Goal: Task Accomplishment & Management: Complete application form

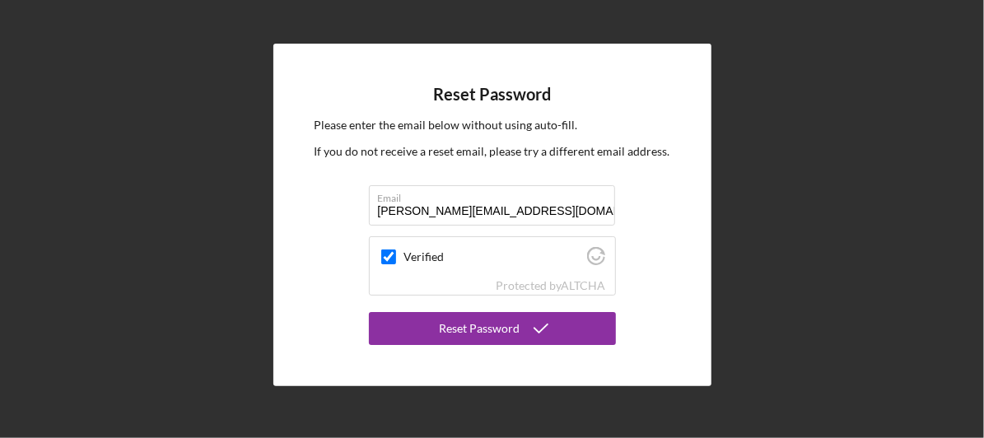
click at [476, 330] on div "Reset Password" at bounding box center [480, 328] width 81 height 33
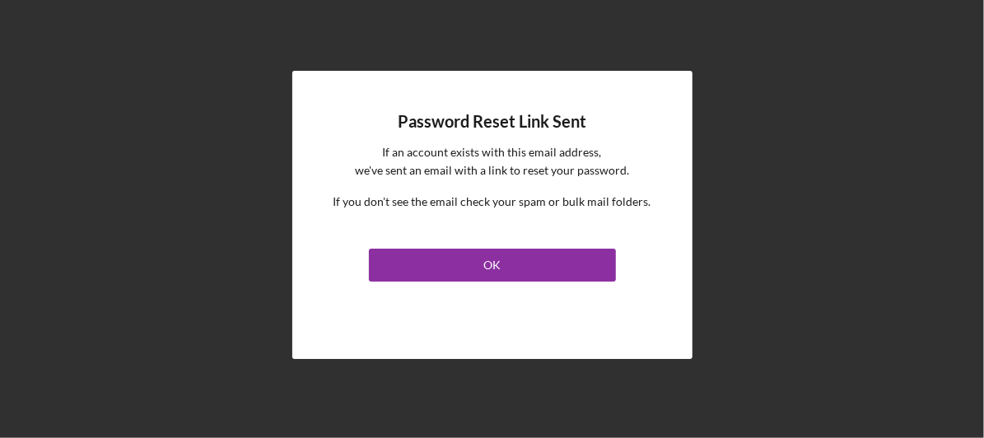
click at [501, 277] on button "OK" at bounding box center [492, 265] width 247 height 33
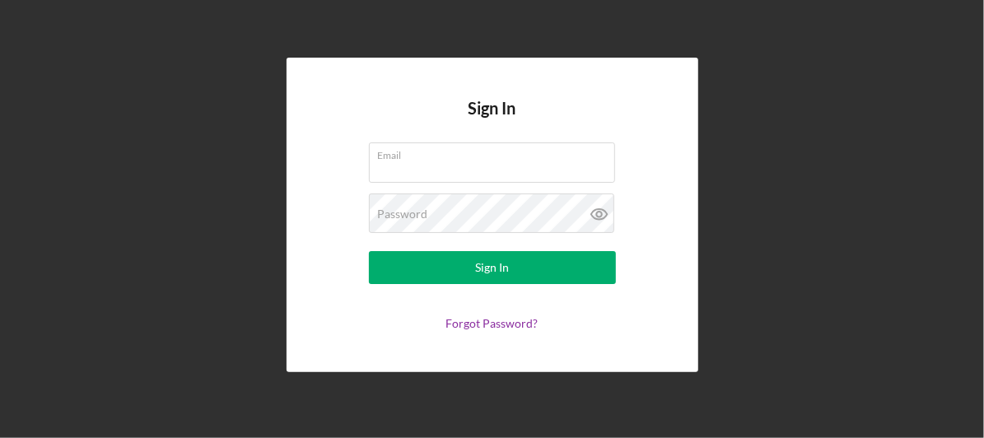
click at [440, 177] on input "Email" at bounding box center [492, 162] width 246 height 40
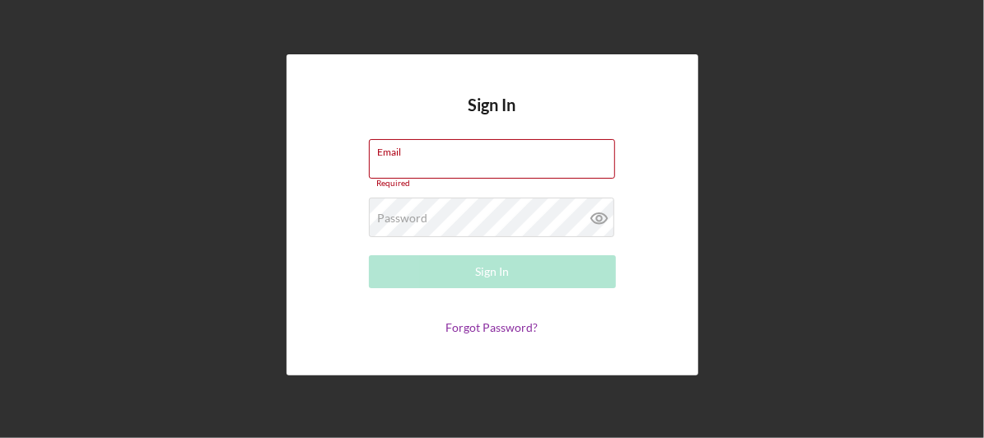
click at [490, 172] on input "Email" at bounding box center [492, 159] width 246 height 40
type input "gary@pooltroninc.net"
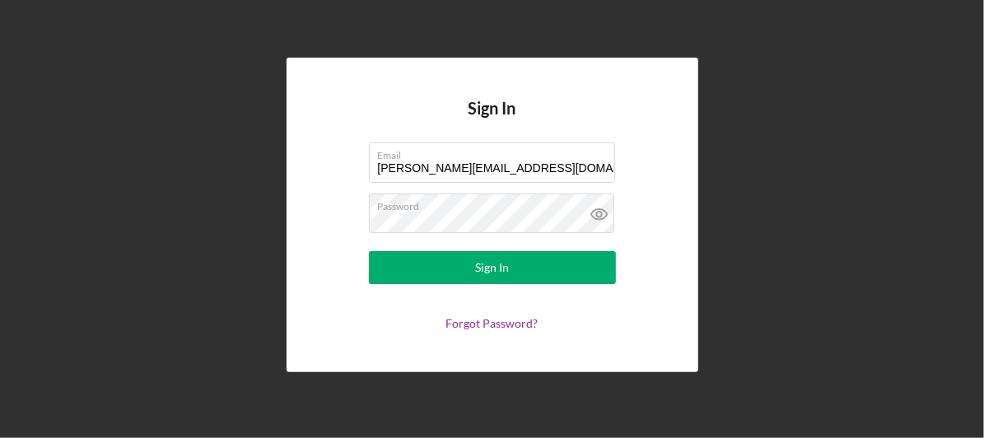
click at [588, 208] on icon at bounding box center [599, 213] width 41 height 41
click at [507, 266] on div "Sign In" at bounding box center [492, 267] width 34 height 33
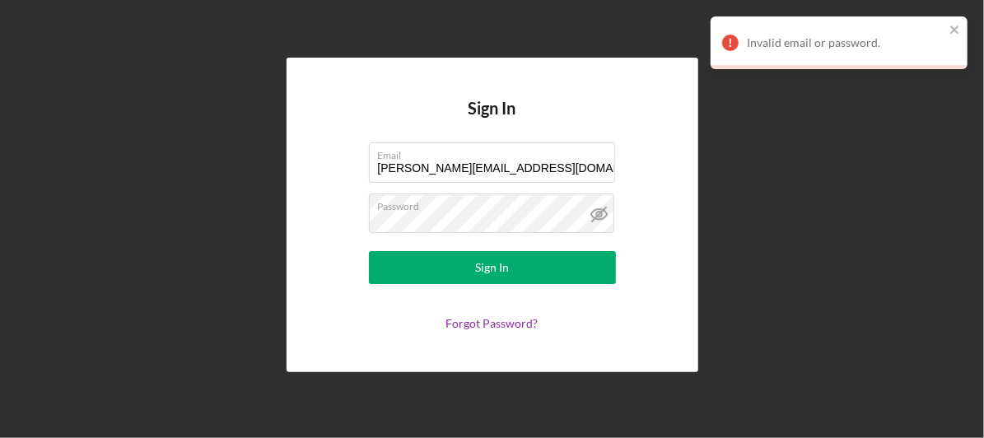
click at [478, 322] on link "Forgot Password?" at bounding box center [492, 323] width 92 height 14
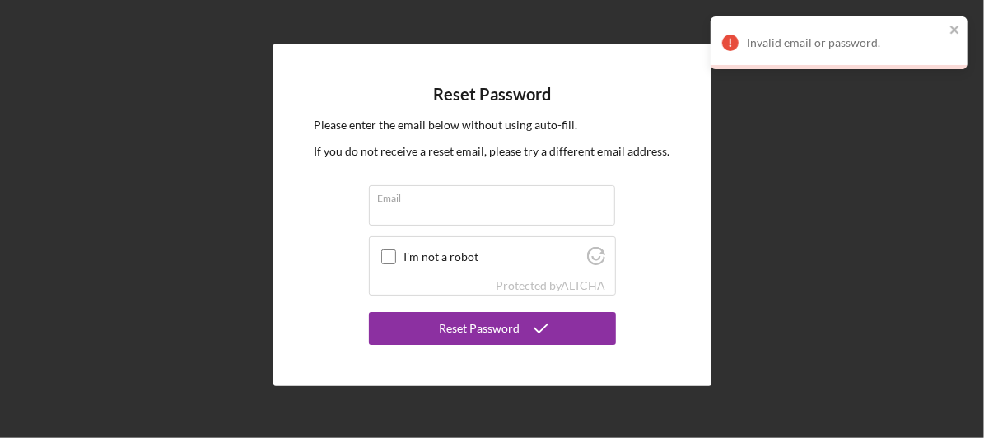
click at [486, 210] on input "Email" at bounding box center [492, 205] width 246 height 40
type input "gary@pooltroninc.net"
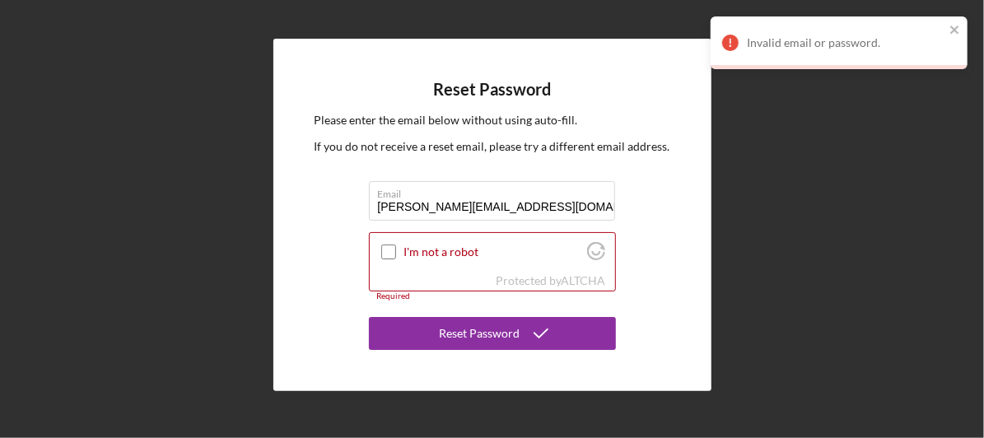
click at [397, 246] on div at bounding box center [389, 252] width 20 height 20
click at [382, 254] on input "I'm not a robot" at bounding box center [388, 252] width 15 height 15
checkbox input "true"
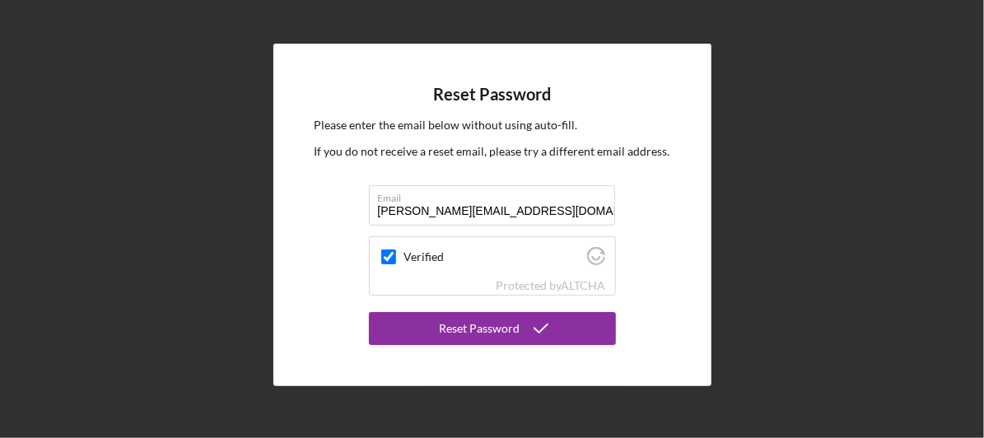
click at [441, 331] on div "Reset Password" at bounding box center [480, 328] width 81 height 33
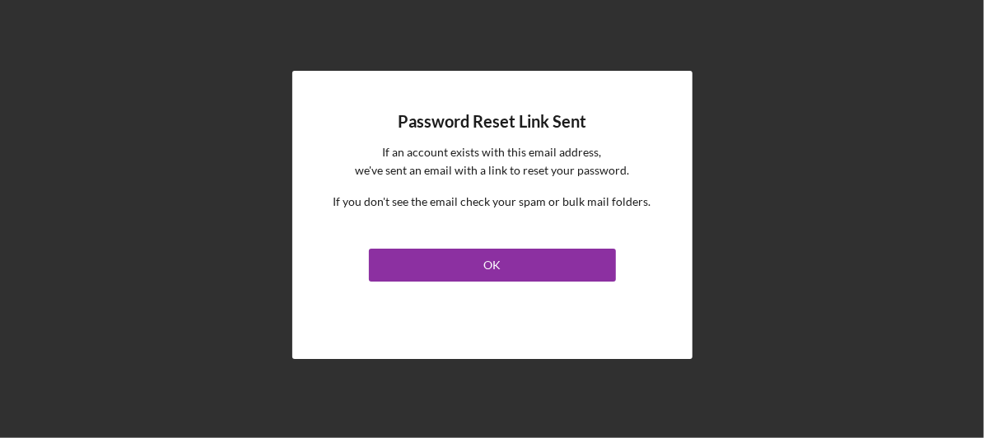
click at [471, 269] on button "OK" at bounding box center [492, 265] width 247 height 33
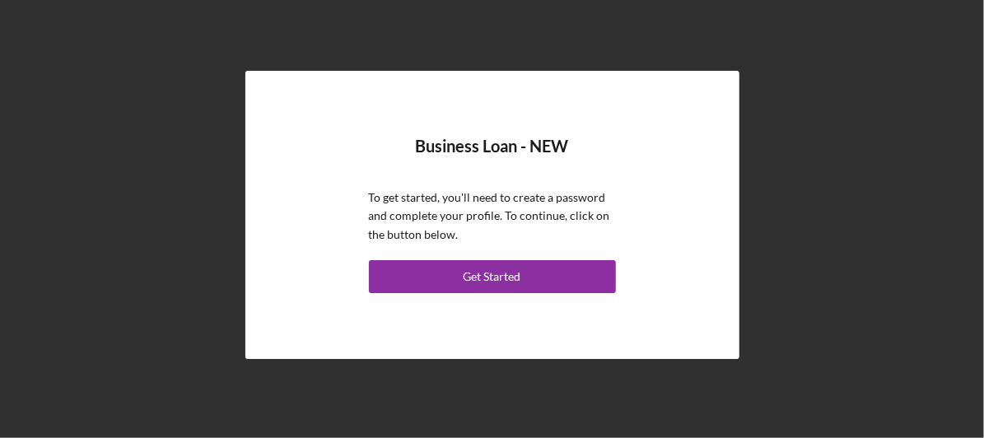
click at [459, 273] on button "Get Started" at bounding box center [492, 276] width 247 height 33
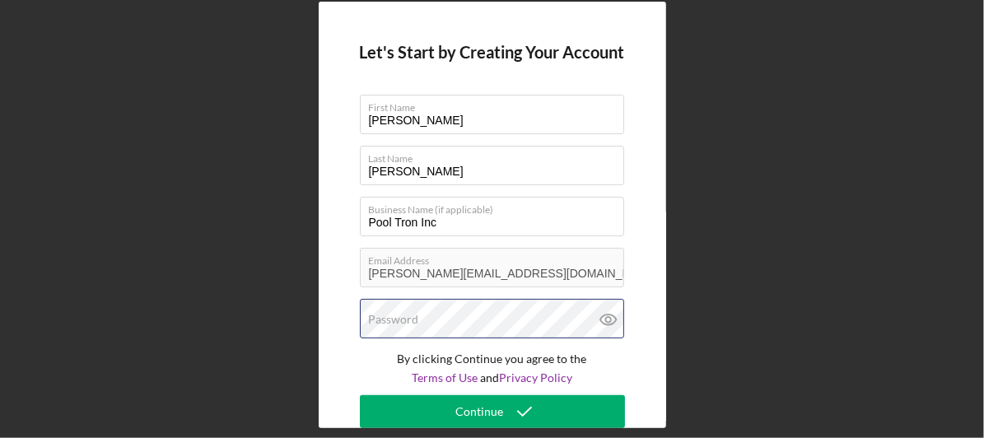
click at [433, 310] on div "Password" at bounding box center [492, 319] width 265 height 41
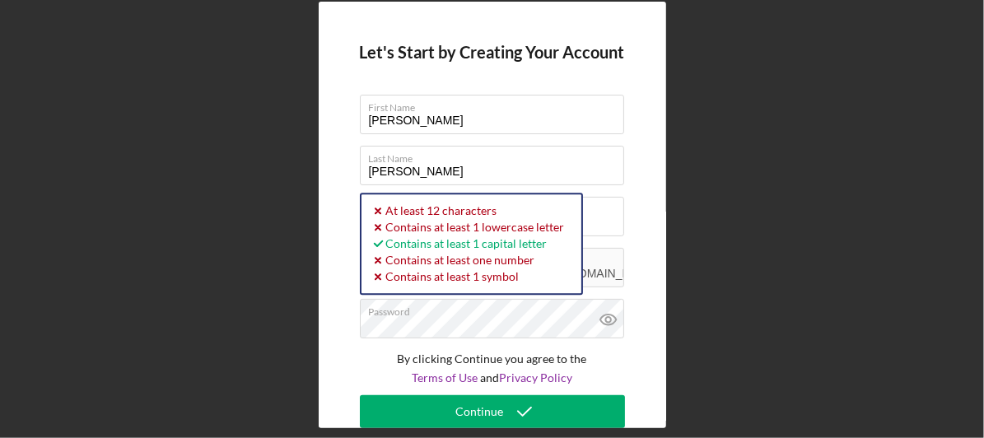
click at [611, 319] on icon at bounding box center [608, 319] width 41 height 41
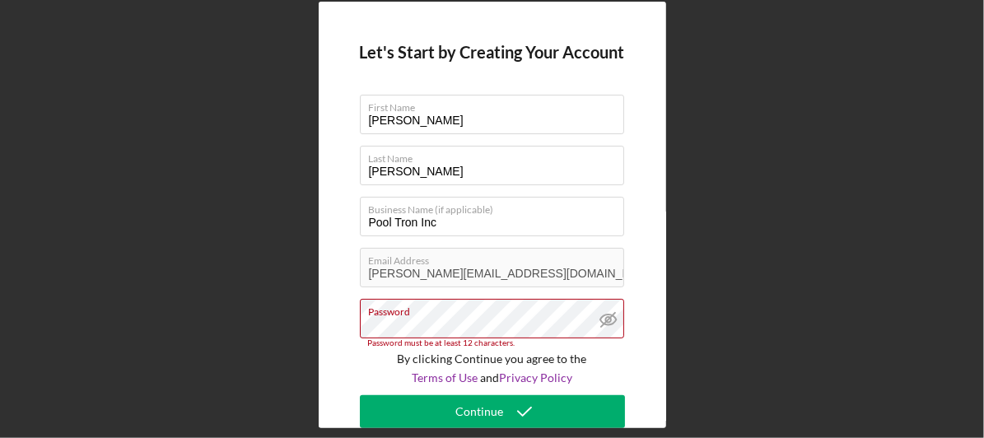
click at [535, 315] on label "Password" at bounding box center [496, 309] width 255 height 18
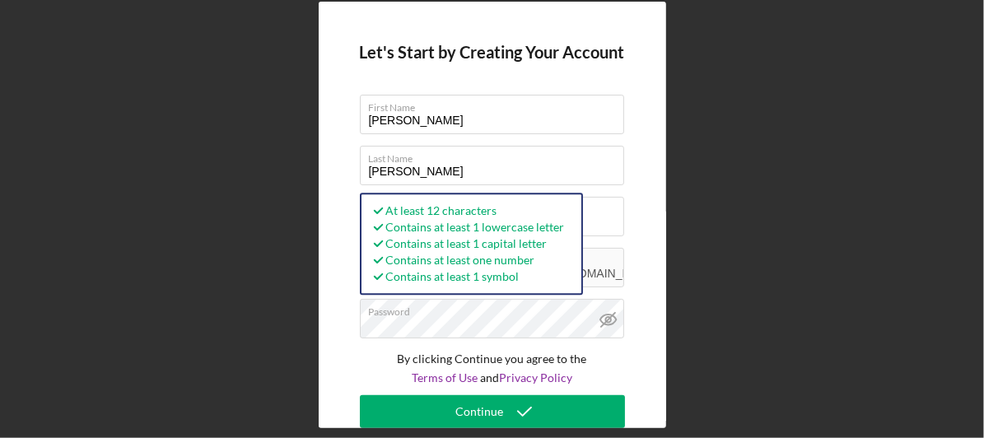
click at [481, 409] on div "Continue" at bounding box center [480, 411] width 48 height 33
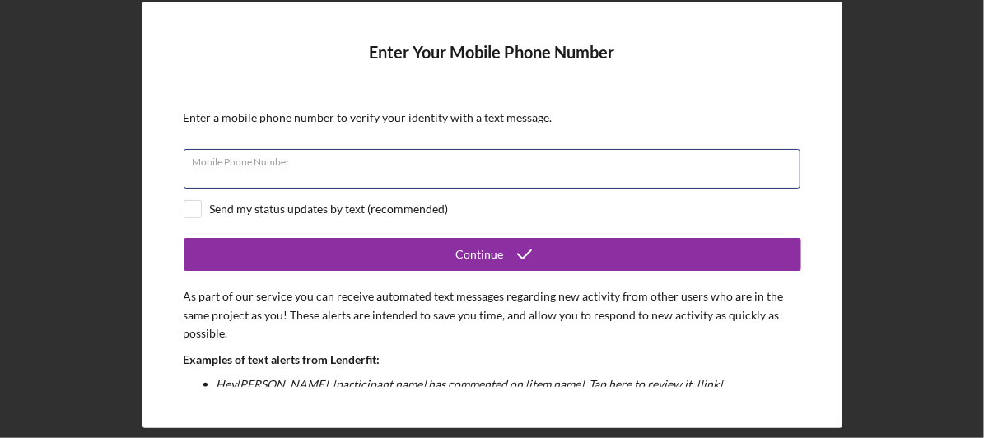
click at [451, 184] on input "Mobile Phone Number" at bounding box center [492, 169] width 617 height 40
type input "(321) 666-3447"
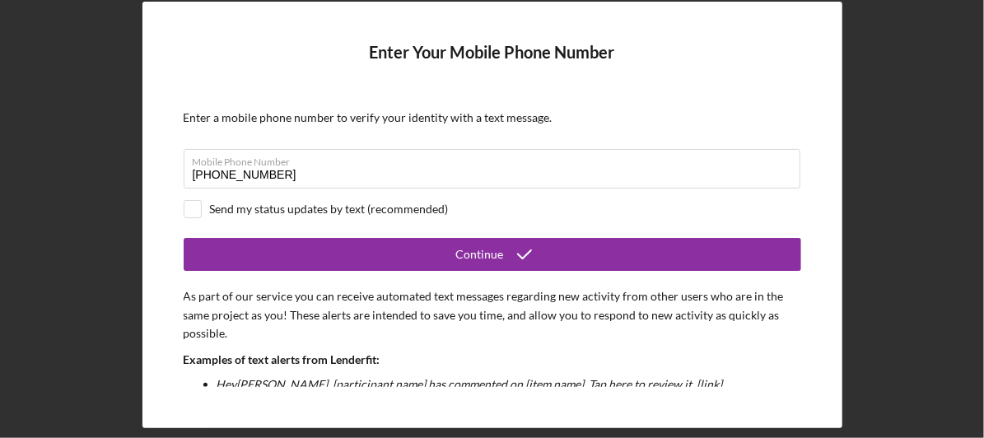
click at [193, 208] on input "checkbox" at bounding box center [192, 209] width 16 height 16
checkbox input "true"
click at [412, 249] on button "Continue" at bounding box center [492, 254] width 617 height 33
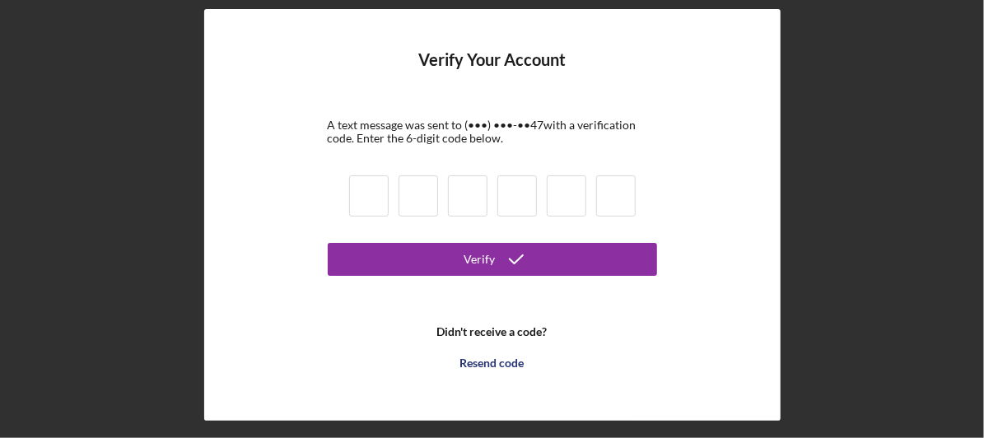
click at [361, 202] on input at bounding box center [369, 195] width 40 height 41
click at [375, 198] on input at bounding box center [369, 195] width 40 height 41
click at [359, 198] on input at bounding box center [369, 195] width 40 height 41
type input "6"
type input "1"
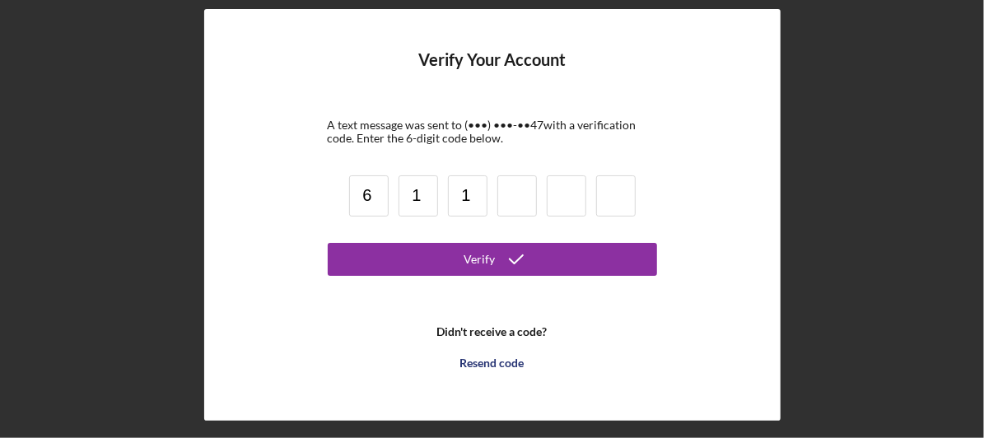
type input "1"
type input "2"
type input "8"
type input "5"
click at [497, 272] on icon "submit" at bounding box center [516, 259] width 41 height 41
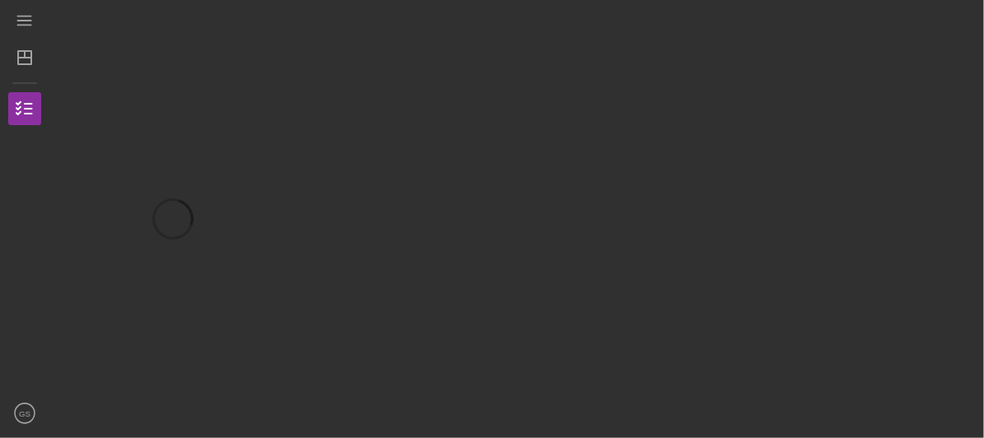
click at [705, 76] on div at bounding box center [512, 219] width 926 height 422
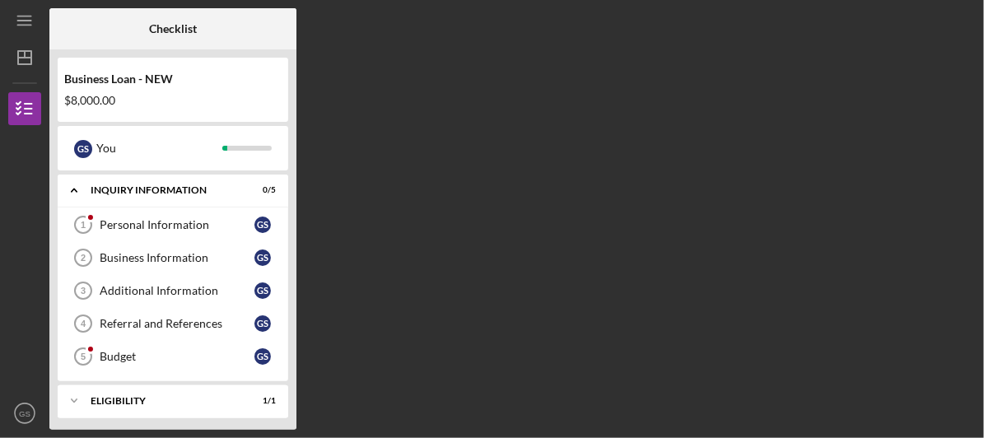
click at [199, 221] on div "Personal Information" at bounding box center [177, 224] width 155 height 13
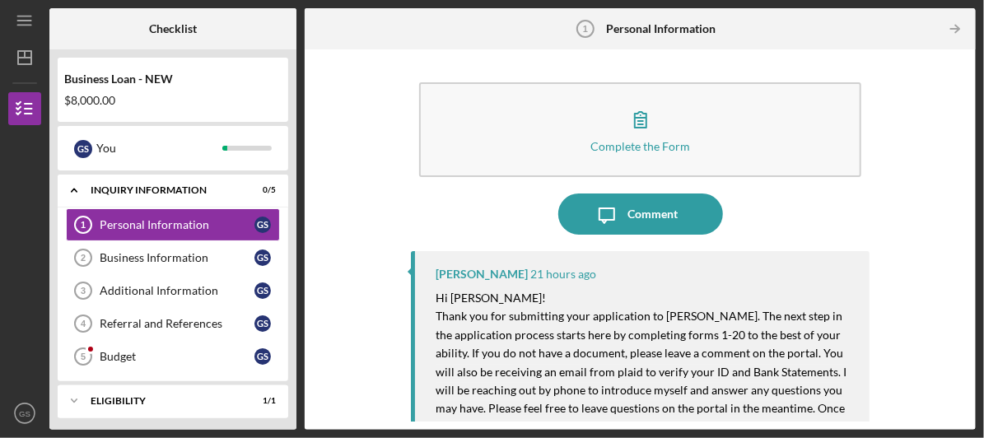
click at [486, 226] on div "Icon/Message Comment" at bounding box center [640, 213] width 459 height 41
click at [828, 218] on div "Icon/Message Comment" at bounding box center [640, 213] width 459 height 41
click at [650, 141] on div "Complete the Form" at bounding box center [640, 146] width 100 height 12
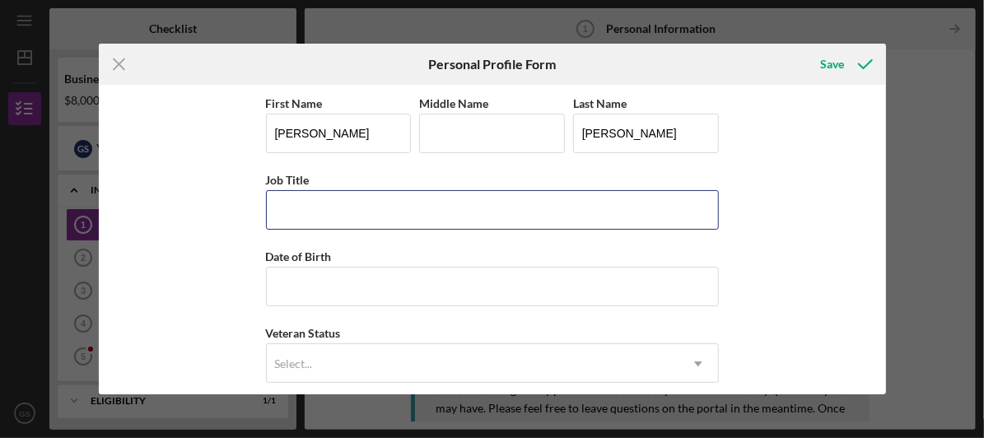
click at [493, 211] on input "Job Title" at bounding box center [492, 210] width 453 height 40
type input "Owner"
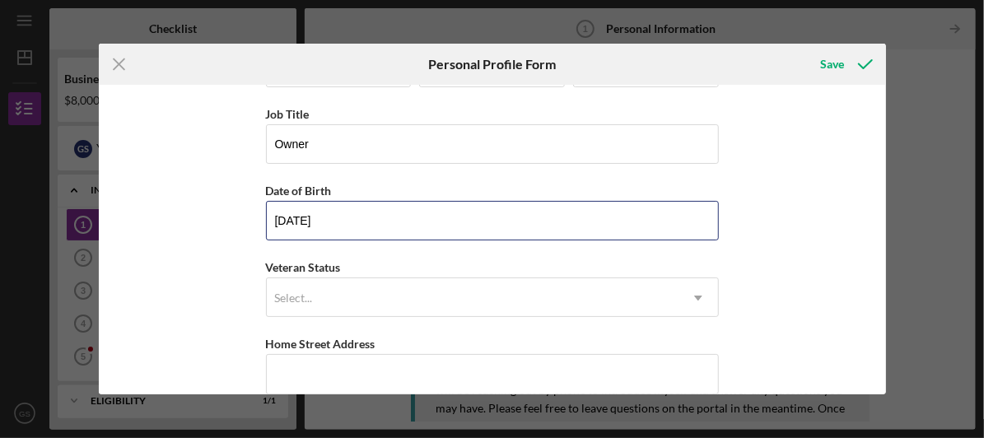
scroll to position [89, 0]
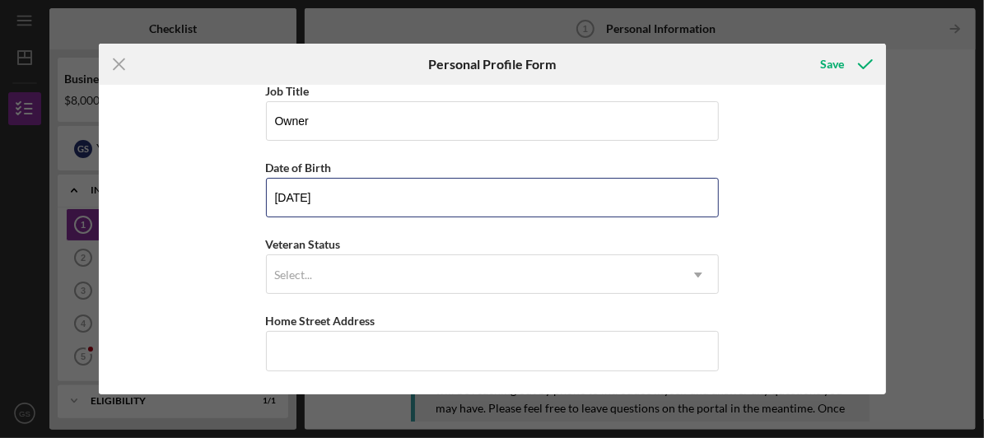
type input "02/23/1958"
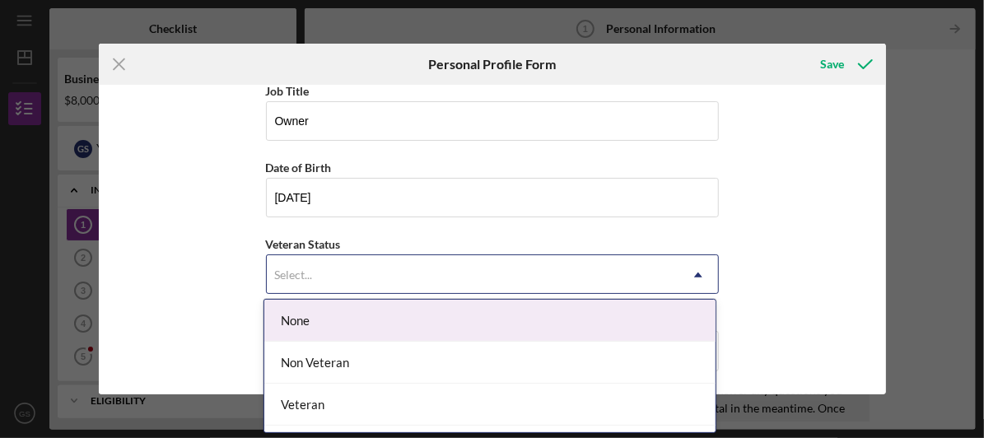
click at [555, 322] on div "None" at bounding box center [489, 321] width 451 height 42
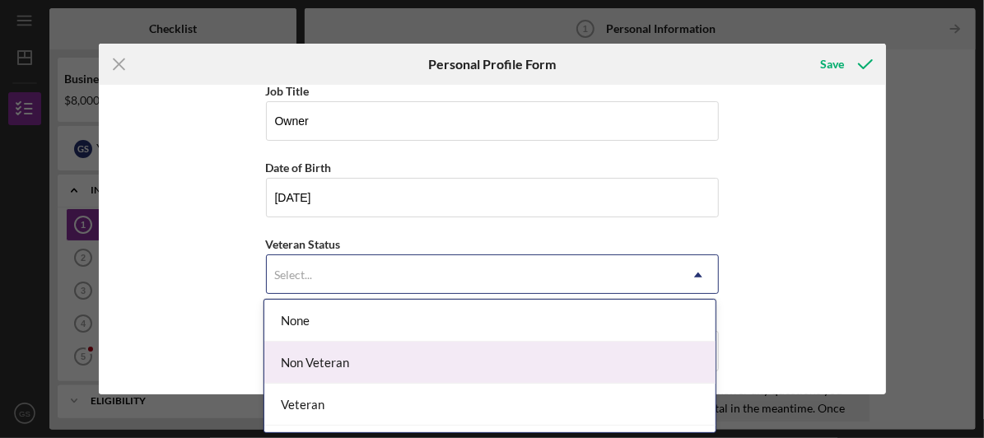
click at [313, 365] on div "Non Veteran" at bounding box center [489, 363] width 451 height 42
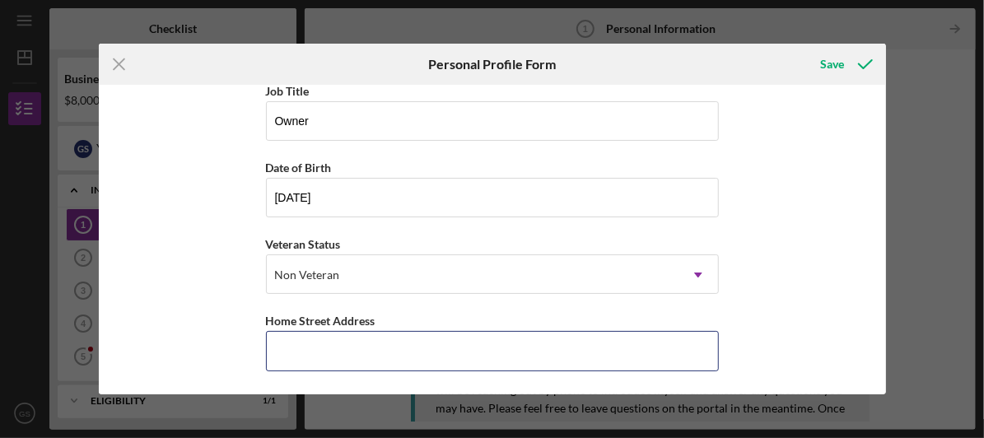
click at [331, 358] on input "Home Street Address" at bounding box center [492, 351] width 453 height 40
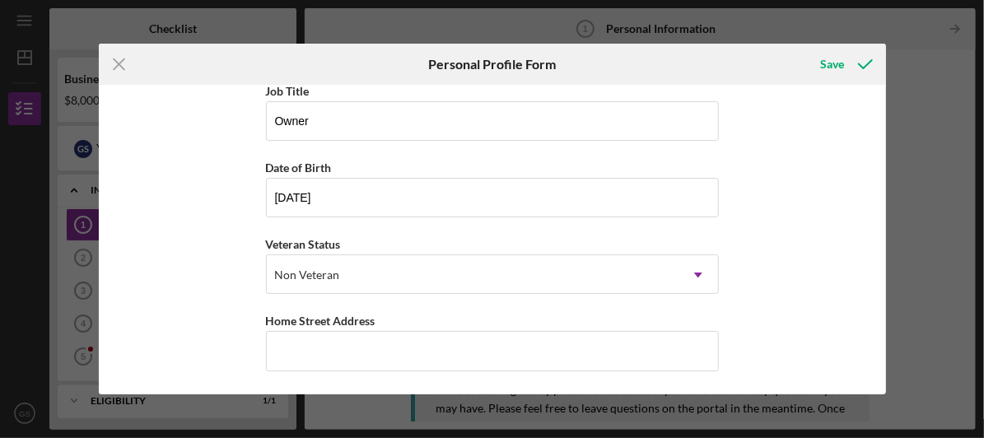
click at [800, 223] on div "First Name Gary Middle Name Last Name Sansone Job Title Owner Date of Birth 02/…" at bounding box center [492, 240] width 787 height 310
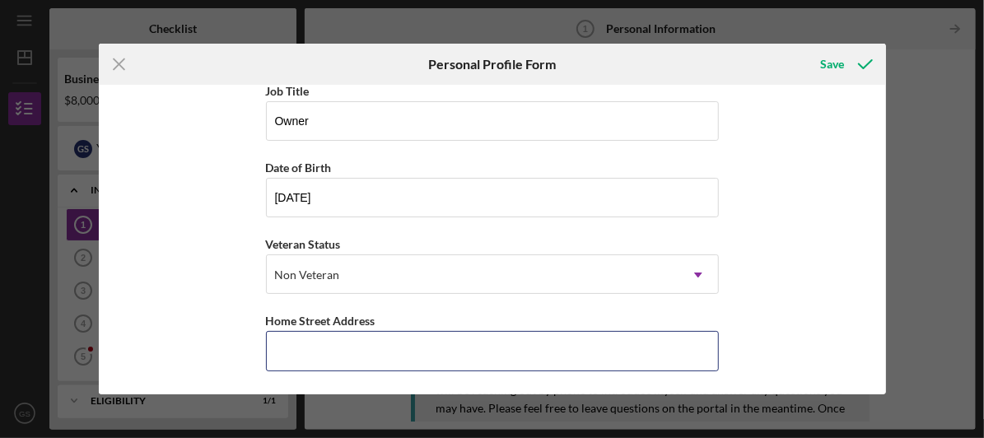
click at [577, 348] on input "Home Street Address" at bounding box center [492, 351] width 453 height 40
paste input "16175 Wilson Manor Dr"
click at [577, 348] on input "16175 Wilson Manor Dr" at bounding box center [492, 351] width 453 height 40
type input "16175 Wilson Manor Dr"
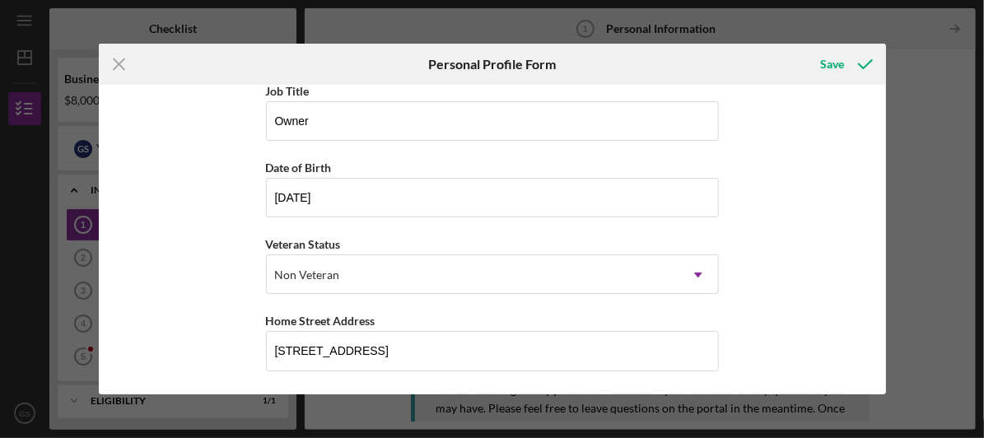
scroll to position [274, 0]
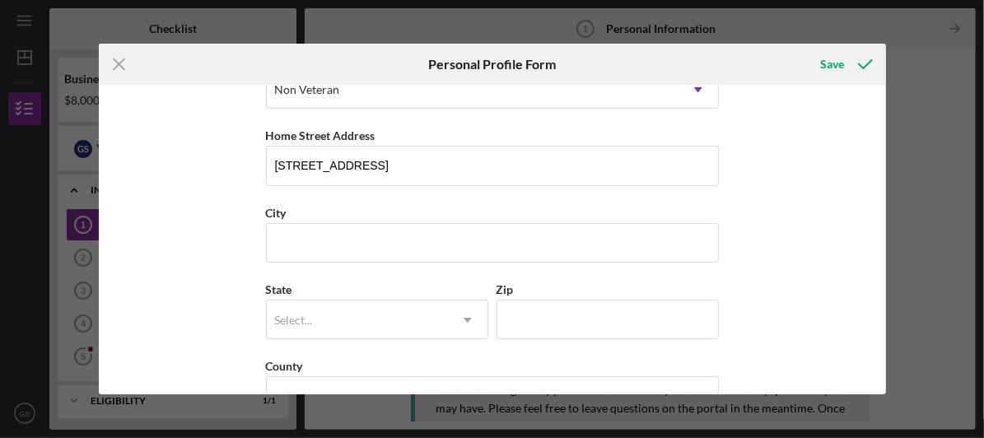
click at [45, 103] on div "Icon/Menu Close Personal Profile Form Save First Name Gary Middle Name Last Nam…" at bounding box center [492, 219] width 984 height 438
click at [361, 240] on input "City" at bounding box center [492, 243] width 453 height 40
paste input "Chesterfield"
type input "Chesterfield"
click at [427, 314] on div "Select..." at bounding box center [357, 320] width 181 height 38
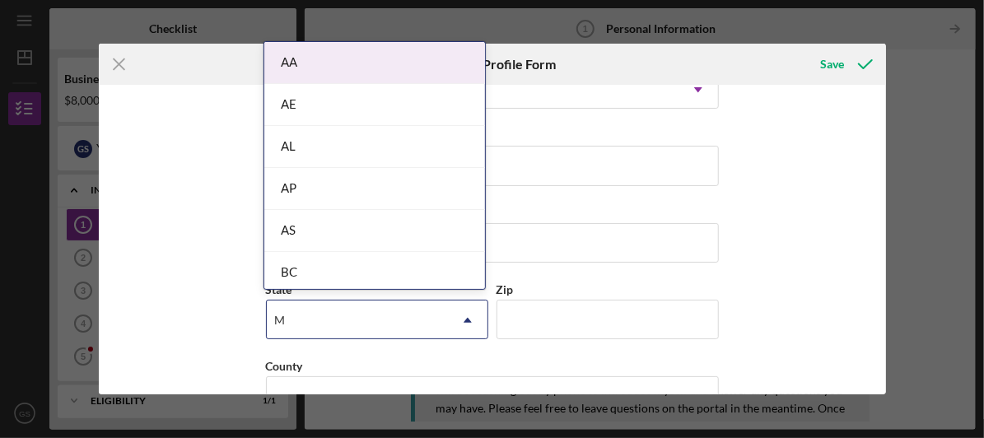
type input "MO"
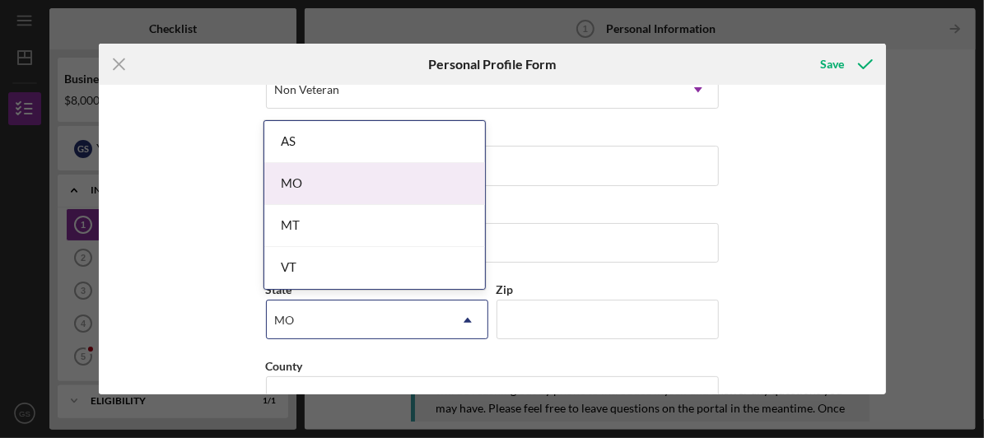
click at [313, 181] on div "MO" at bounding box center [374, 184] width 221 height 42
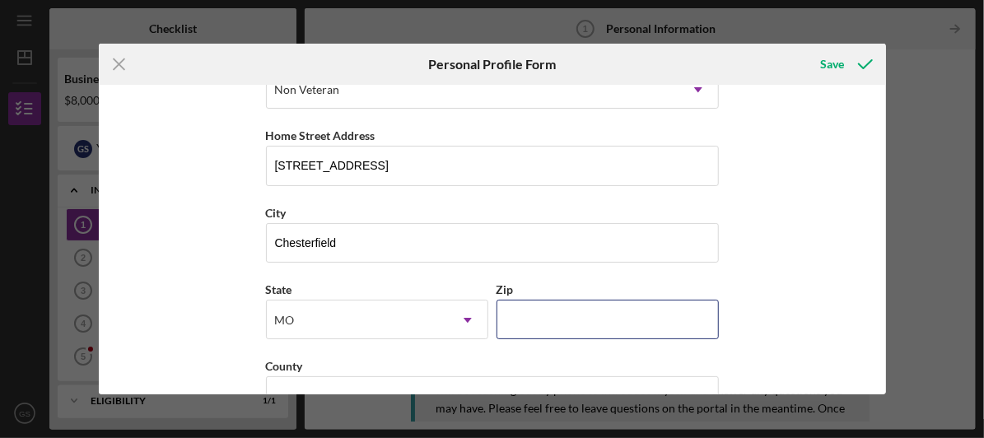
click at [555, 322] on input "Zip" at bounding box center [607, 320] width 222 height 40
paste input "63005"
type input "63005"
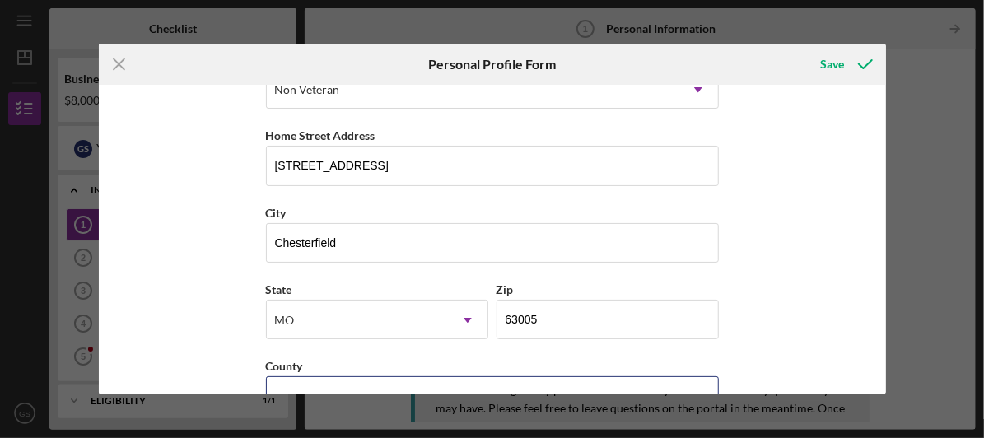
scroll to position [291, 0]
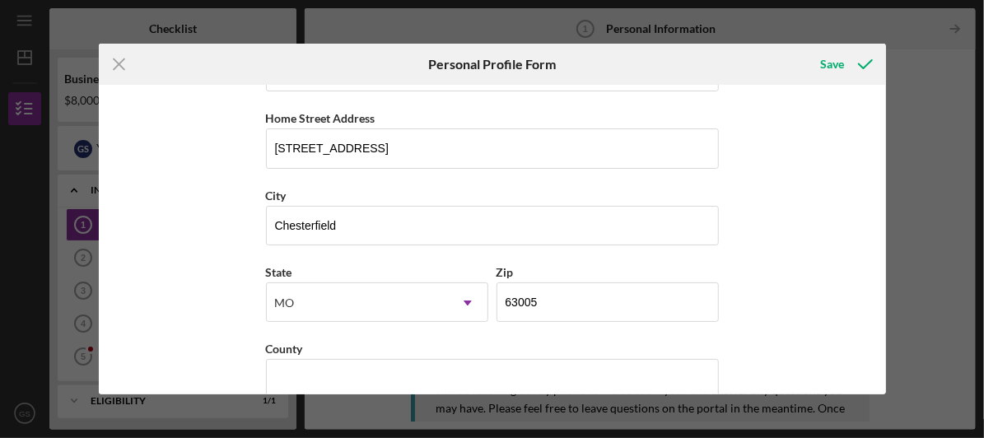
click at [599, 419] on div "Icon/Menu Close Personal Profile Form Save First Name Gary Middle Name Last Nam…" at bounding box center [492, 219] width 984 height 438
click at [570, 383] on input "County" at bounding box center [492, 379] width 453 height 40
paste input "SAINT LOUIS"
type input "SAINT LOUIS"
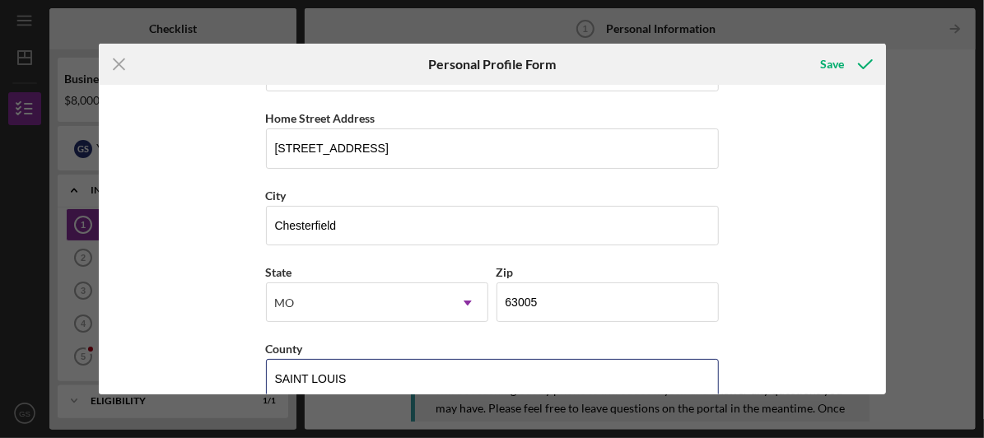
drag, startPoint x: 300, startPoint y: 370, endPoint x: 439, endPoint y: 375, distance: 139.3
click at [439, 375] on input "SAINT LOUIS" at bounding box center [492, 379] width 453 height 40
click at [324, 360] on input "County" at bounding box center [492, 379] width 453 height 40
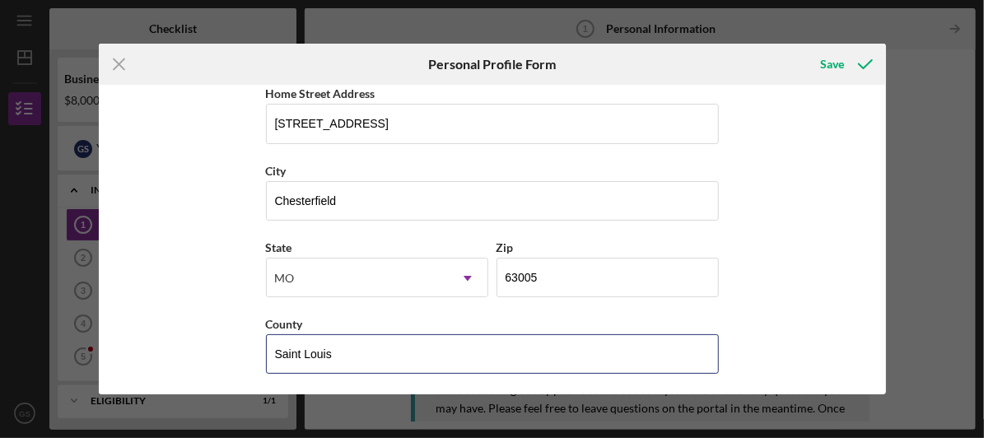
type input "Saint Louis"
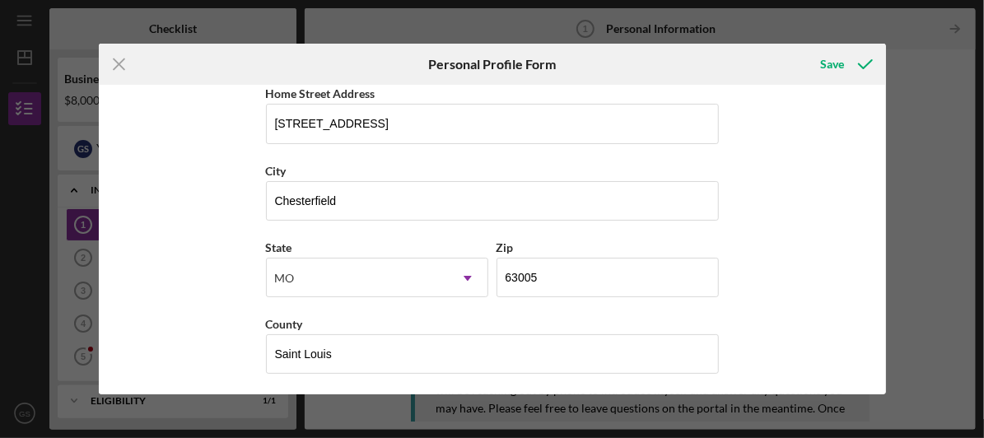
click at [861, 64] on icon "submit" at bounding box center [865, 64] width 41 height 41
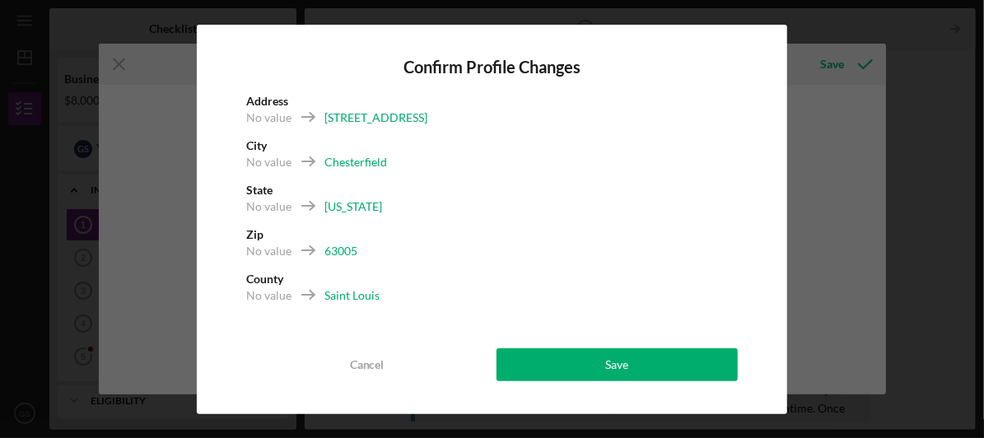
click at [589, 360] on button "Save" at bounding box center [617, 364] width 242 height 33
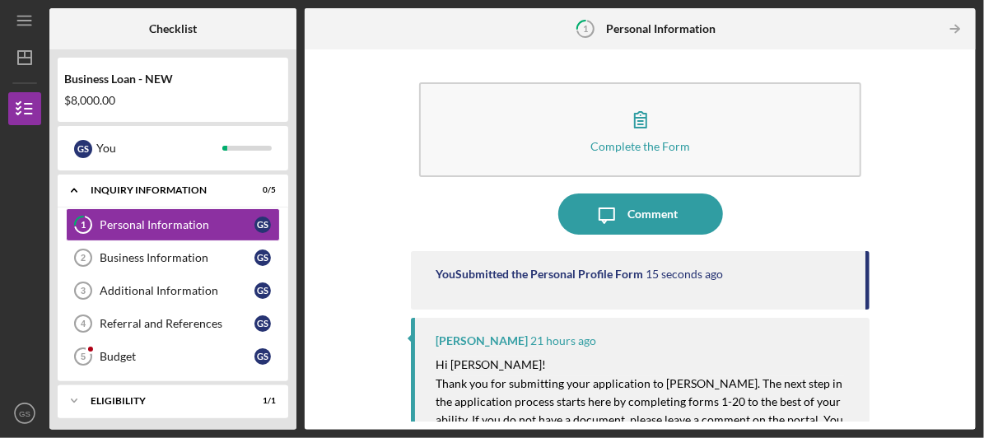
click at [957, 29] on line "button" at bounding box center [955, 29] width 8 height 0
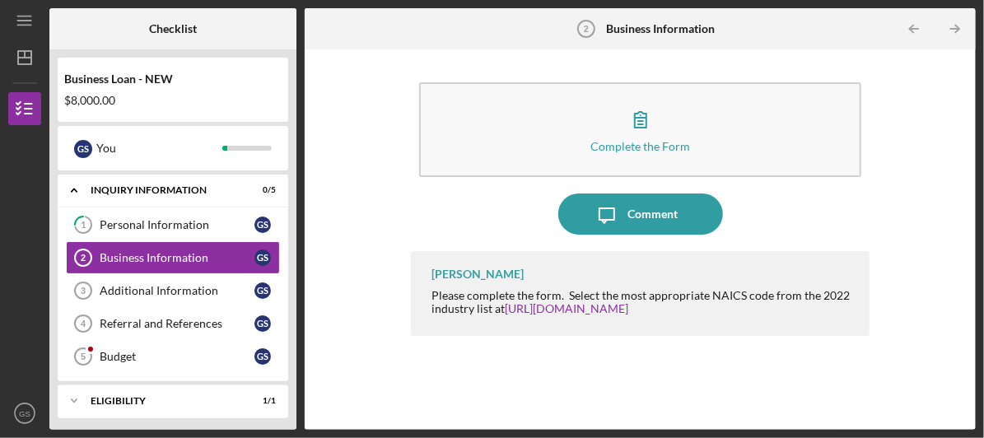
click at [687, 147] on div "Complete the Form" at bounding box center [640, 146] width 100 height 12
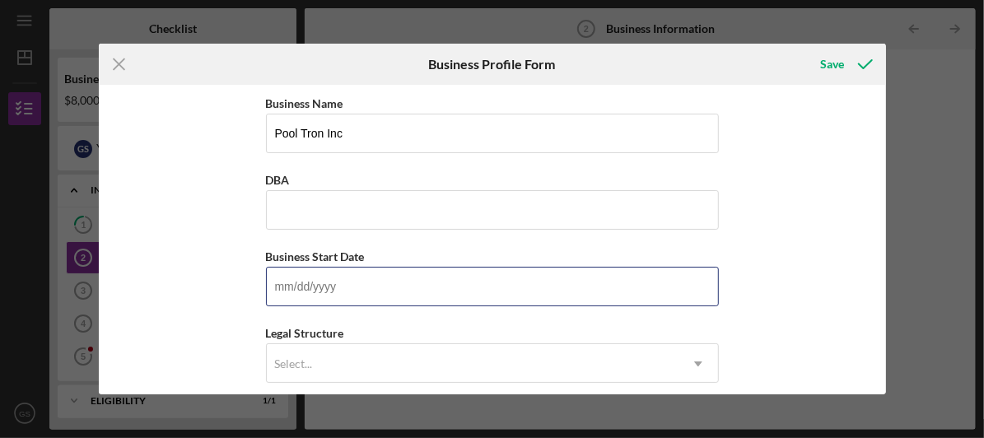
click at [596, 282] on input "Business Start Date" at bounding box center [492, 287] width 453 height 40
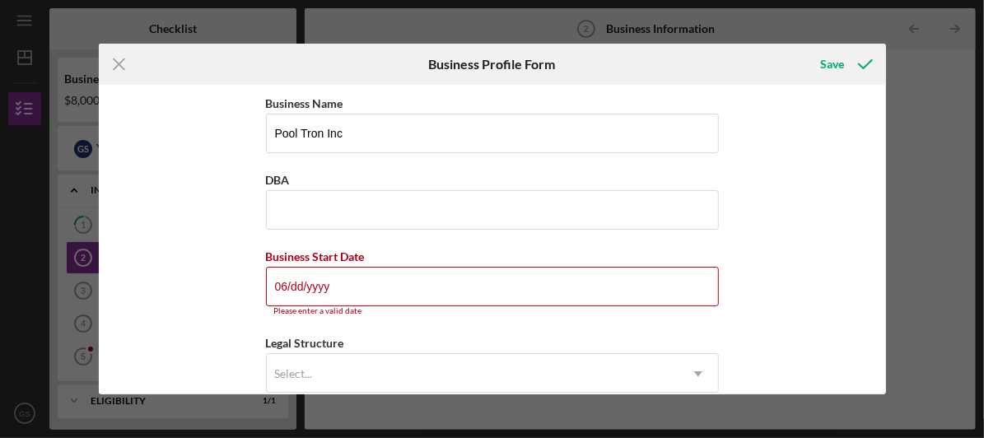
click at [290, 284] on input "06/dd/yyyy" at bounding box center [492, 287] width 453 height 40
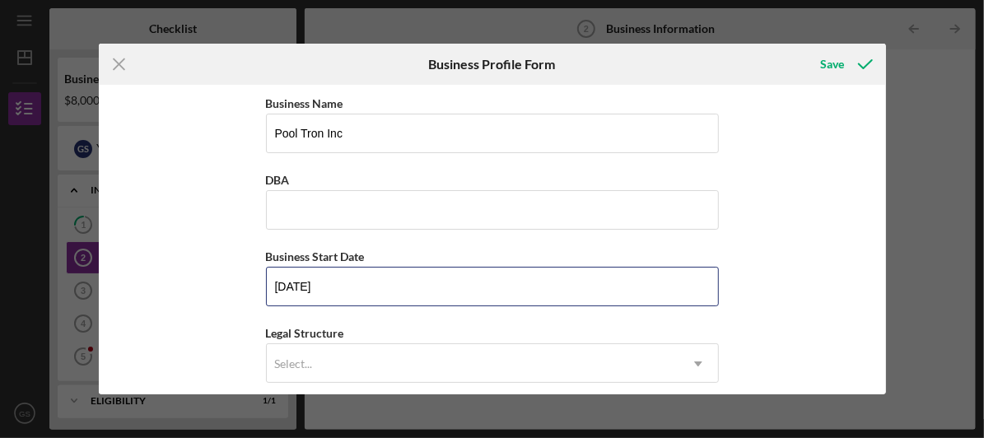
type input "06/13/1977"
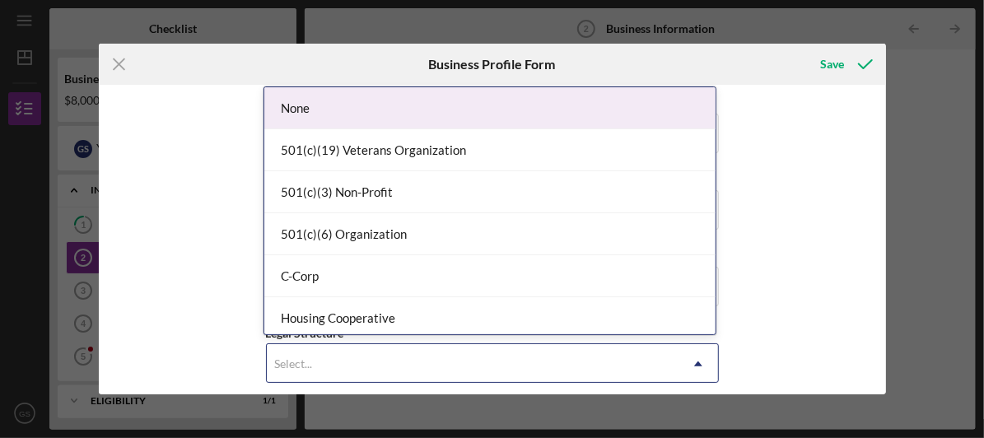
click at [361, 356] on div "Select..." at bounding box center [473, 364] width 412 height 38
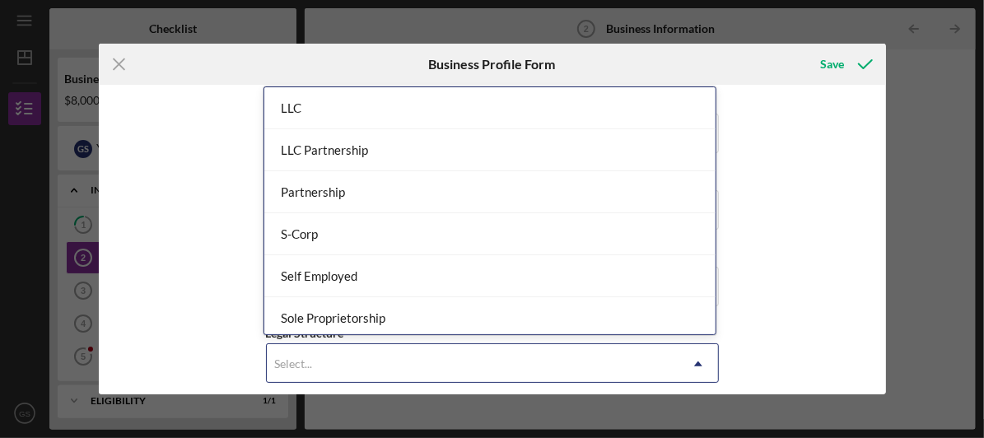
scroll to position [306, 0]
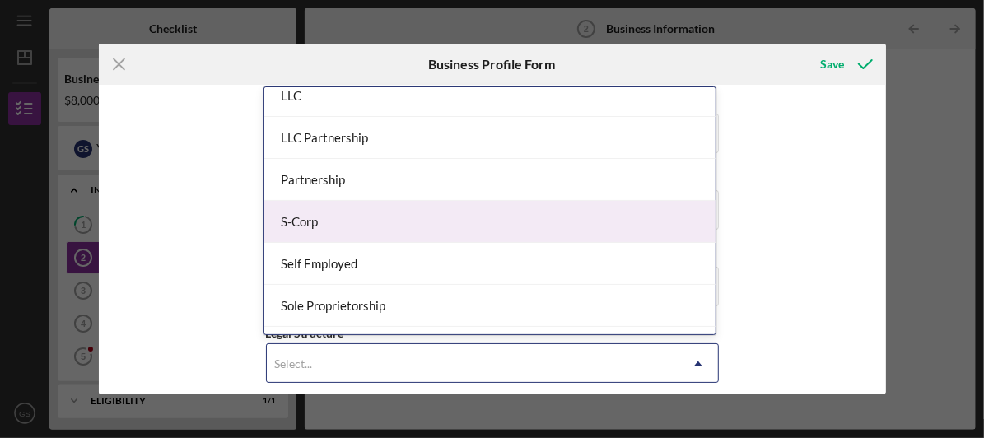
click at [288, 212] on div "S-Corp" at bounding box center [489, 222] width 451 height 42
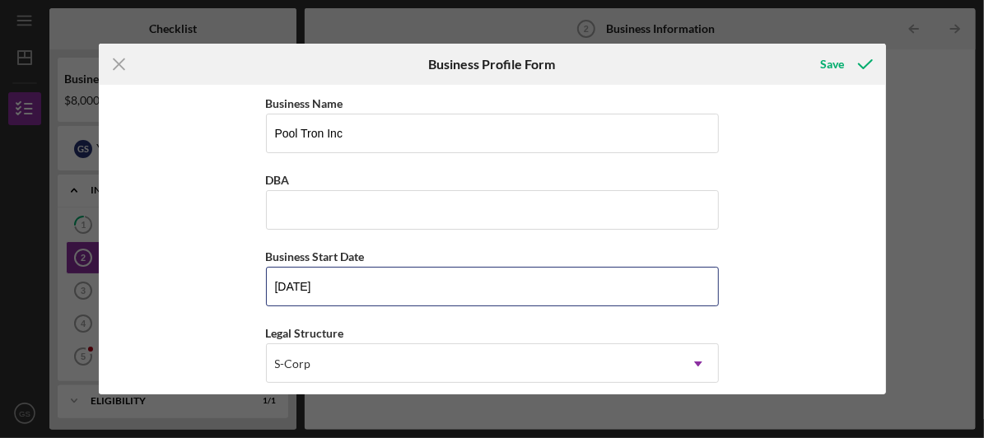
click at [499, 287] on input "06/13/1977" at bounding box center [492, 287] width 453 height 40
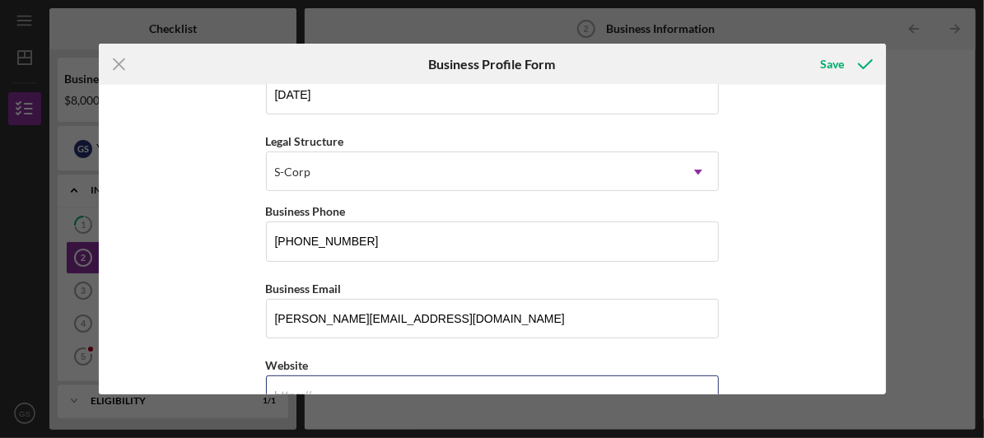
scroll to position [209, 0]
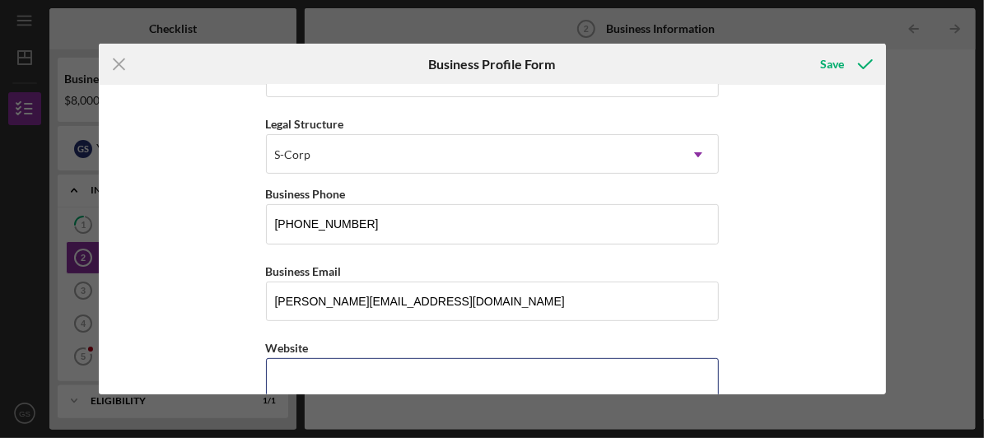
click at [392, 362] on input "Website" at bounding box center [492, 378] width 453 height 40
paste input "pooltroninc.net/"
type input "pooltroninc.net/"
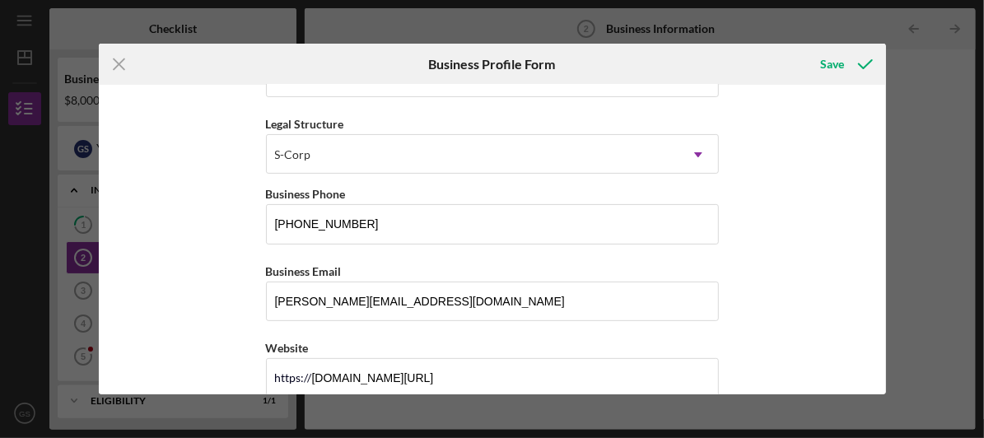
scroll to position [420, 0]
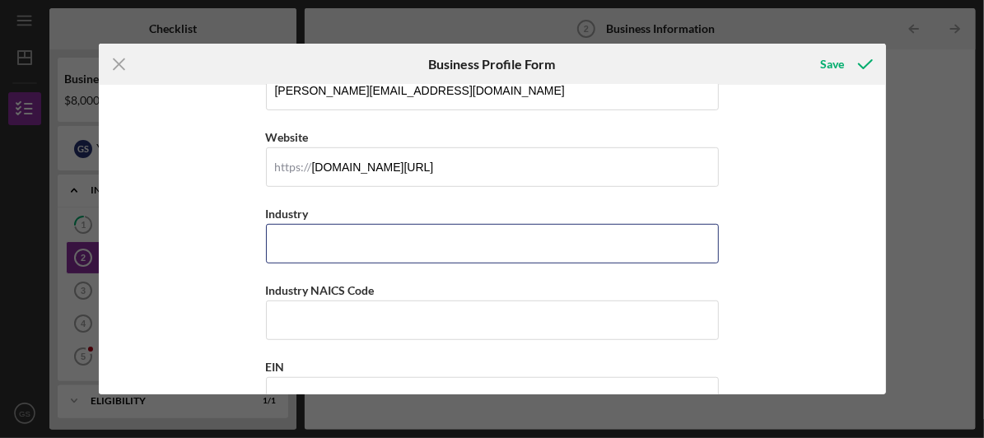
click at [417, 240] on input "Industry" at bounding box center [492, 244] width 453 height 40
type input "Construction"
drag, startPoint x: 310, startPoint y: 282, endPoint x: 377, endPoint y: 281, distance: 67.5
click at [377, 281] on div "Industry NAICS Code" at bounding box center [492, 290] width 453 height 21
copy label "NAICS Code"
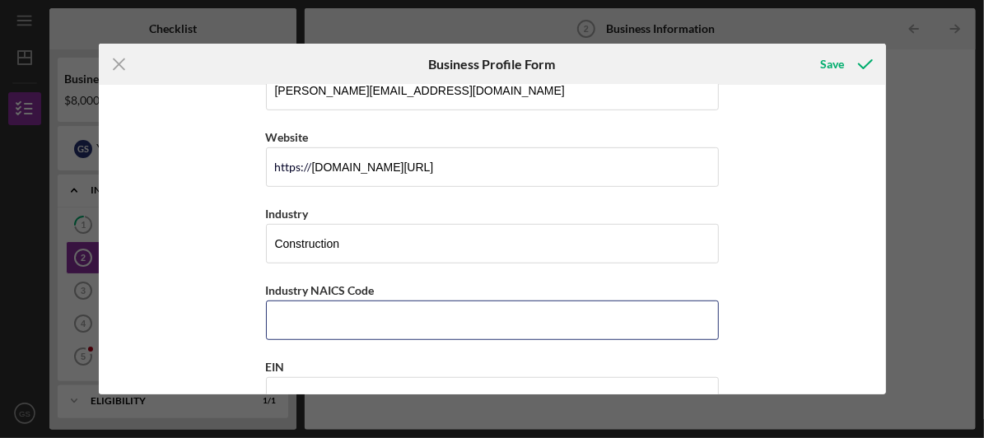
click at [370, 318] on input "Industry NAICS Code" at bounding box center [492, 321] width 453 height 40
paste input "236220"
type input "236220"
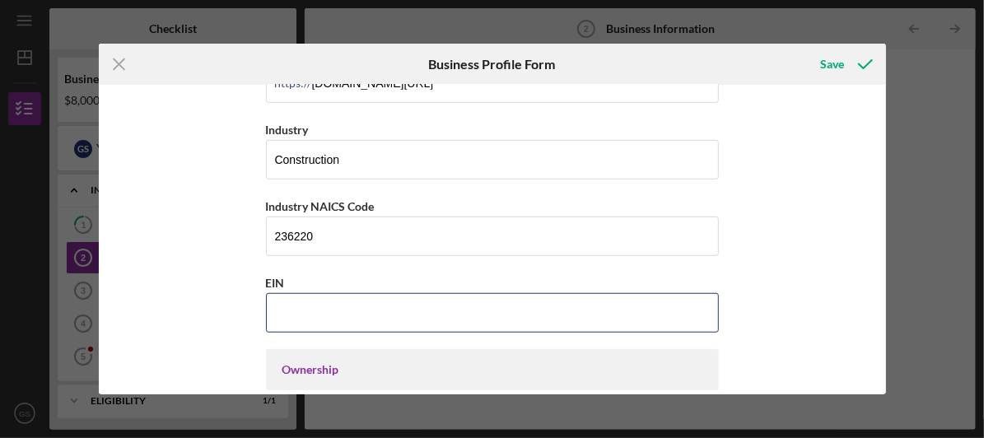
scroll to position [534, 0]
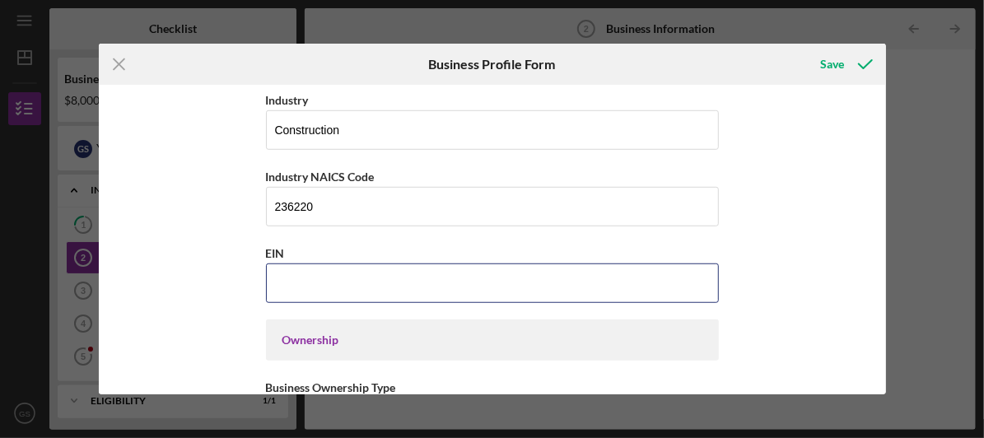
click at [487, 278] on input "EIN" at bounding box center [492, 283] width 453 height 40
paste input "43-1120289"
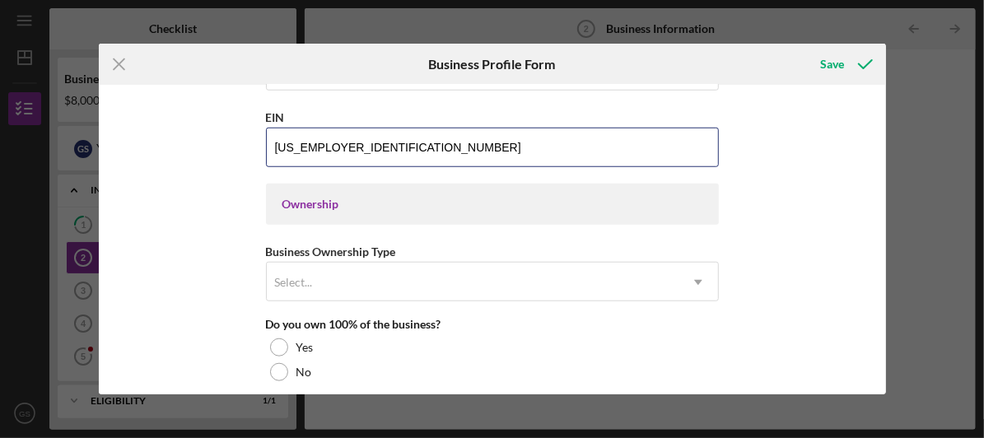
scroll to position [683, 0]
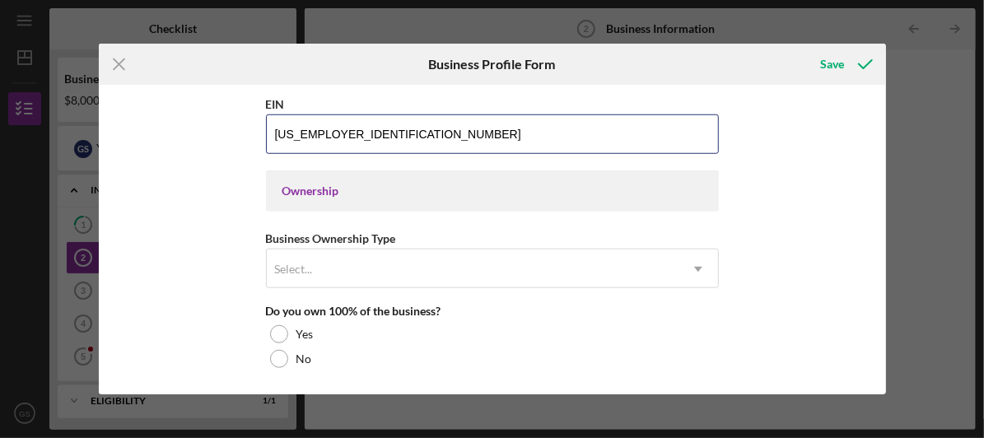
type input "43-1120289"
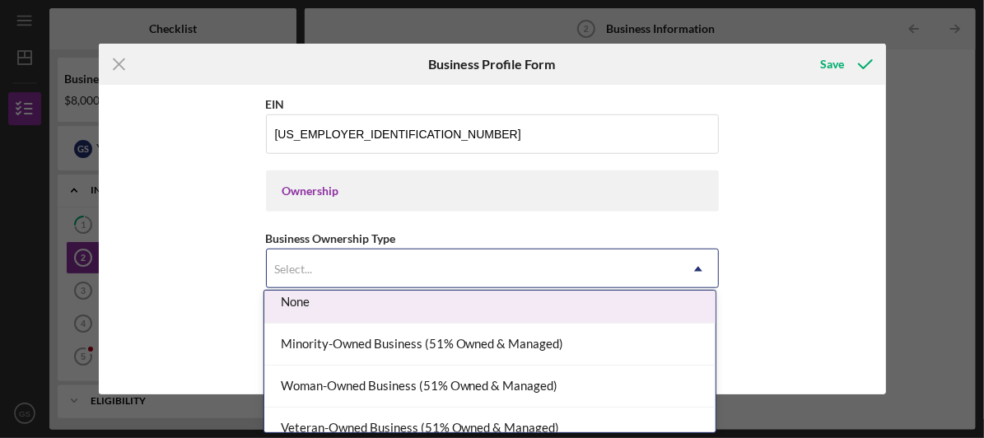
scroll to position [0, 0]
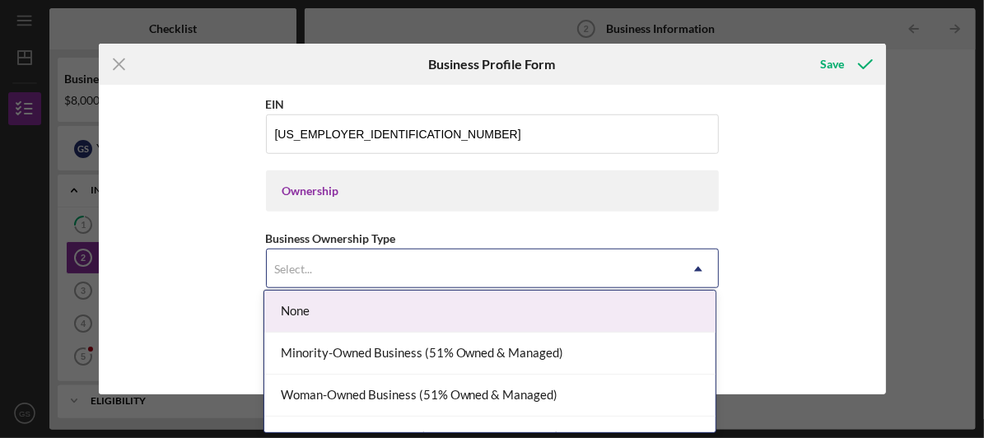
click at [593, 354] on div "Minority-Owned Business (51% Owned & Managed)" at bounding box center [489, 354] width 451 height 42
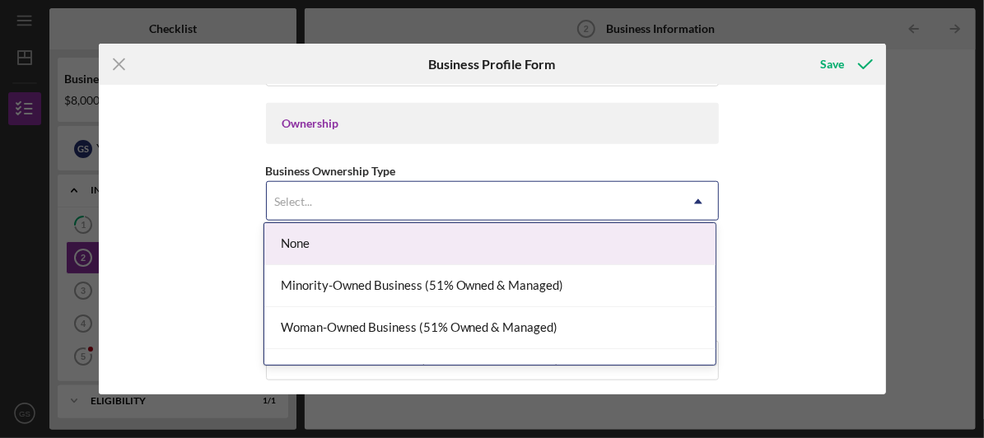
scroll to position [25, 0]
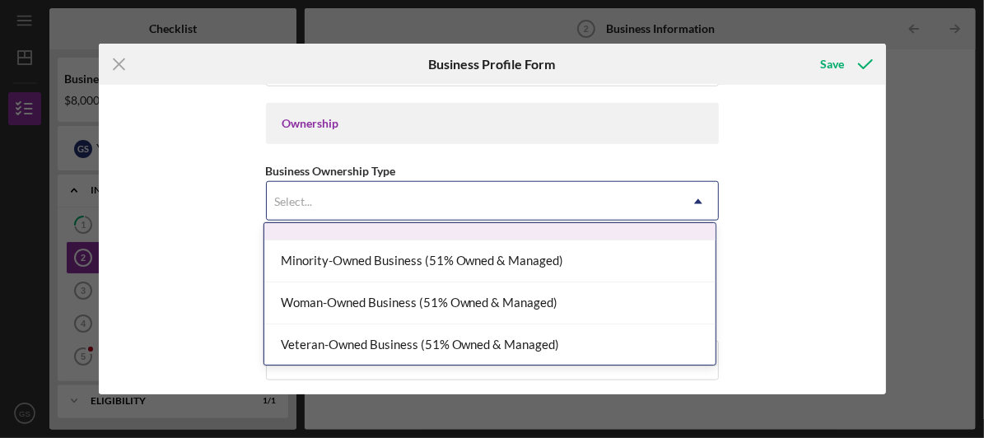
click at [762, 189] on div "Business Name Pool Tron Inc DBA Business Start Date 06/13/1977 Legal Structure …" at bounding box center [492, 240] width 787 height 310
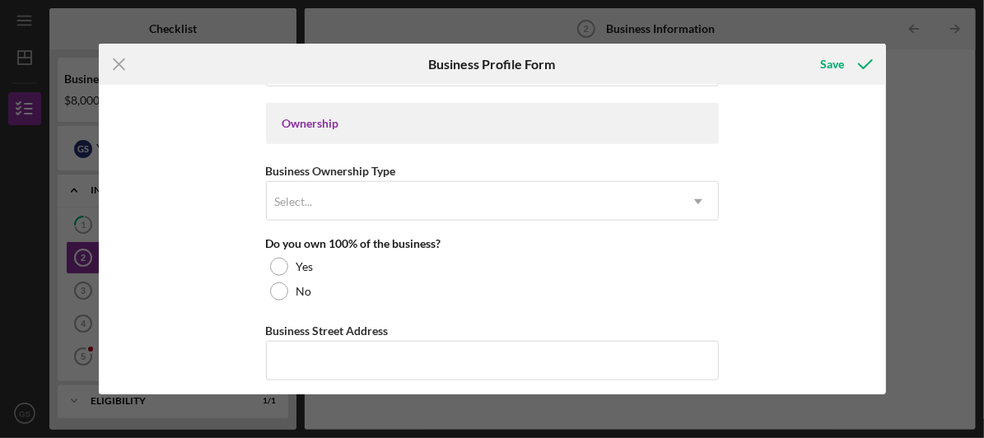
click at [270, 266] on div at bounding box center [279, 267] width 18 height 18
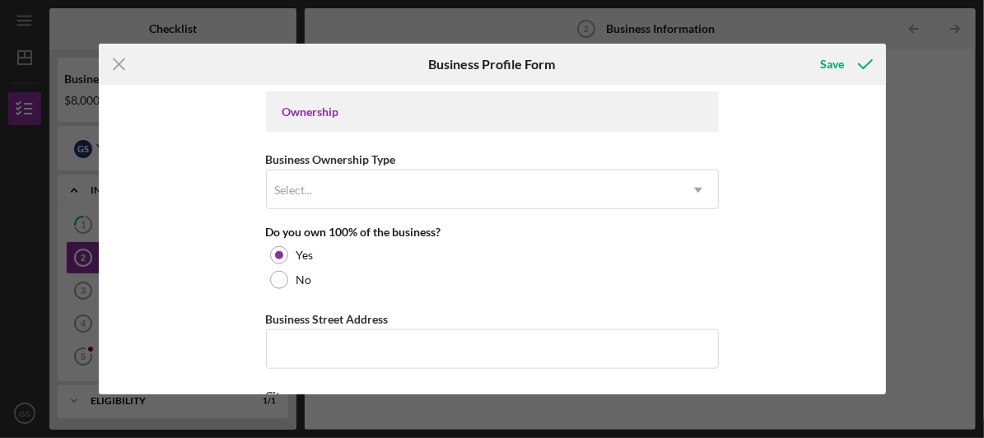
scroll to position [762, 0]
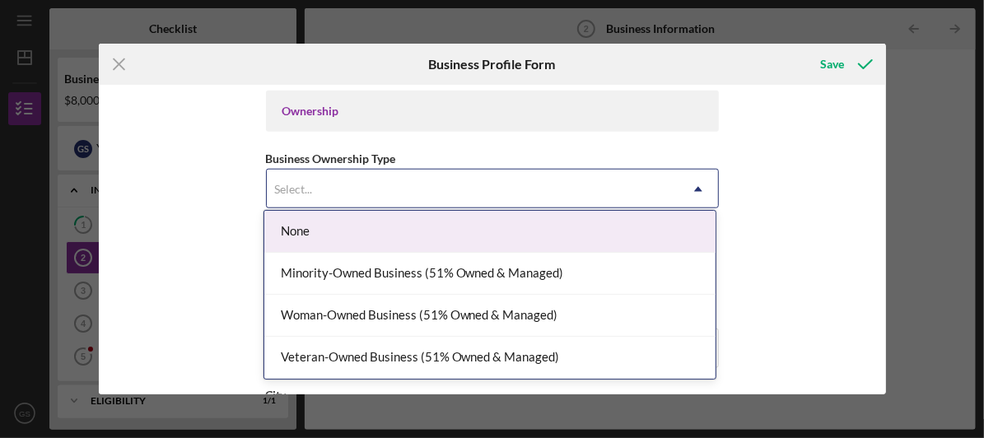
click at [672, 242] on div "None" at bounding box center [489, 232] width 451 height 42
click at [613, 283] on div "Minority-Owned Business (51% Owned & Managed)" at bounding box center [489, 274] width 451 height 42
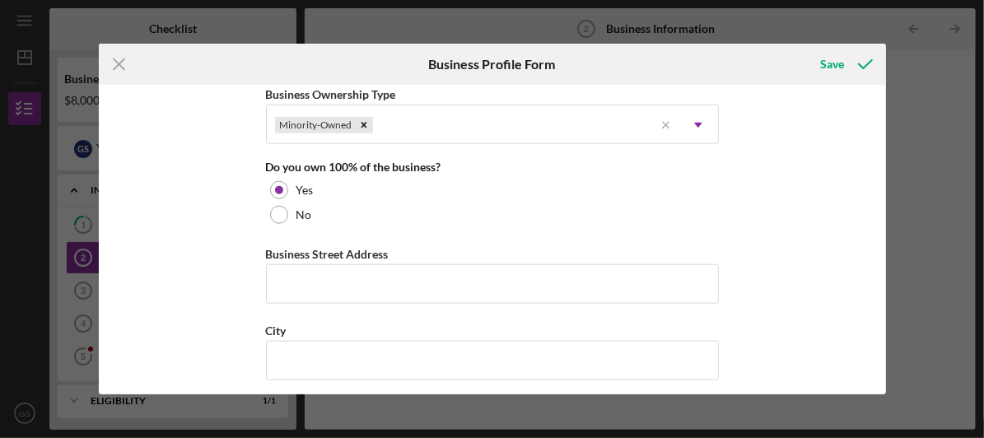
scroll to position [828, 0]
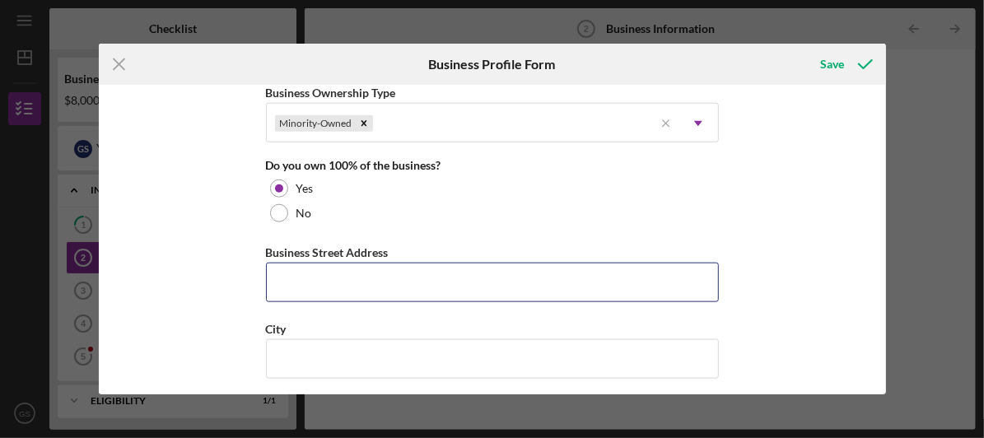
click at [634, 277] on input "Business Street Address" at bounding box center [492, 283] width 453 height 40
type input "5712 Fee Fee Road"
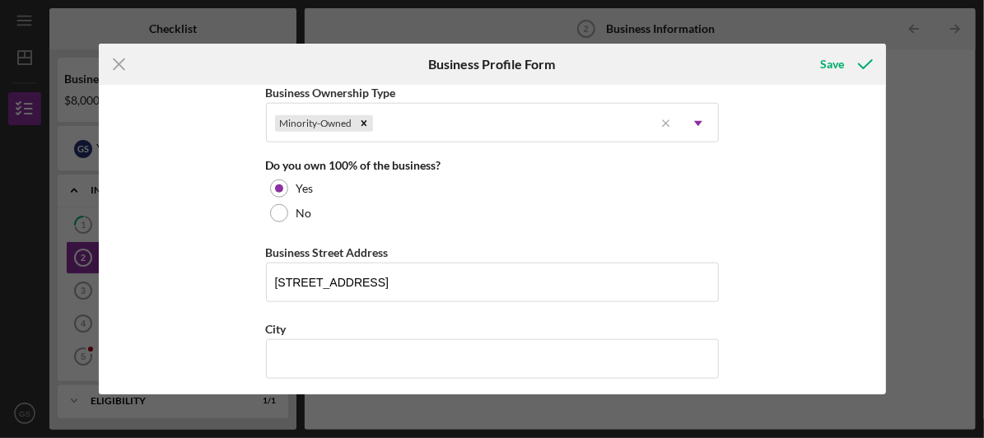
type input "Pool Tron Inc"
type input "Hazelwood"
type input "MO"
type input "63042"
type input "MO"
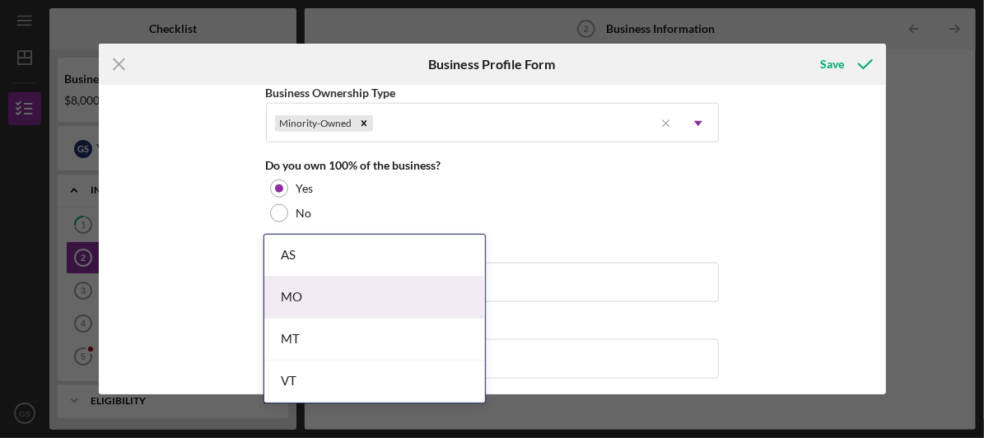
scroll to position [1018, 0]
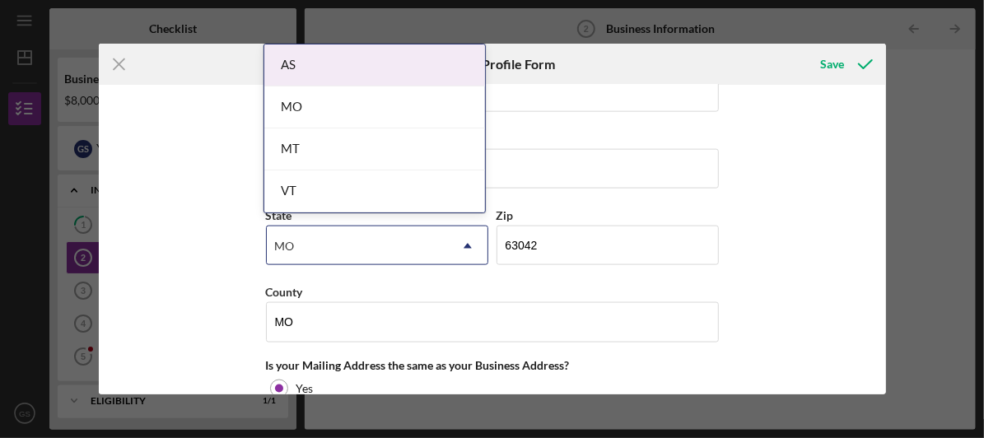
click at [319, 297] on body "Icon/Menu Business Information 2 Business Information Checklist Business Loan -…" at bounding box center [492, 219] width 984 height 438
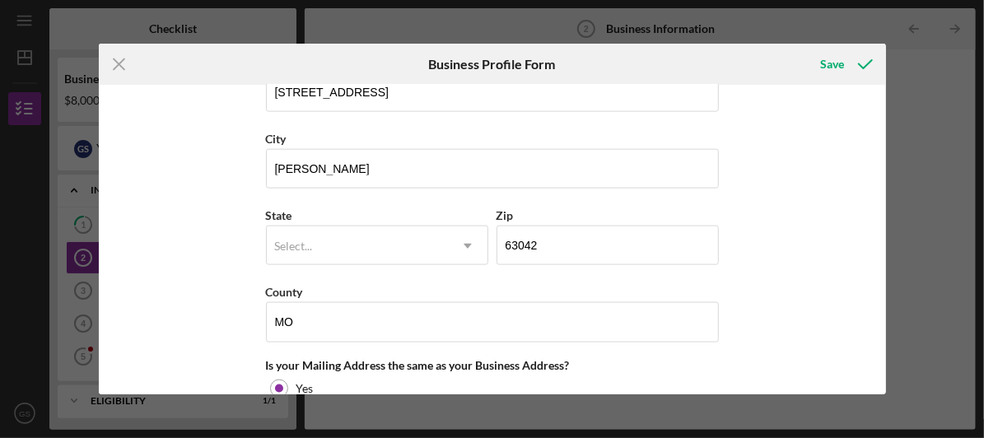
click at [697, 259] on div "State Select... Icon/Dropdown Arrow Zip 63042" at bounding box center [492, 243] width 453 height 77
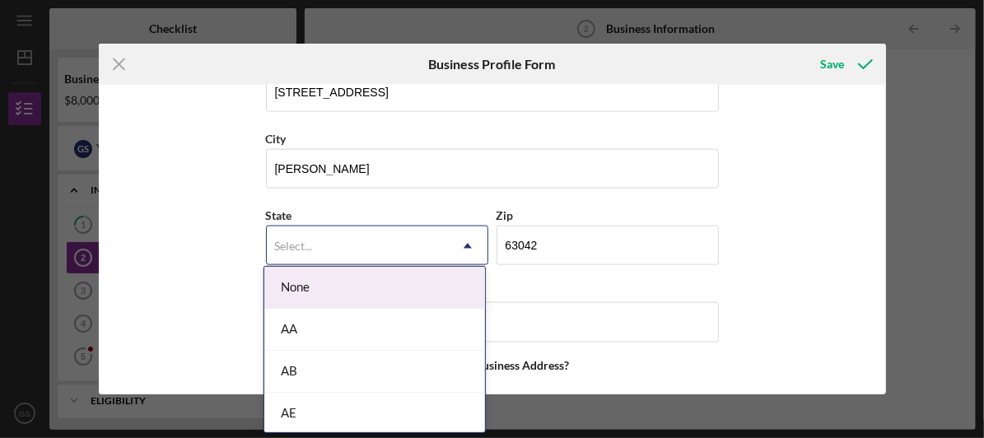
click at [286, 240] on div "Select..." at bounding box center [294, 246] width 38 height 13
type input "mo"
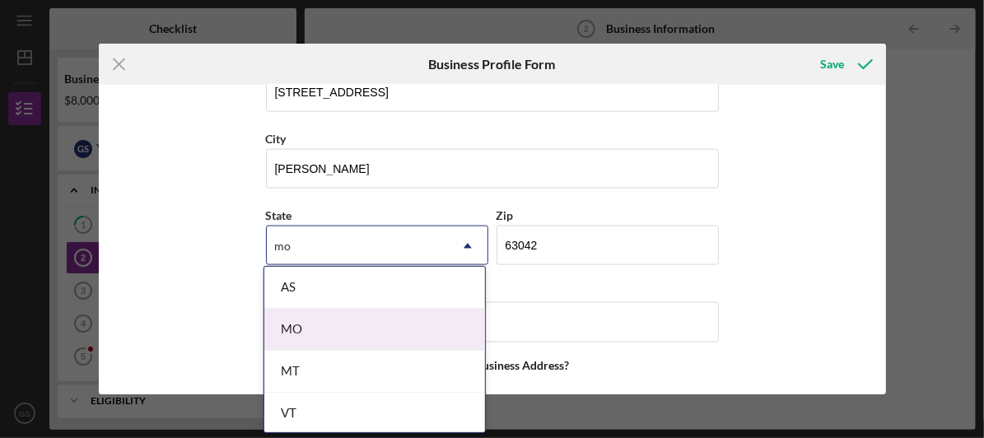
click at [300, 332] on div "MO" at bounding box center [374, 330] width 221 height 42
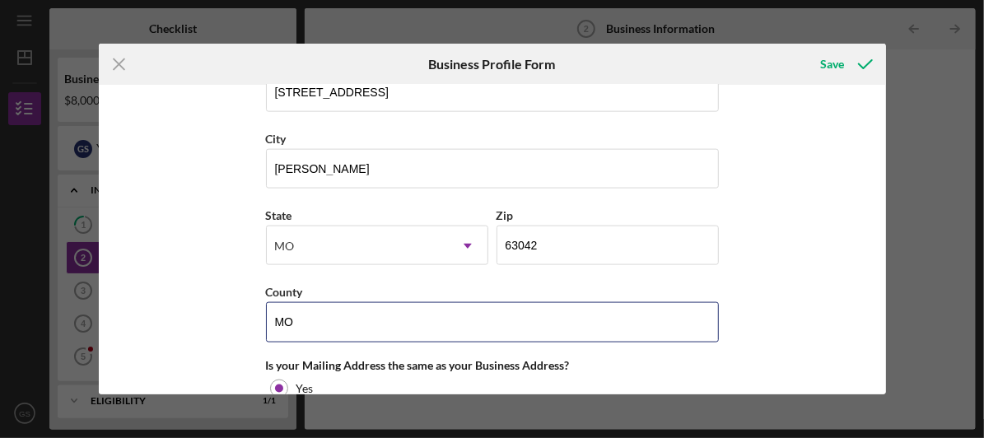
click at [326, 317] on input "MO" at bounding box center [492, 322] width 453 height 40
click at [362, 317] on input "Saint Louis" at bounding box center [492, 322] width 453 height 40
type input "Saint Louis"
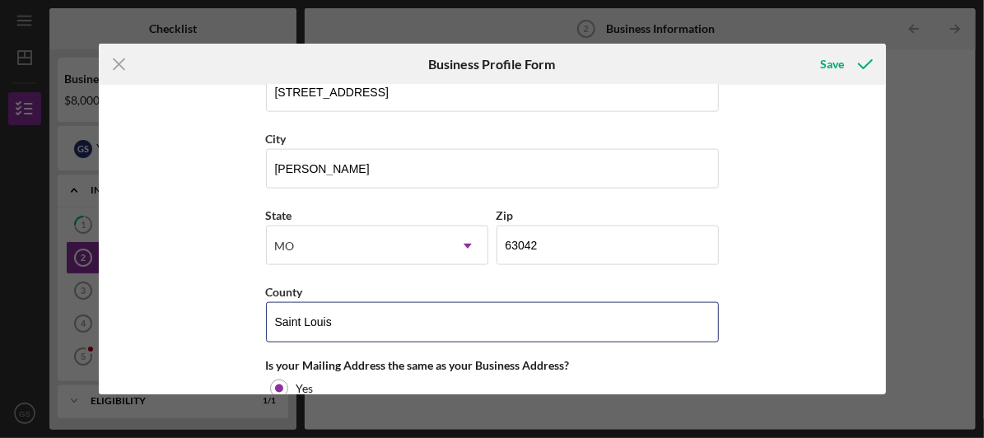
click at [437, 306] on input "Saint Louis" at bounding box center [492, 322] width 453 height 40
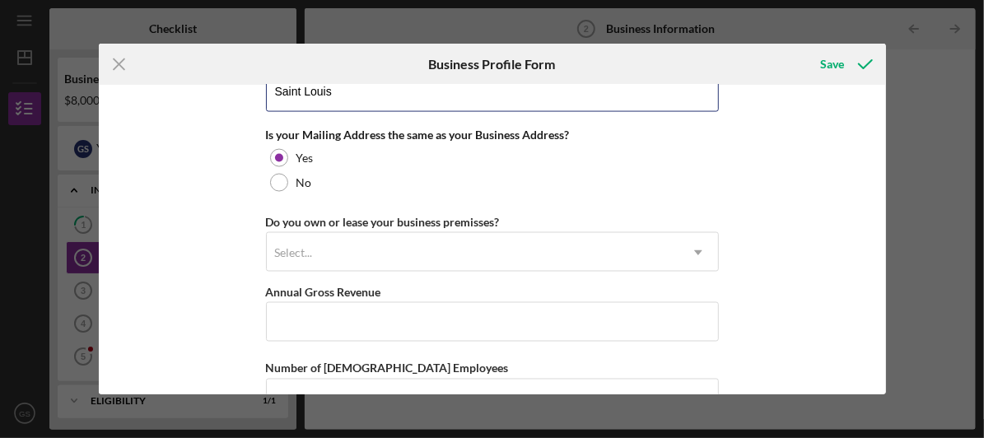
scroll to position [1256, 0]
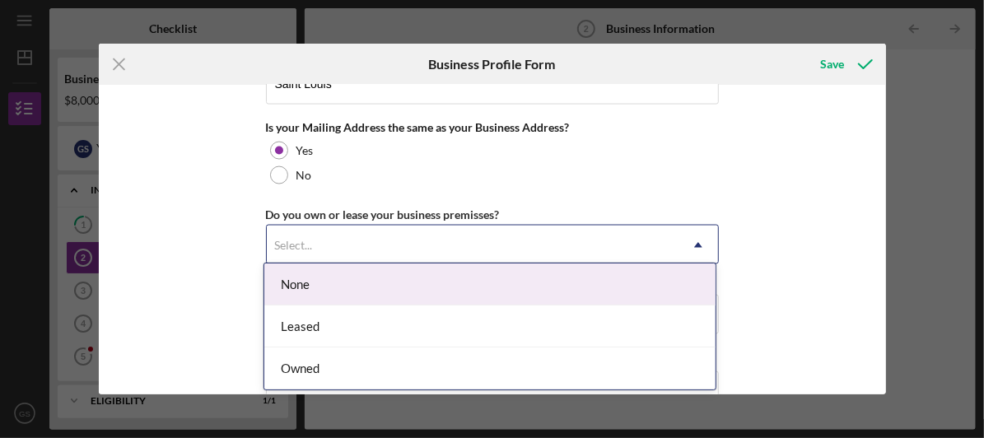
click at [611, 367] on div "Owned" at bounding box center [489, 368] width 451 height 42
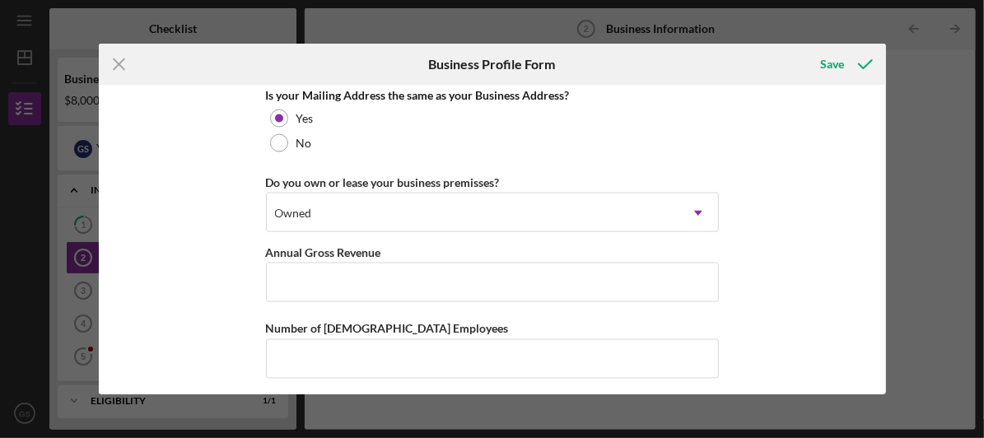
scroll to position [1302, 0]
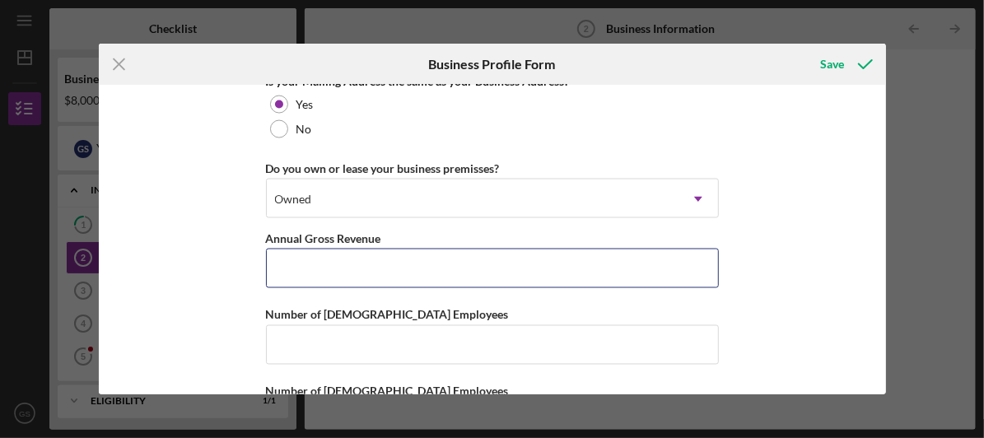
click at [682, 266] on input "Annual Gross Revenue" at bounding box center [492, 269] width 453 height 40
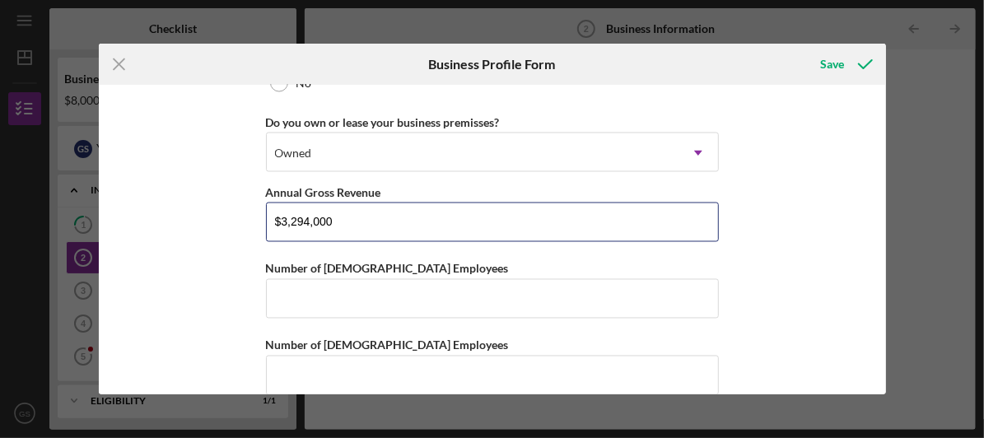
scroll to position [1365, 0]
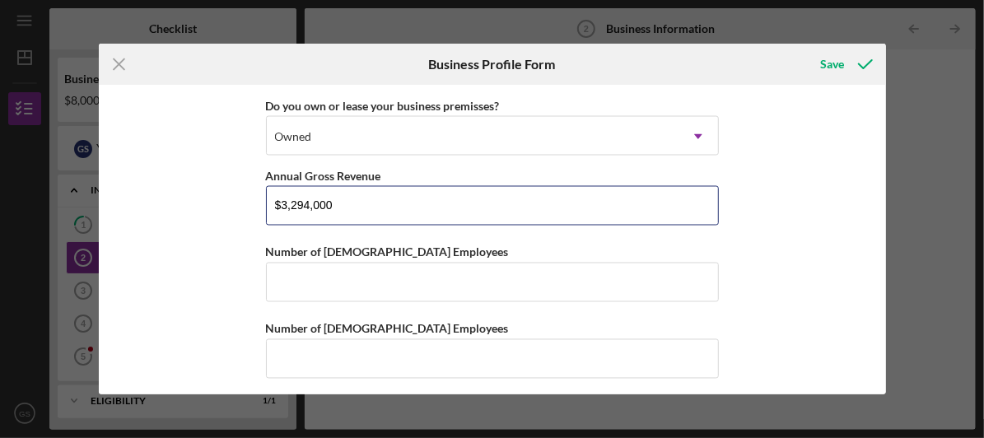
type input "$3,294,000"
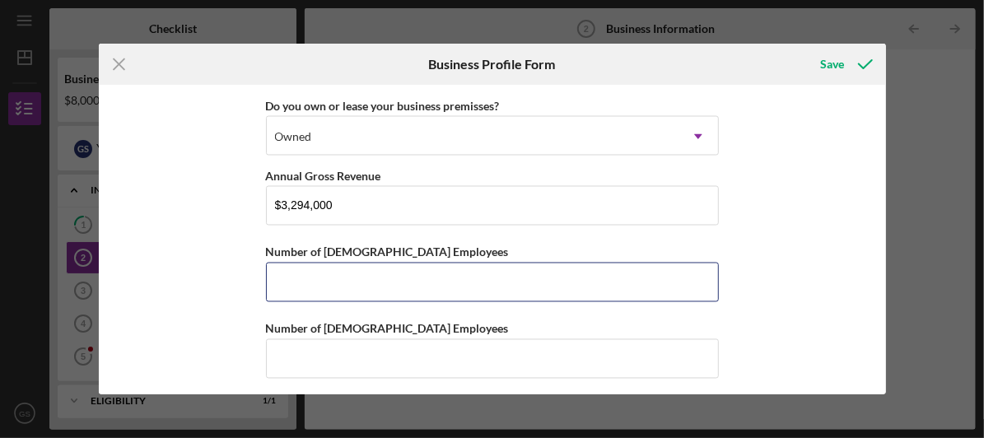
click at [678, 277] on input "Number of Full-Time Employees" at bounding box center [492, 283] width 453 height 40
type input "5"
type input "3"
type input "25"
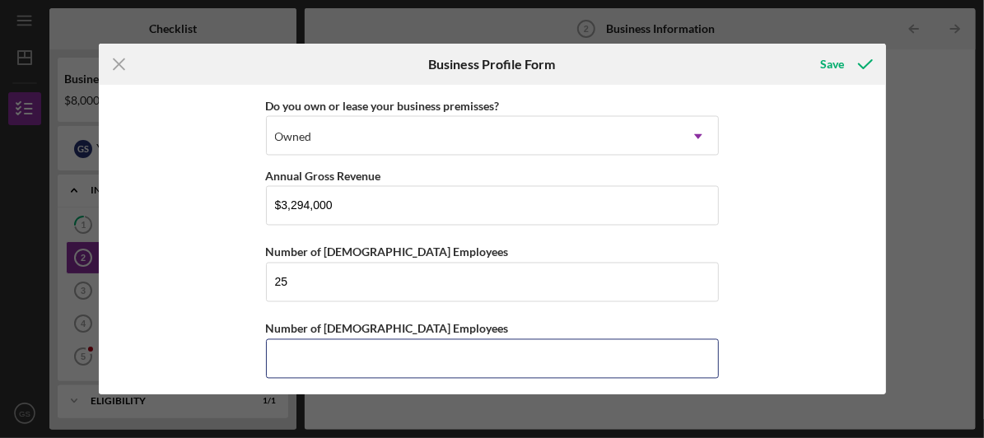
click at [657, 354] on input "Number of Part-Time Employees" at bounding box center [492, 359] width 453 height 40
type input "1"
type input "8"
click at [780, 254] on div "Business Name Pool Tron Inc DBA Pool Tron Inc Business Start Date 06/13/1977 Le…" at bounding box center [492, 240] width 787 height 310
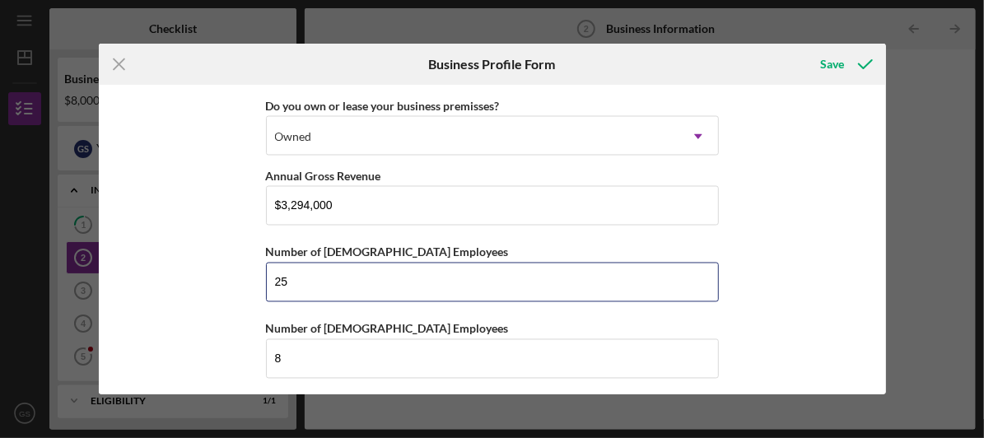
click at [701, 278] on input "25" at bounding box center [492, 283] width 453 height 40
type input "2"
type input "20"
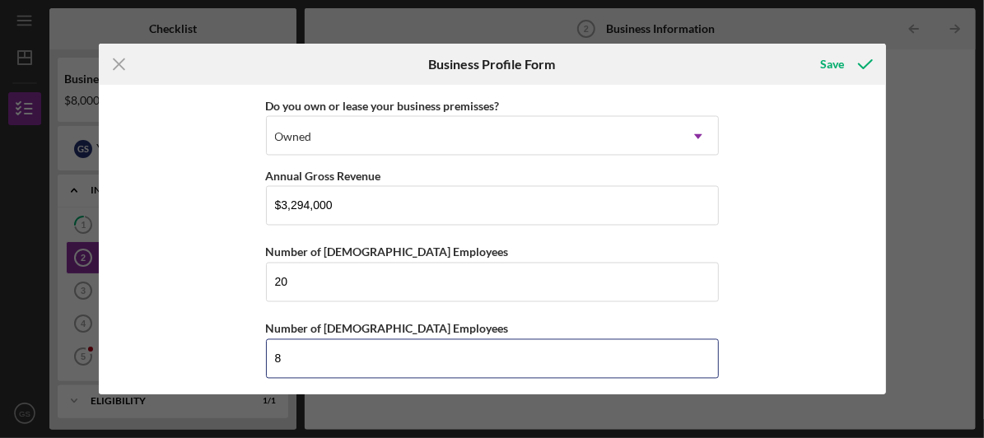
click at [658, 363] on input "8" at bounding box center [492, 359] width 453 height 40
type input "5"
click at [841, 193] on div "Business Name Pool Tron Inc DBA Pool Tron Inc Business Start Date 06/13/1977 Le…" at bounding box center [492, 240] width 787 height 310
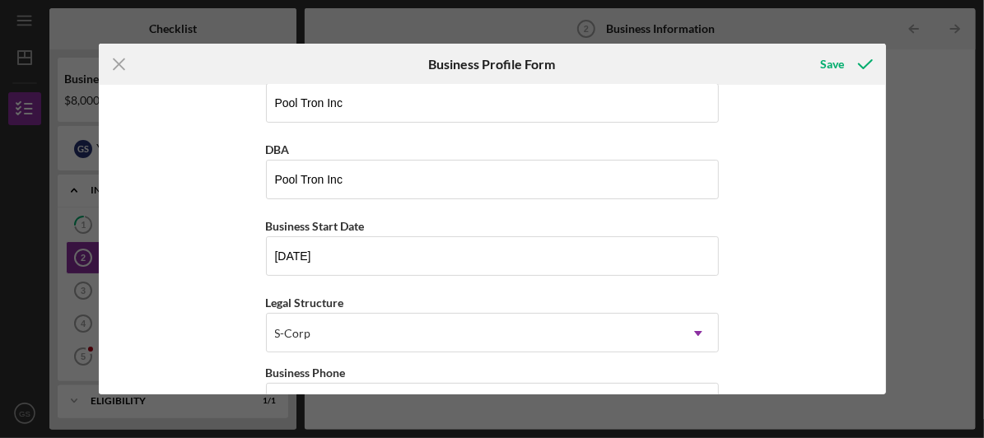
scroll to position [0, 0]
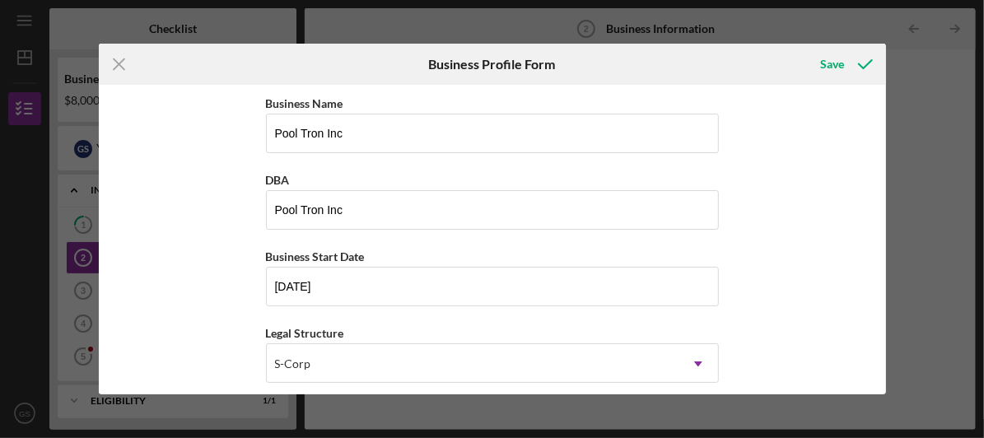
click at [846, 64] on icon "submit" at bounding box center [865, 64] width 41 height 41
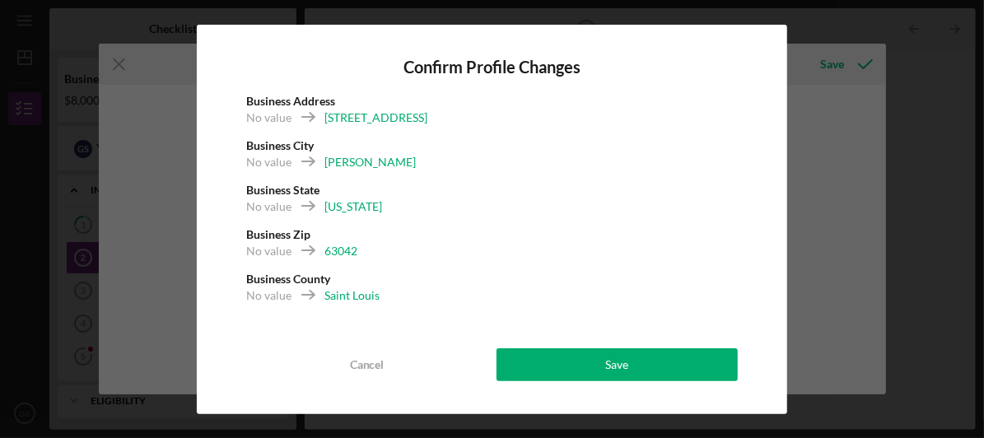
click at [642, 372] on button "Save" at bounding box center [617, 364] width 242 height 33
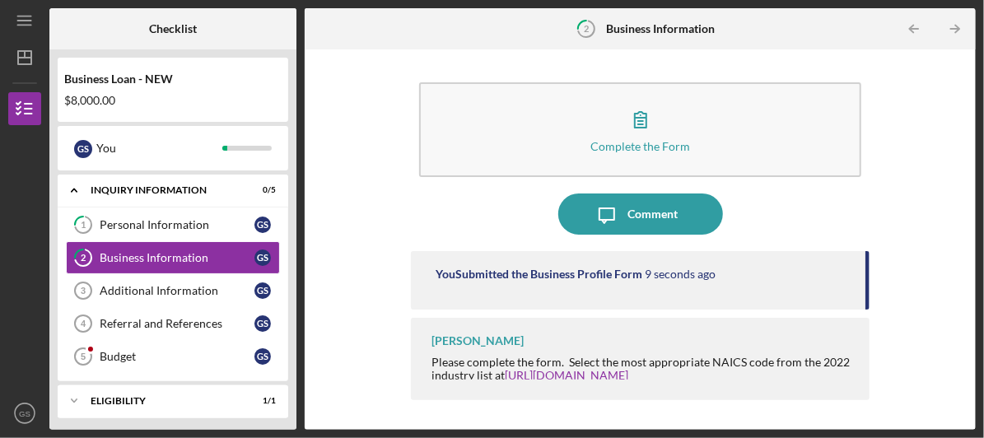
click at [958, 29] on line "button" at bounding box center [955, 29] width 8 height 0
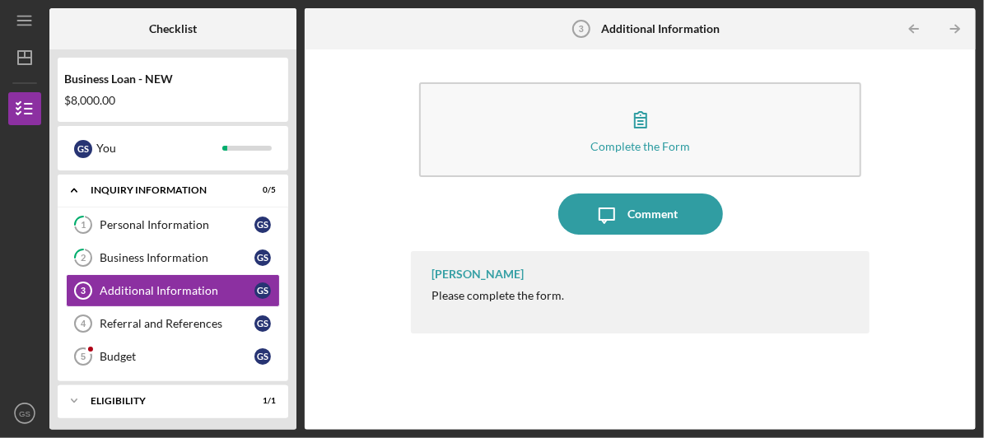
click at [765, 147] on button "Complete the Form Form" at bounding box center [640, 129] width 442 height 95
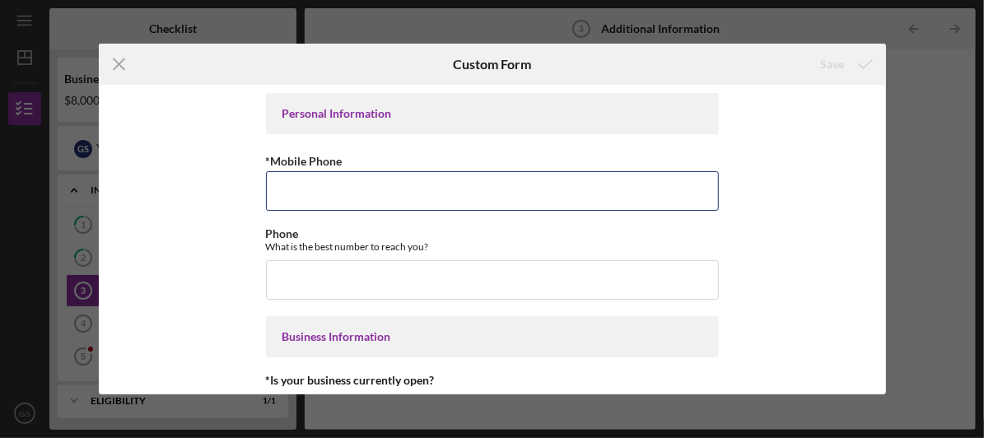
click at [660, 194] on input "*Mobile Phone" at bounding box center [492, 191] width 453 height 40
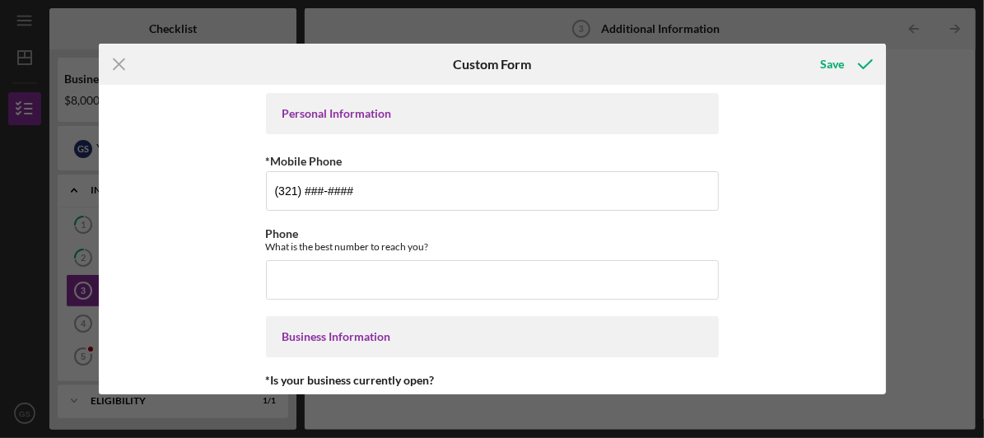
click at [911, 166] on div "Icon/Menu Close Custom Form Save Personal Information *Mobile Phone (321) ###-#…" at bounding box center [492, 219] width 984 height 438
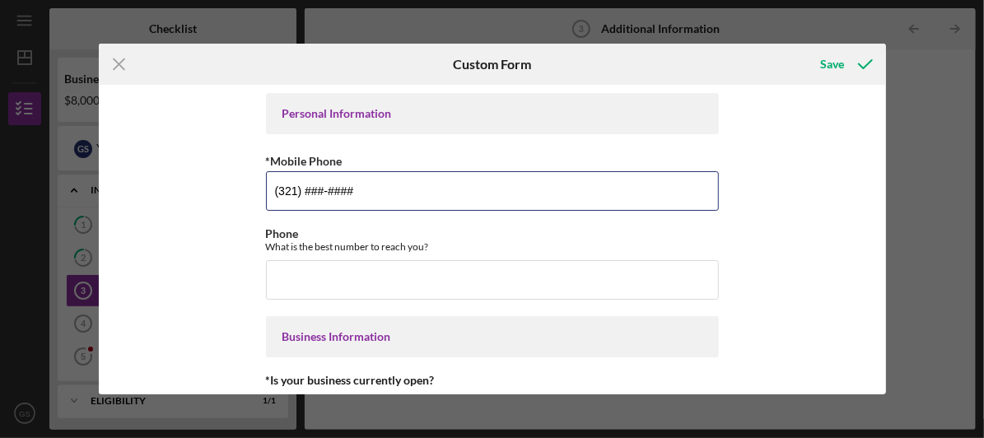
click at [458, 190] on input "(321) ###-####" at bounding box center [492, 191] width 453 height 40
type input "(321) 666-3447"
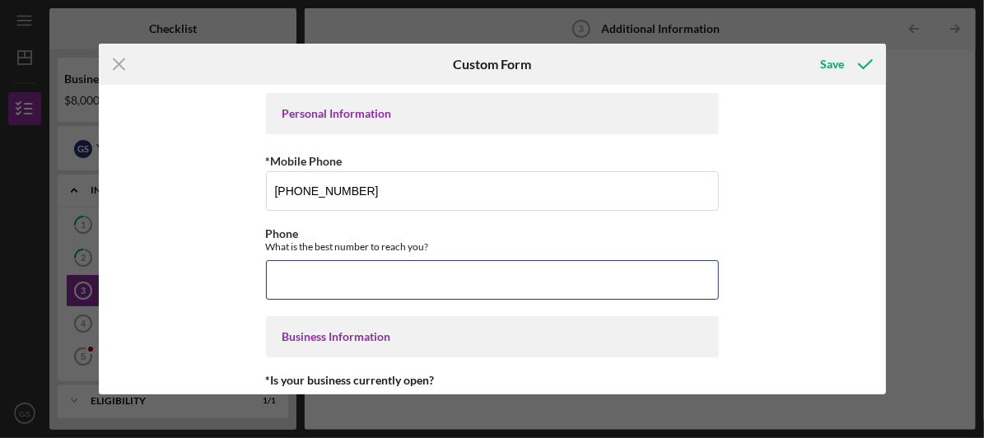
click at [487, 283] on input "Phone" at bounding box center [492, 280] width 453 height 40
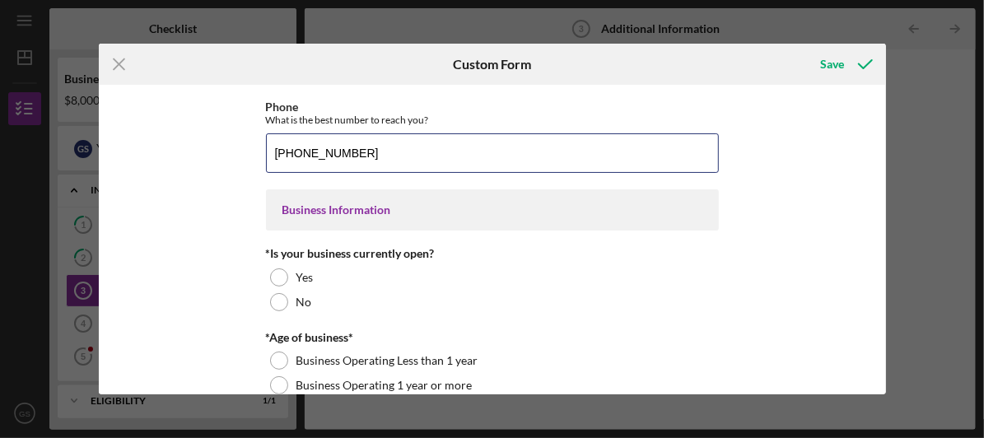
scroll to position [128, 0]
type input "(321) 666-3447"
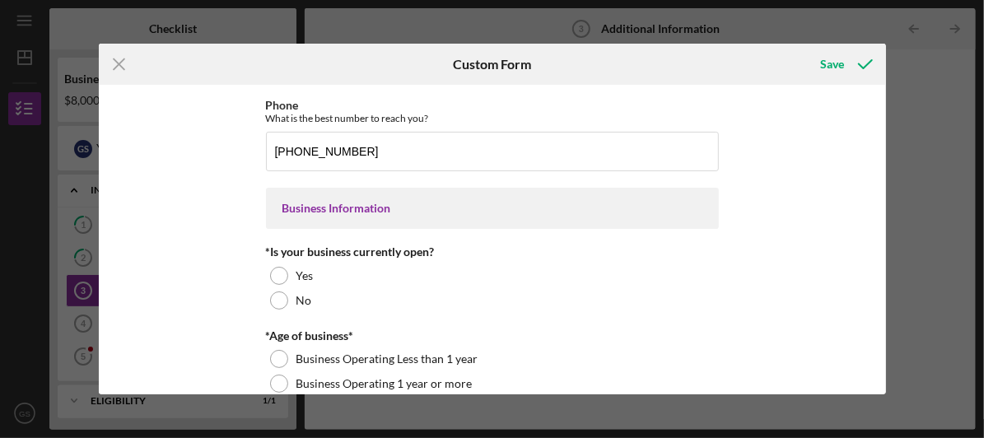
click at [288, 268] on div "Yes" at bounding box center [492, 275] width 453 height 25
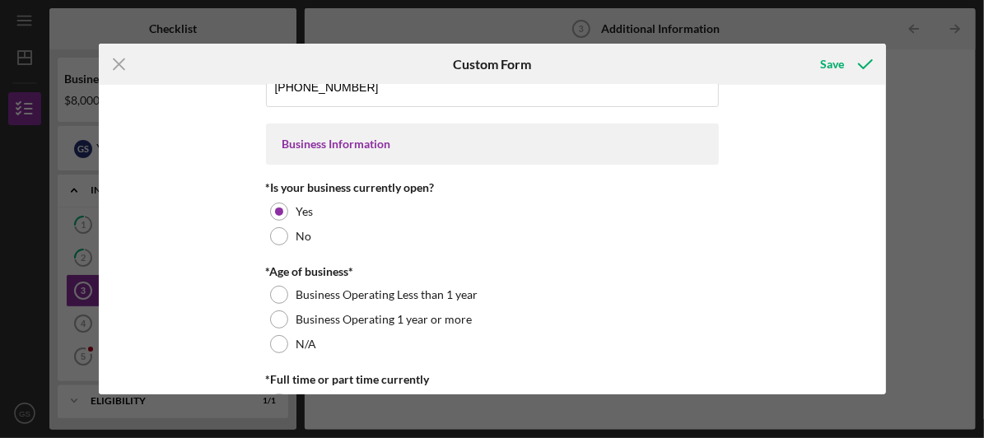
scroll to position [199, 0]
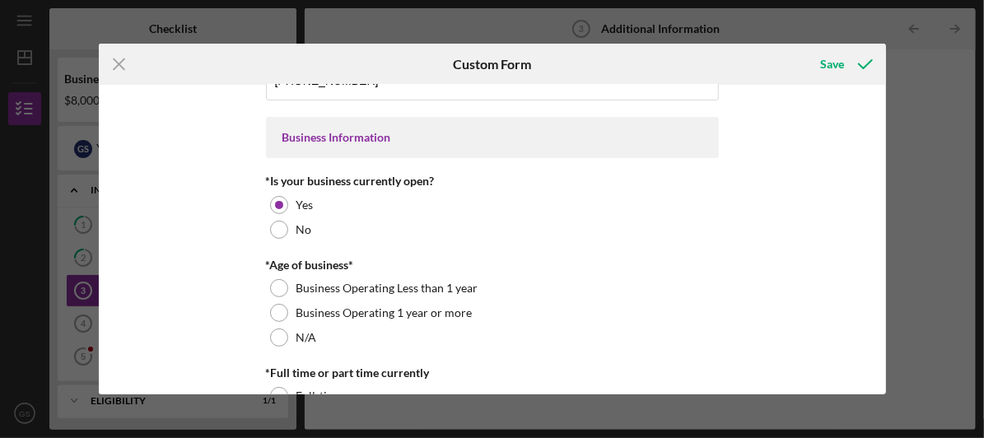
click at [279, 316] on div at bounding box center [279, 313] width 18 height 18
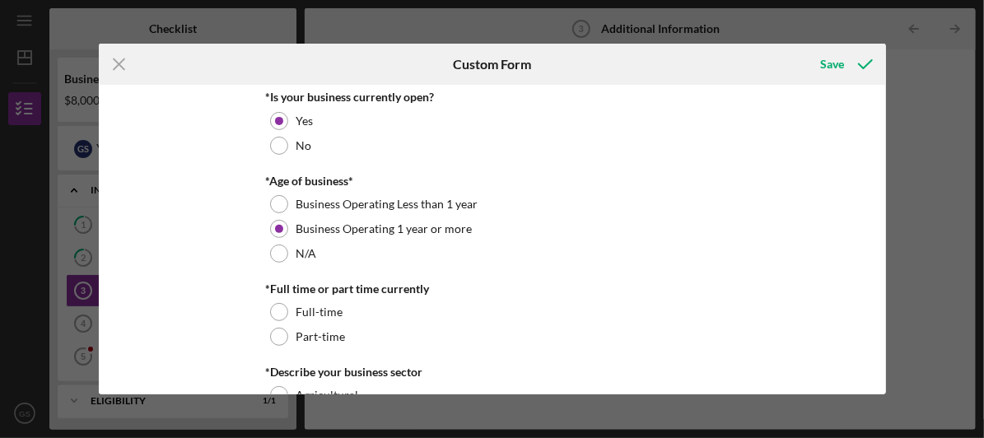
scroll to position [283, 0]
click at [275, 311] on div at bounding box center [279, 312] width 18 height 18
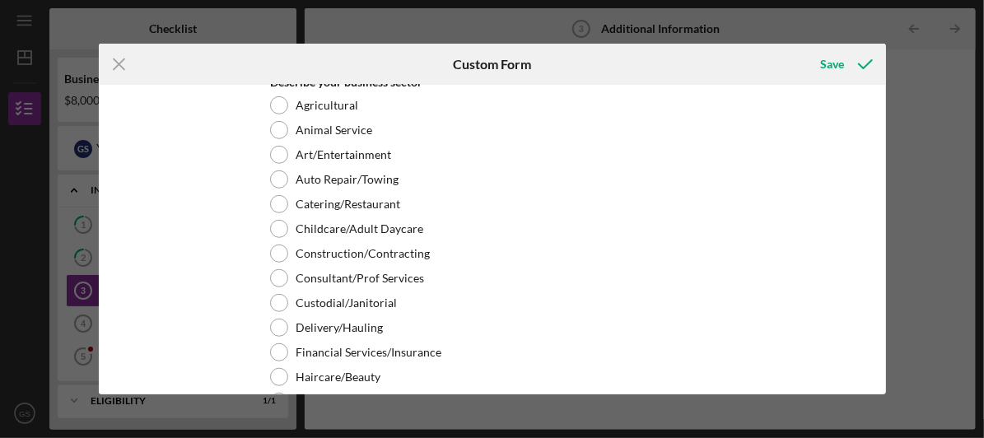
scroll to position [573, 0]
click at [283, 257] on div "Construction/Contracting" at bounding box center [492, 253] width 453 height 25
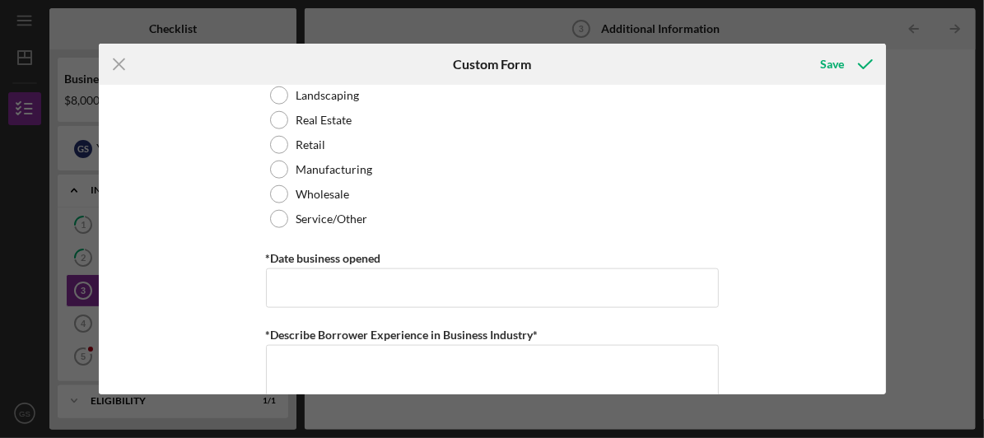
scroll to position [919, 0]
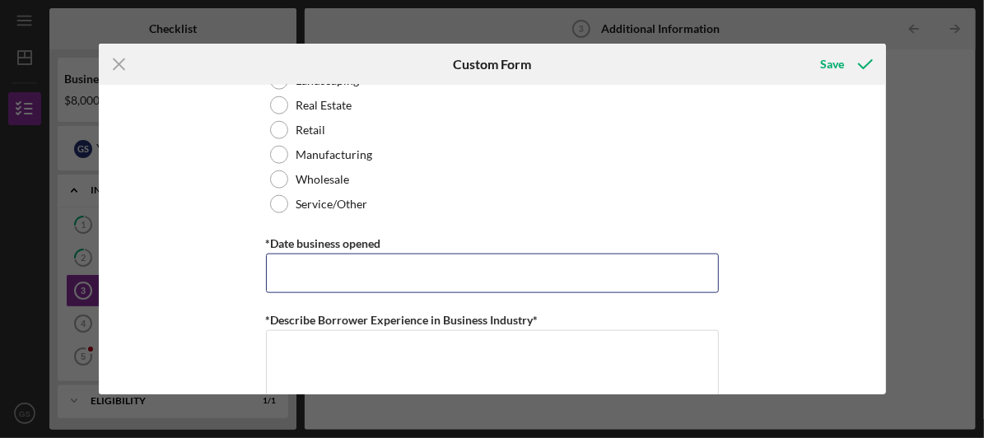
click at [701, 277] on input "*Date business opened" at bounding box center [492, 274] width 453 height 40
type input "0m/dd/yyyy"
type input "1m/dd/yyyy"
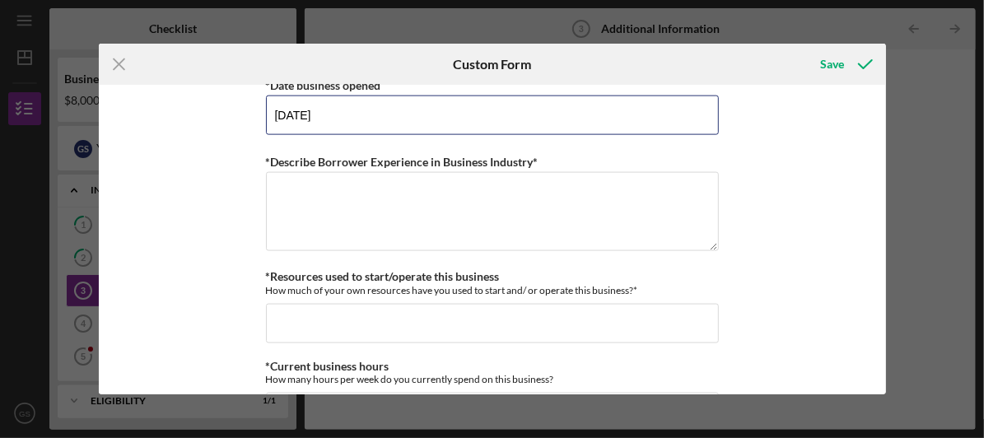
scroll to position [1075, 0]
type input "06/13/1977"
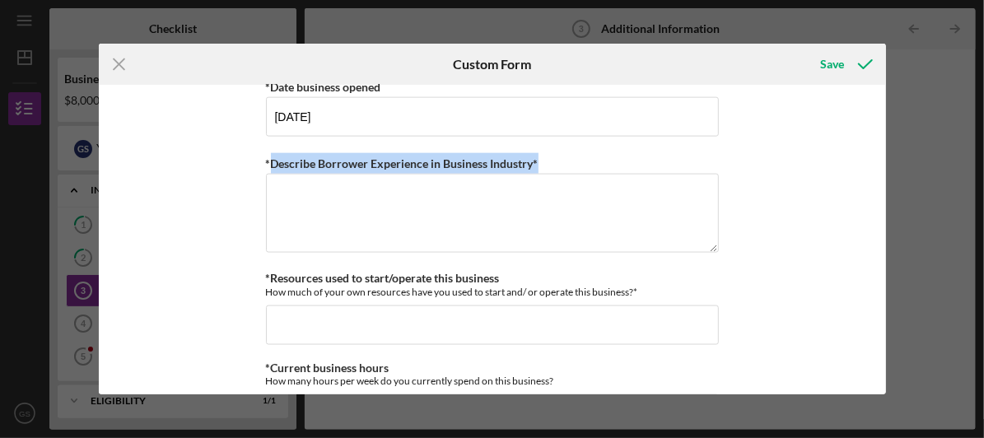
drag, startPoint x: 266, startPoint y: 161, endPoint x: 559, endPoint y: 152, distance: 293.2
click at [559, 153] on div "*Describe Borrower Experience in Business Industry*" at bounding box center [492, 163] width 453 height 21
copy label "Describe Borrower Experience in Business Industry*"
click at [953, 323] on div "Icon/Menu Close Custom Form Save Personal Information *Mobile Phone (321) 666-3…" at bounding box center [492, 219] width 984 height 438
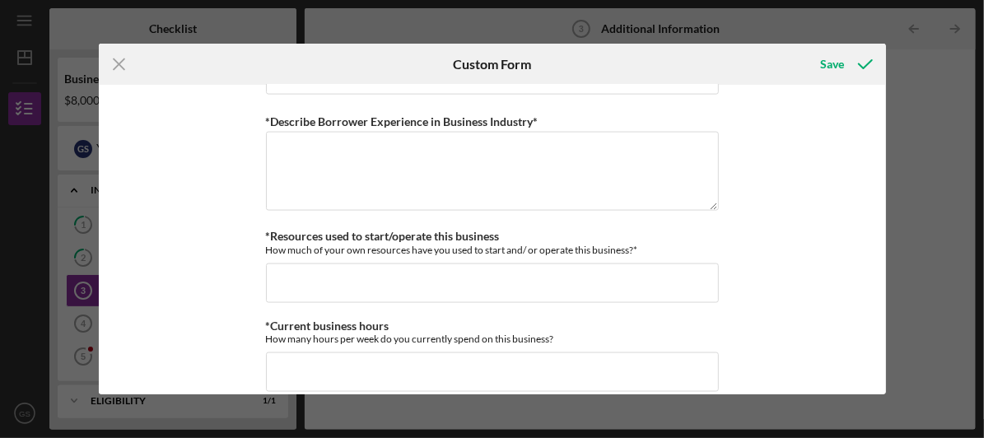
scroll to position [1119, 0]
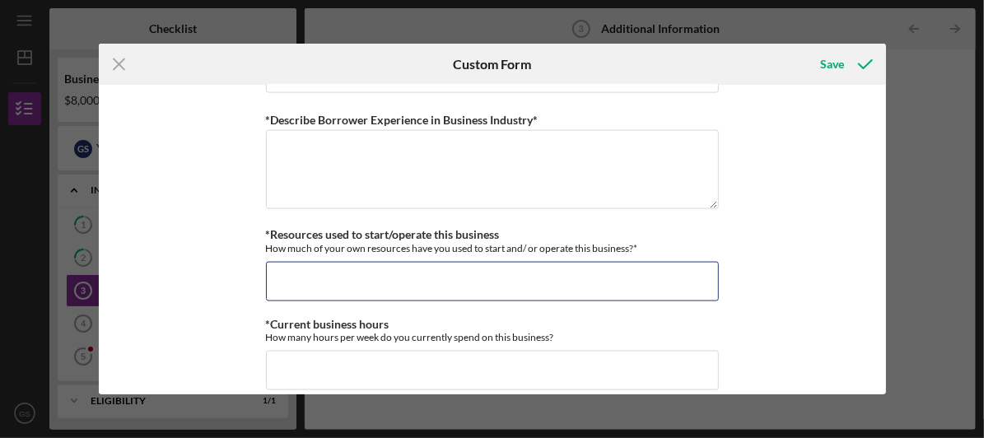
click at [679, 283] on input "*Resources used to start/operate this business" at bounding box center [492, 282] width 453 height 40
type input "$6"
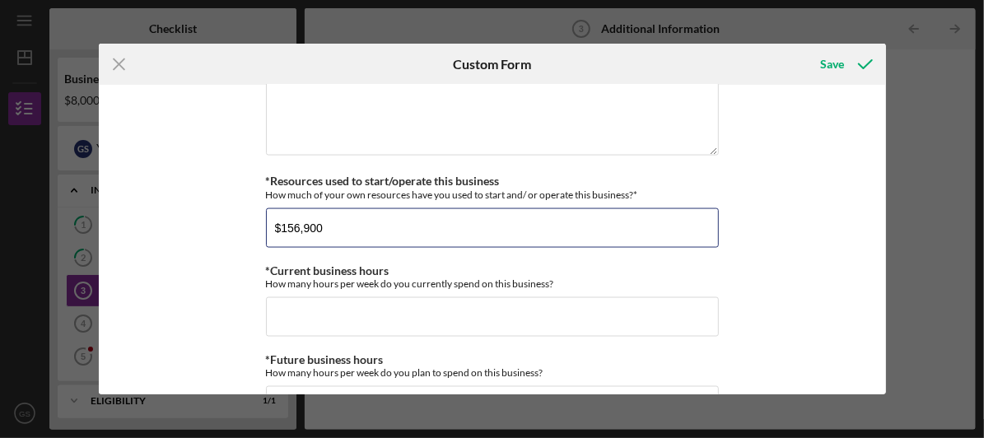
scroll to position [1176, 0]
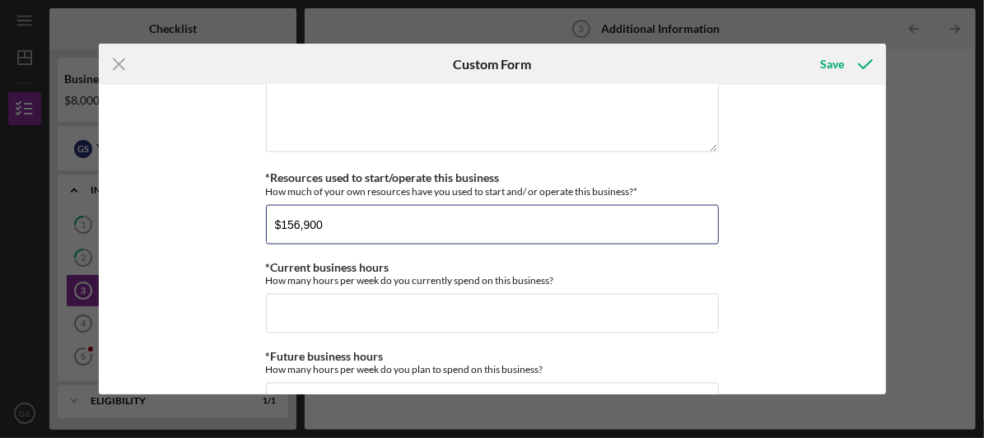
type input "$156,900"
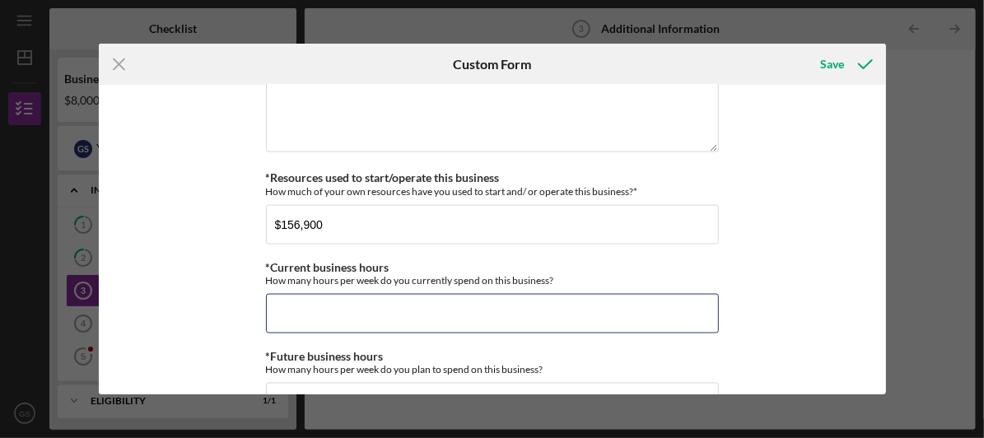
click at [674, 314] on input "*Current business hours" at bounding box center [492, 314] width 453 height 40
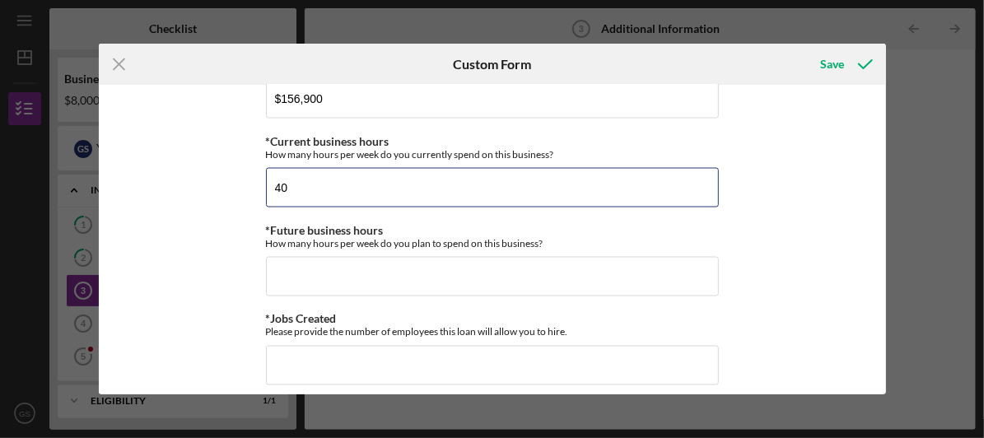
scroll to position [1302, 0]
type input "40"
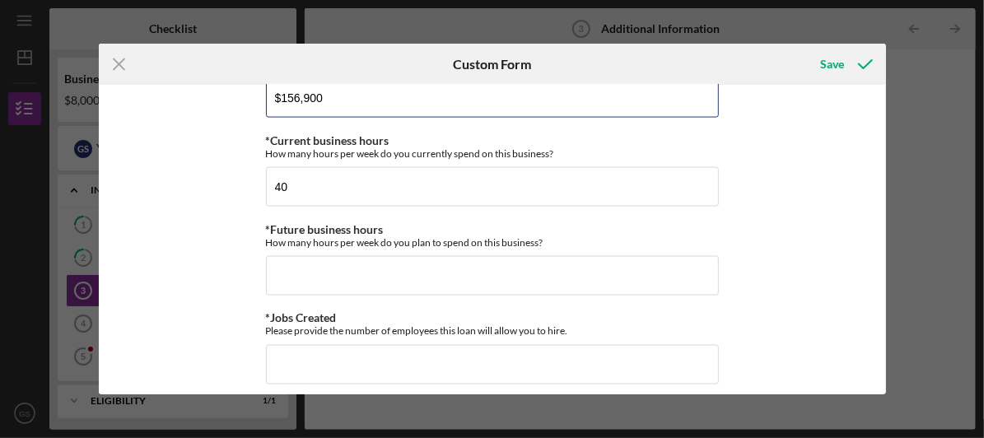
click at [349, 91] on input "$156,900" at bounding box center [492, 98] width 453 height 40
type input "$150,000"
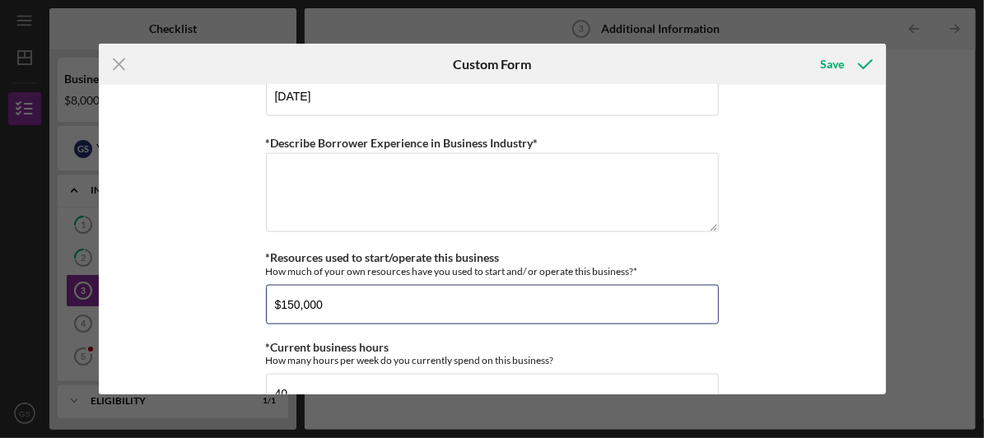
scroll to position [1073, 0]
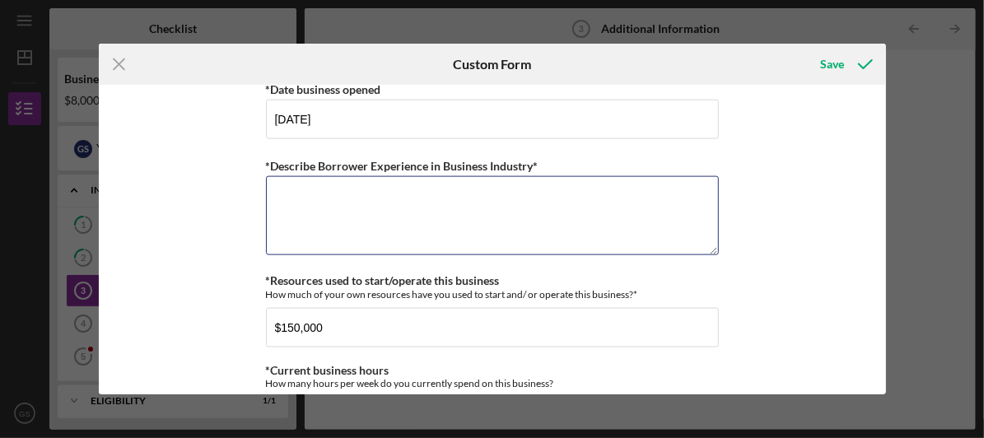
click at [594, 234] on textarea "*Describe Borrower Experience in Business Industry*" at bounding box center [492, 215] width 453 height 79
paste textarea "The borrower has extensive experience in the pool construction industry, with o…"
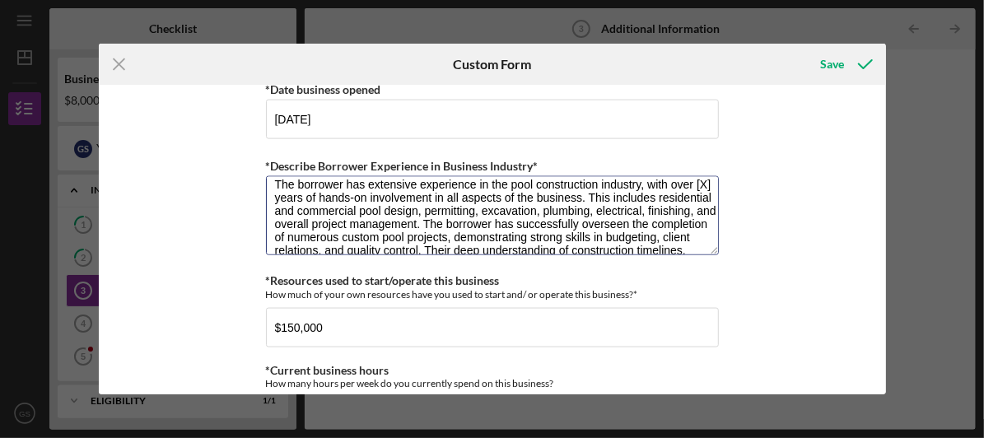
scroll to position [0, 0]
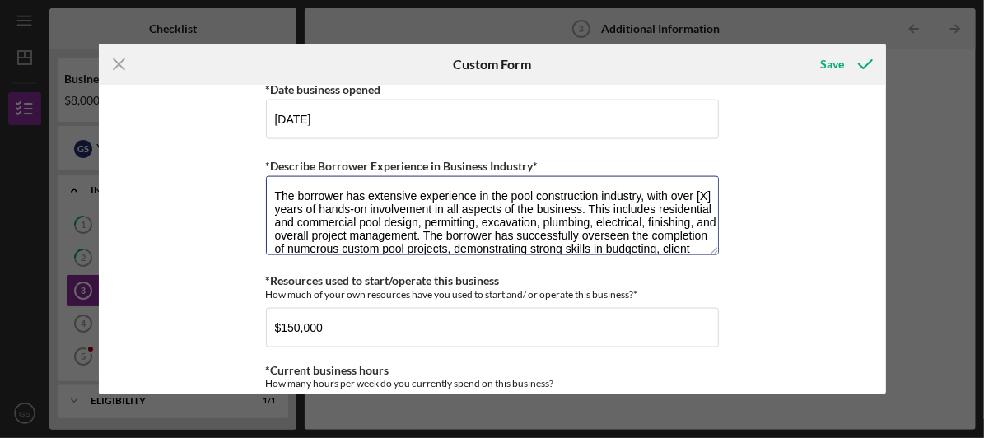
drag, startPoint x: 287, startPoint y: 203, endPoint x: 268, endPoint y: 206, distance: 19.1
click at [268, 206] on textarea "The borrower has extensive experience in the pool construction industry, with o…" at bounding box center [492, 215] width 453 height 79
click at [625, 149] on div "Personal Information *Mobile Phone (321) 666-3447 Phone What is the best number…" at bounding box center [492, 210] width 453 height 2381
click at [283, 203] on textarea "The borrower has extensive experience in the pool construction industry, with o…" at bounding box center [492, 215] width 453 height 79
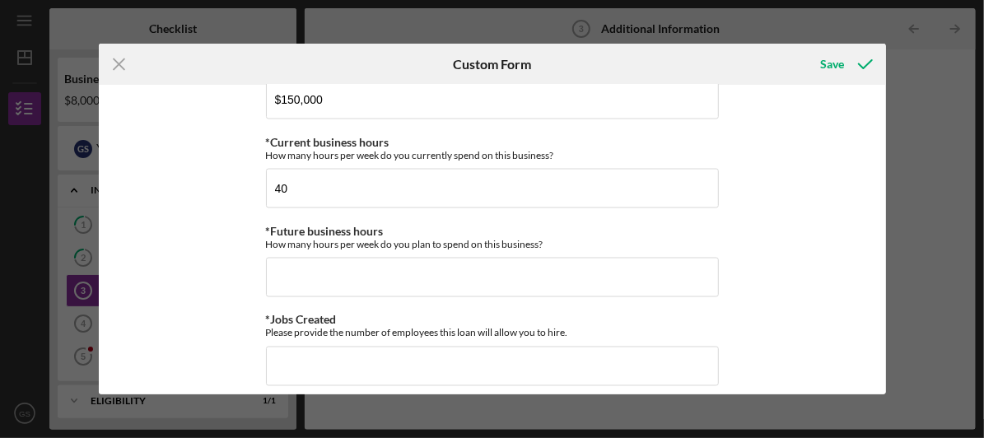
scroll to position [1304, 0]
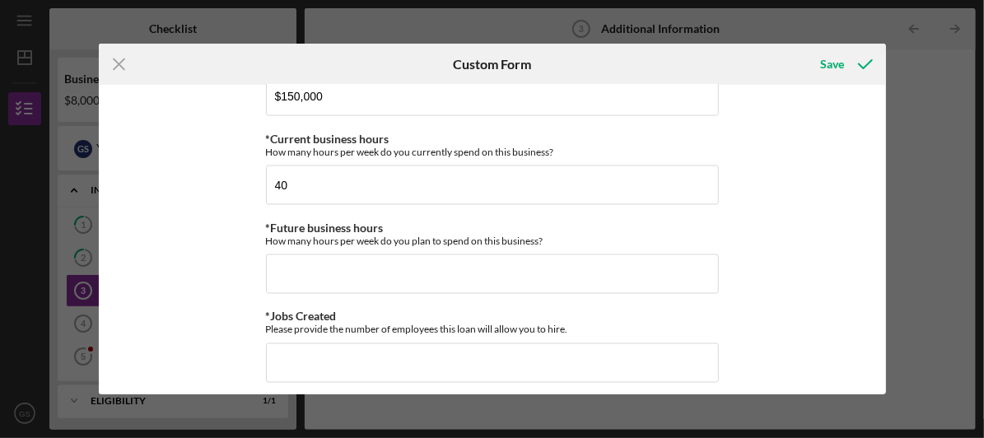
type textarea "The borrower has extensive experience in the pool construction industry, with o…"
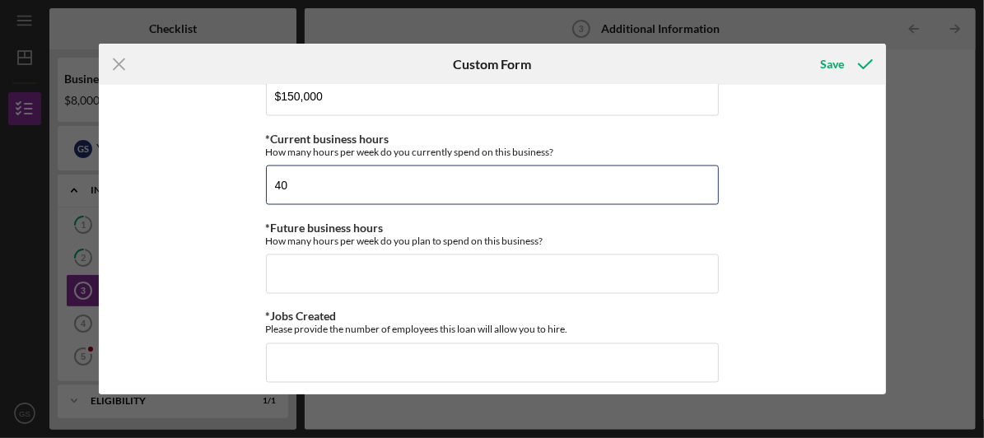
click at [341, 182] on input "40" at bounding box center [492, 185] width 453 height 40
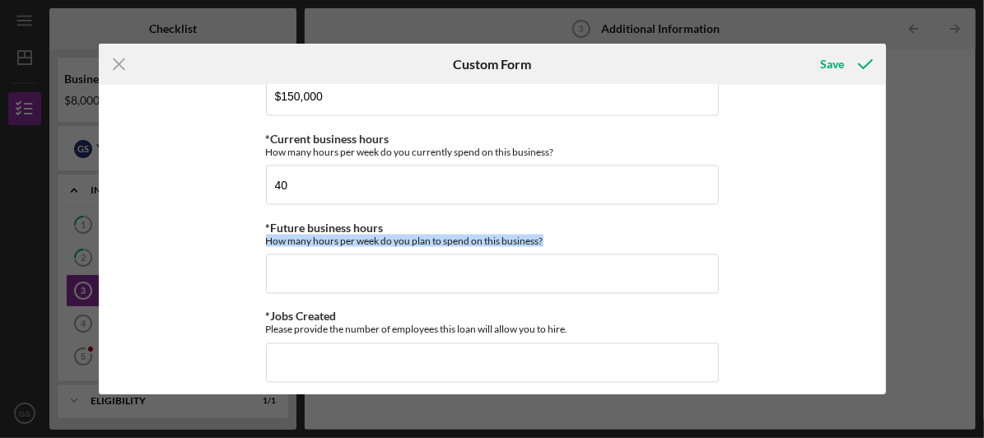
drag, startPoint x: 263, startPoint y: 238, endPoint x: 545, endPoint y: 231, distance: 281.6
click at [545, 235] on div "How many hours per week do you plan to spend on this business?" at bounding box center [492, 241] width 453 height 12
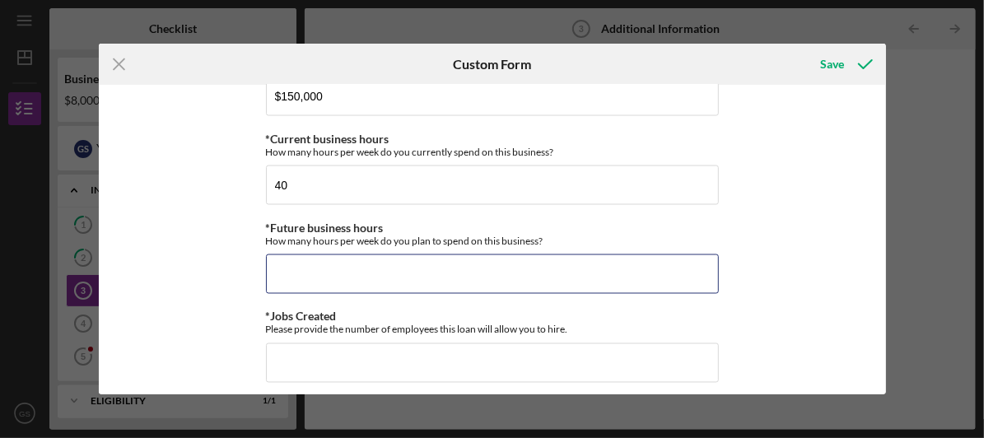
click at [466, 273] on input "*Future business hours" at bounding box center [492, 274] width 453 height 40
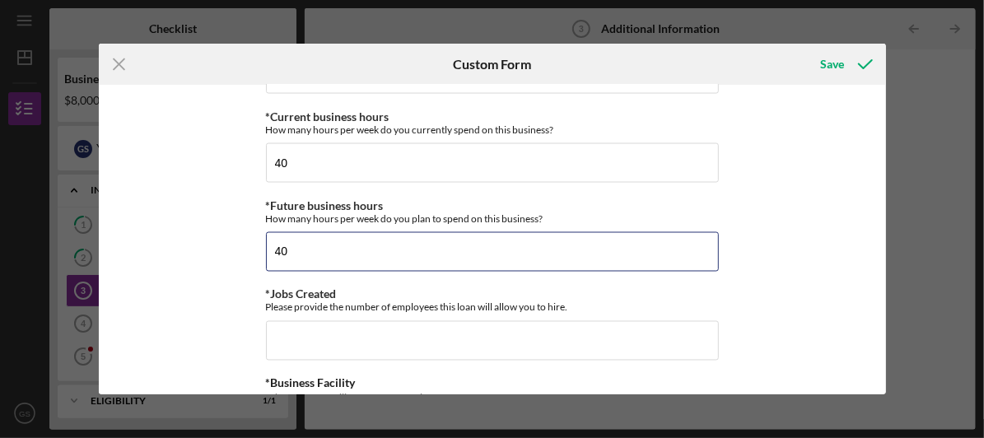
scroll to position [1317, 0]
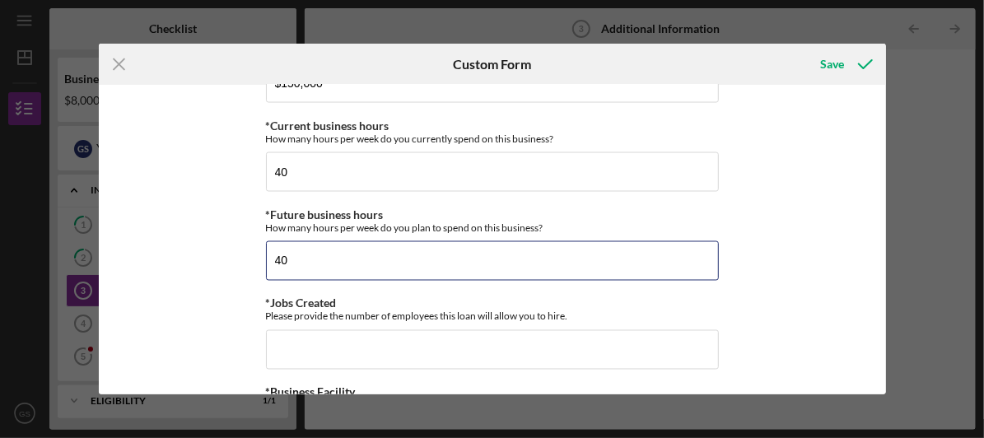
type input "40"
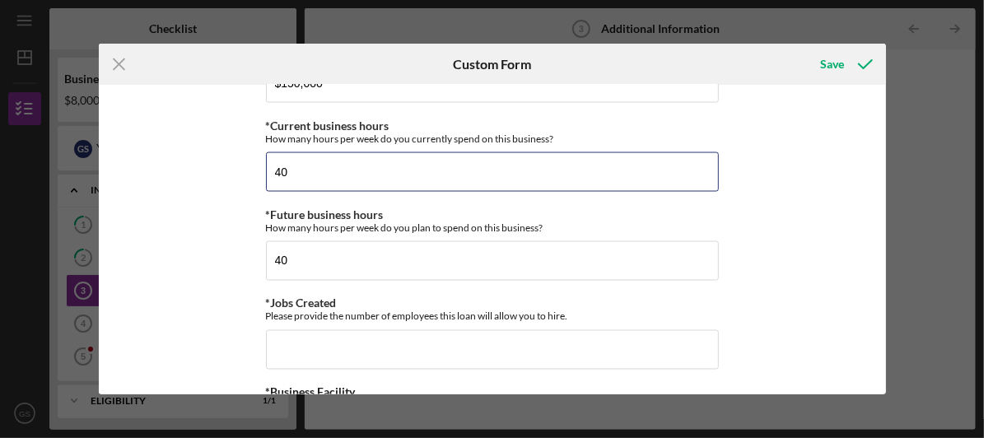
click at [560, 168] on input "40" at bounding box center [492, 172] width 453 height 40
type input "4"
type input "35"
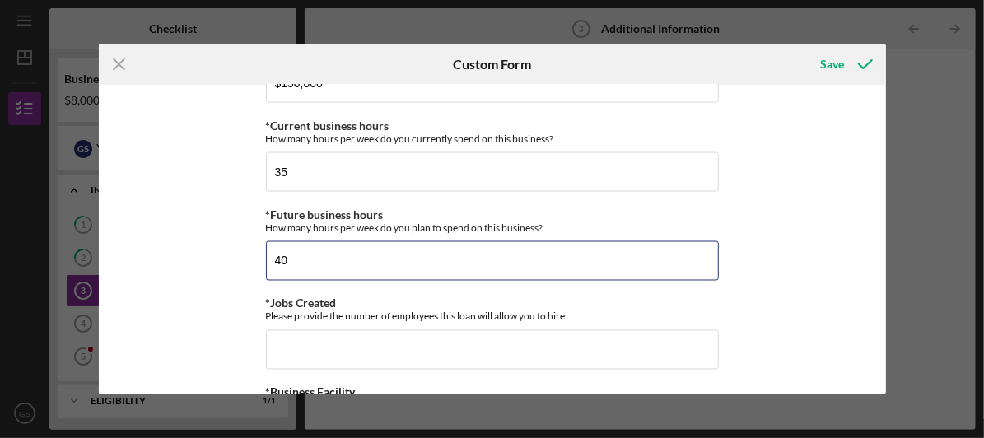
click at [609, 260] on input "40" at bounding box center [492, 261] width 453 height 40
type input "40"
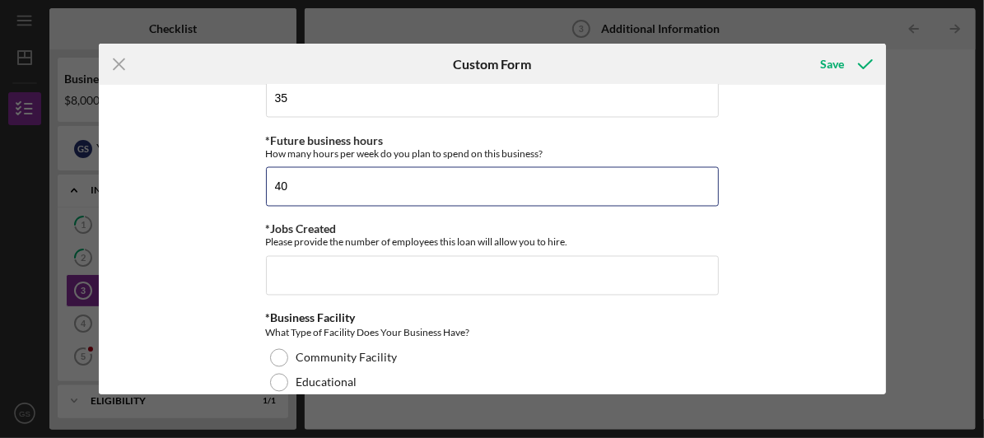
scroll to position [1393, 0]
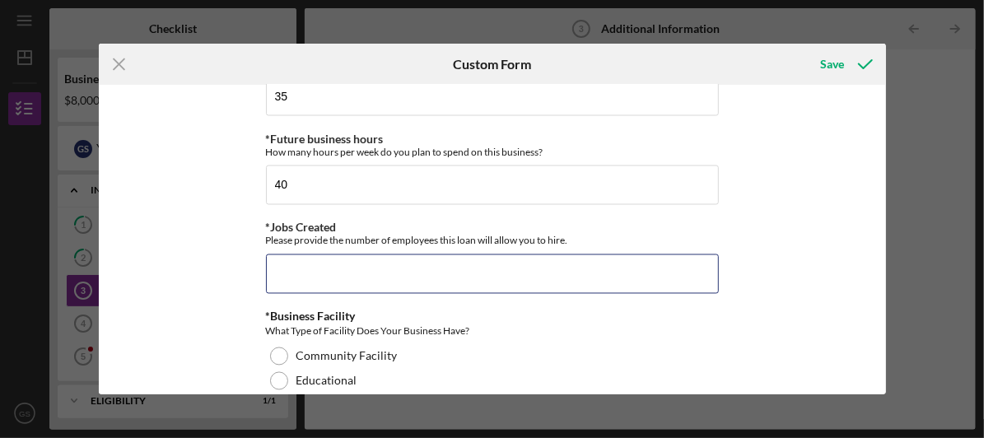
drag, startPoint x: 381, startPoint y: 271, endPoint x: 361, endPoint y: 264, distance: 20.8
click at [361, 264] on input "*Jobs Created" at bounding box center [492, 274] width 453 height 40
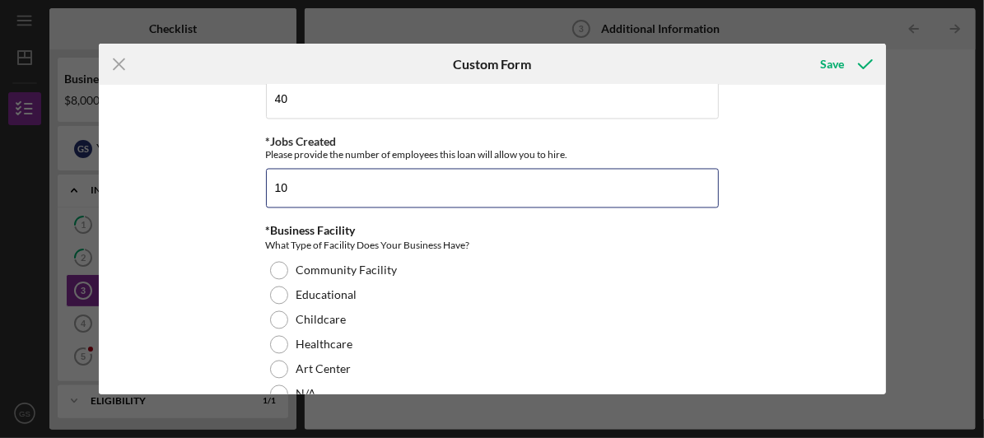
scroll to position [1480, 0]
type input "1"
type input "5"
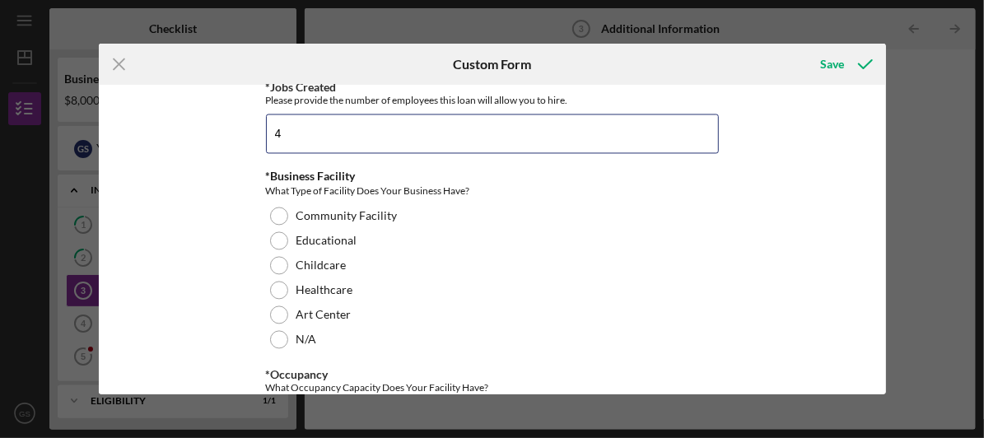
scroll to position [1538, 0]
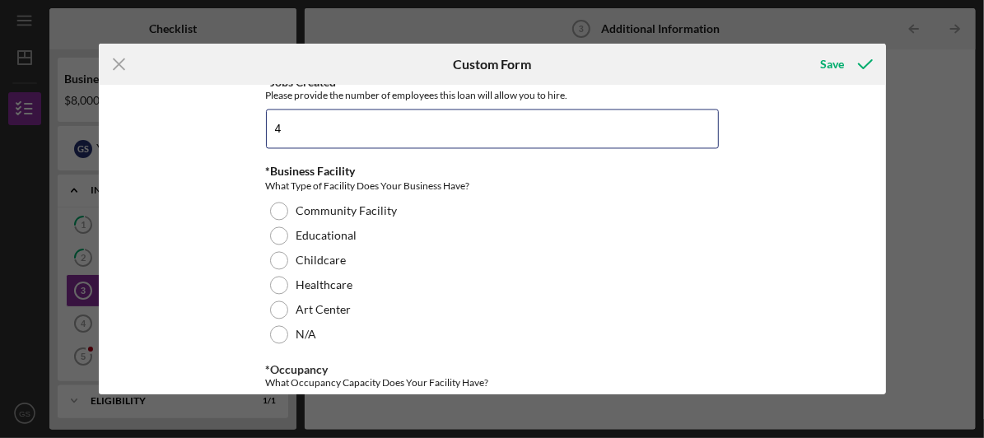
type input "4"
click at [276, 332] on div at bounding box center [279, 335] width 18 height 18
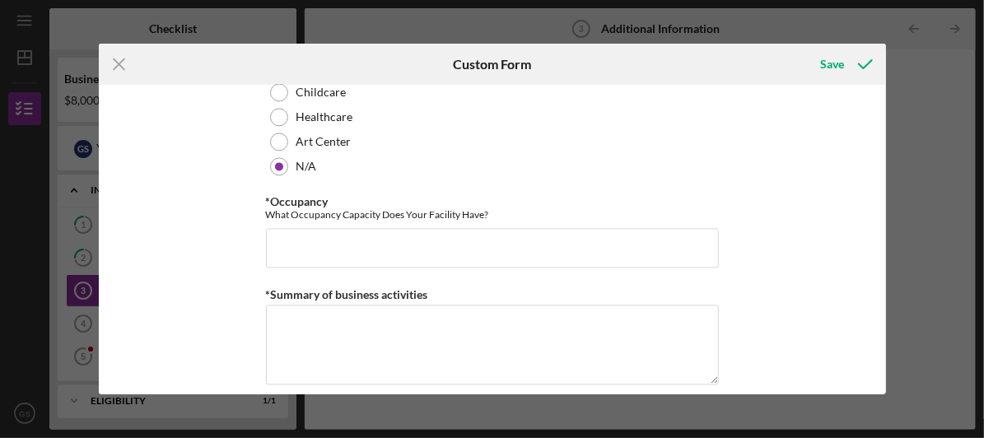
scroll to position [1709, 0]
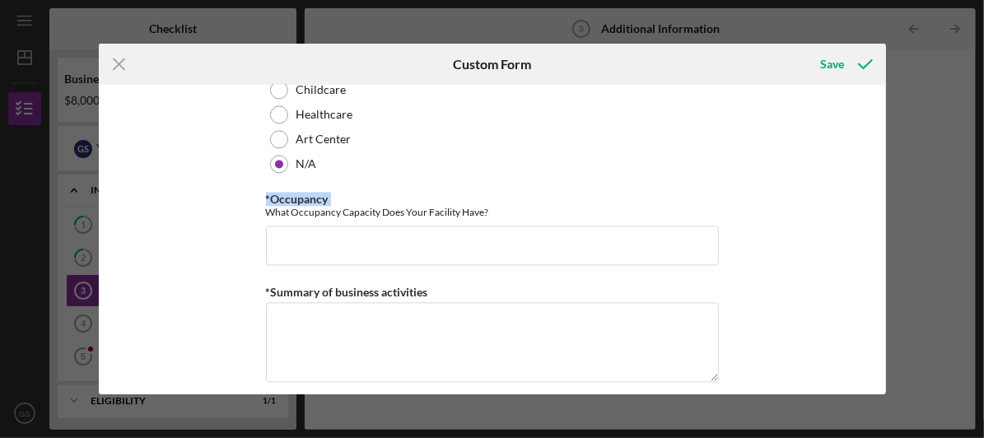
drag, startPoint x: 263, startPoint y: 207, endPoint x: 502, endPoint y: 217, distance: 239.8
click at [502, 217] on div "*Occupancy What Occupancy Capacity Does Your Facility Have?" at bounding box center [492, 229] width 453 height 72
copy label "*Occupancy"
click at [499, 235] on input "*Occupancy" at bounding box center [492, 246] width 453 height 40
paste input "-.31"
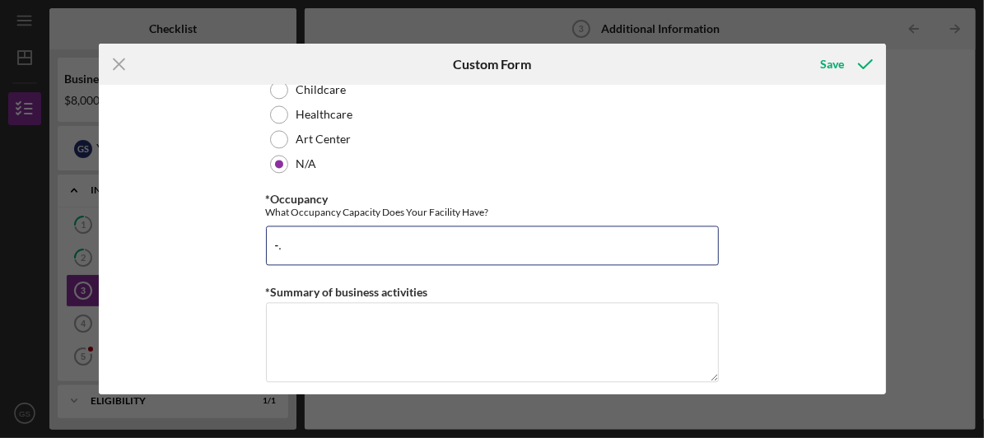
type input "-"
click at [388, 240] on input "*Occupancy" at bounding box center [492, 246] width 453 height 40
paste input "-.31"
type input "-"
click at [388, 240] on input "*Occupancy" at bounding box center [492, 246] width 453 height 40
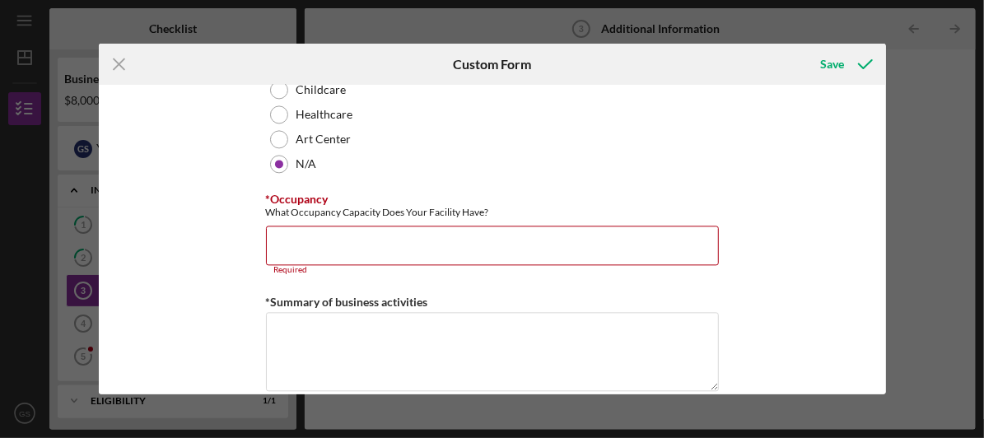
click at [388, 240] on input "*Occupancy" at bounding box center [492, 246] width 453 height 40
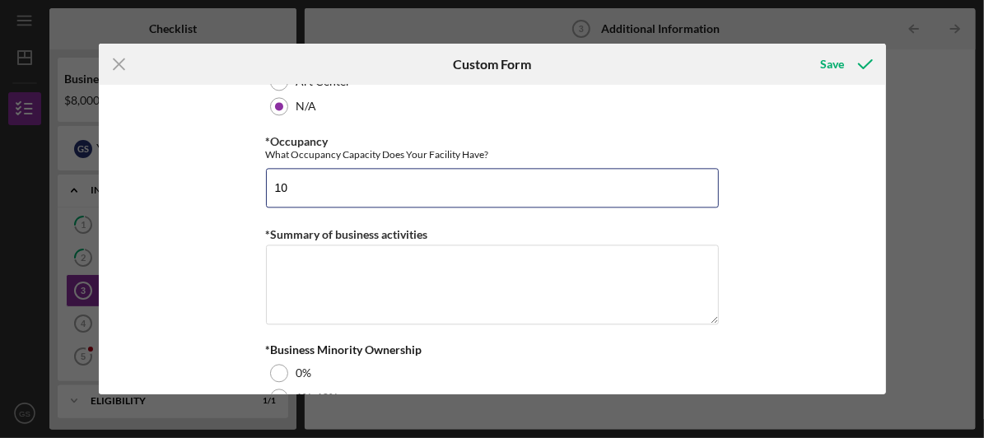
scroll to position [1768, 0]
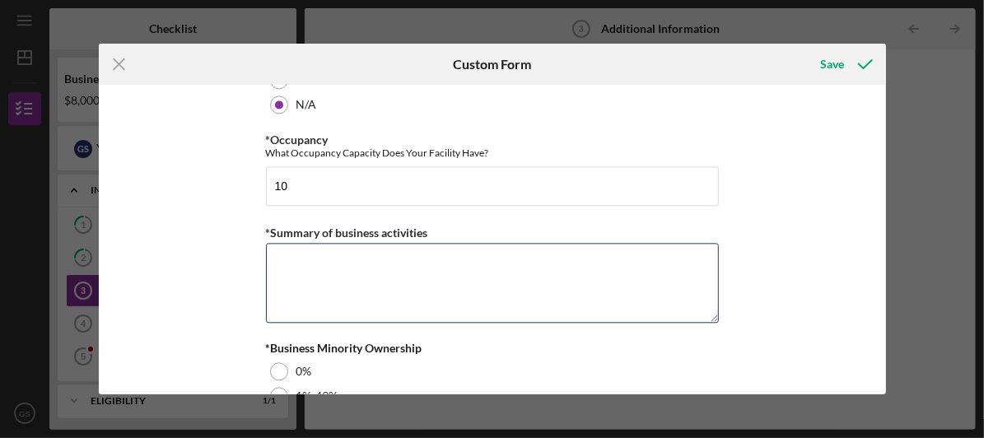
click at [600, 285] on textarea "*Summary of business activities" at bounding box center [492, 282] width 453 height 79
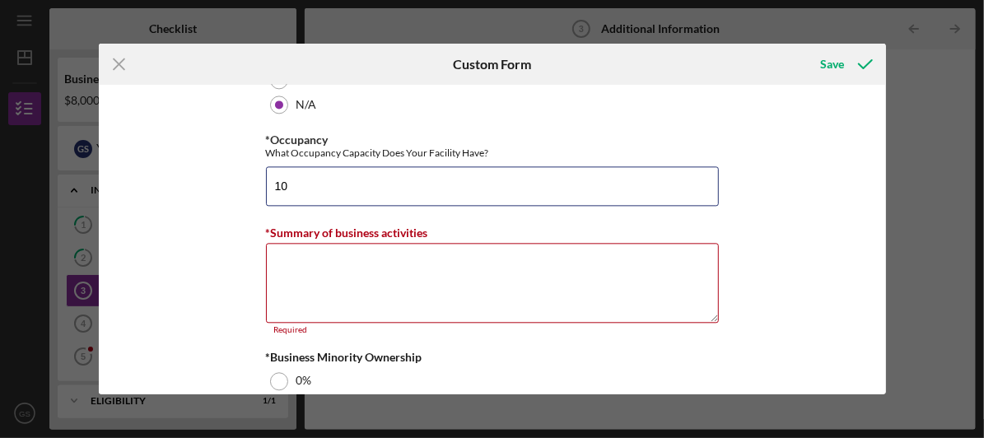
click at [422, 183] on input "10" at bounding box center [492, 186] width 453 height 40
type input "1"
type input "10"
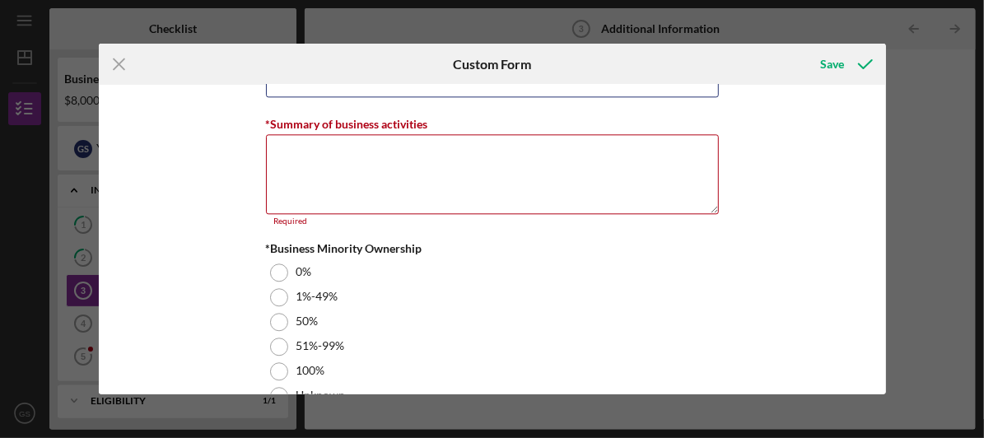
scroll to position [1847, 0]
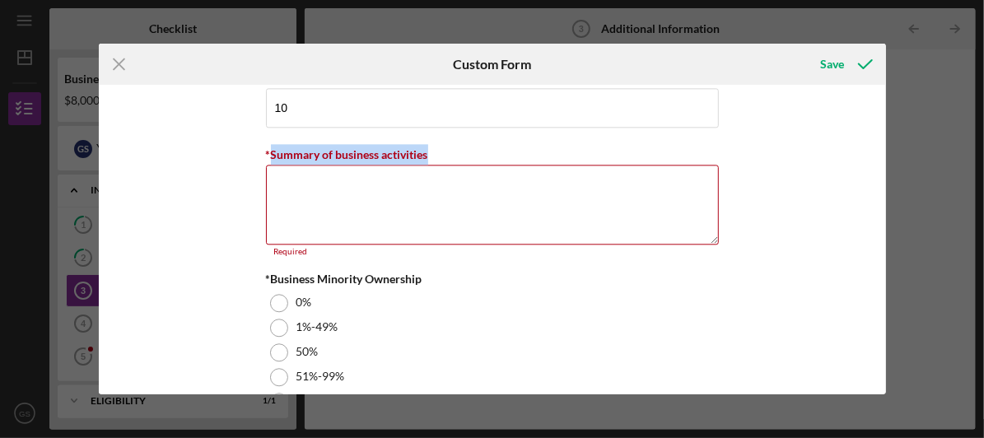
drag, startPoint x: 269, startPoint y: 147, endPoint x: 451, endPoint y: 156, distance: 182.2
click at [451, 156] on div "*Summary of business activities" at bounding box center [492, 154] width 453 height 21
copy label "Summary of business activities"
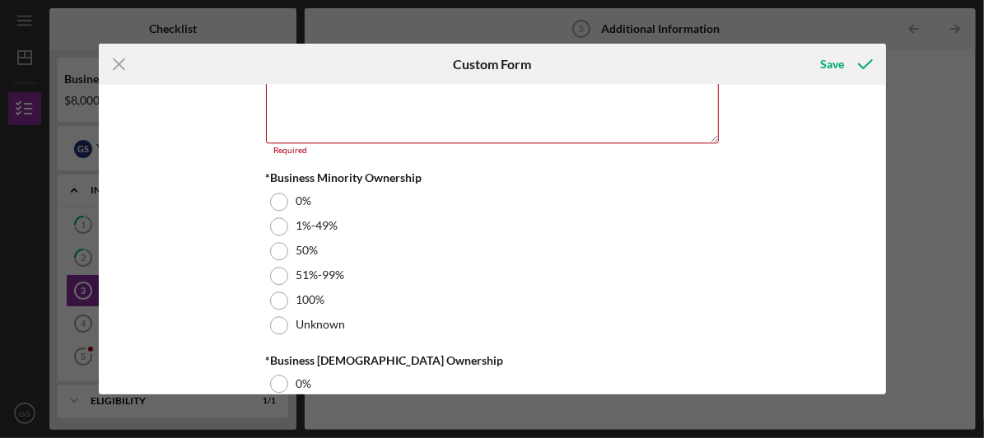
scroll to position [1950, 0]
click at [272, 315] on div at bounding box center [279, 324] width 18 height 18
click at [276, 319] on div at bounding box center [279, 323] width 8 height 8
click at [274, 299] on div at bounding box center [279, 299] width 18 height 18
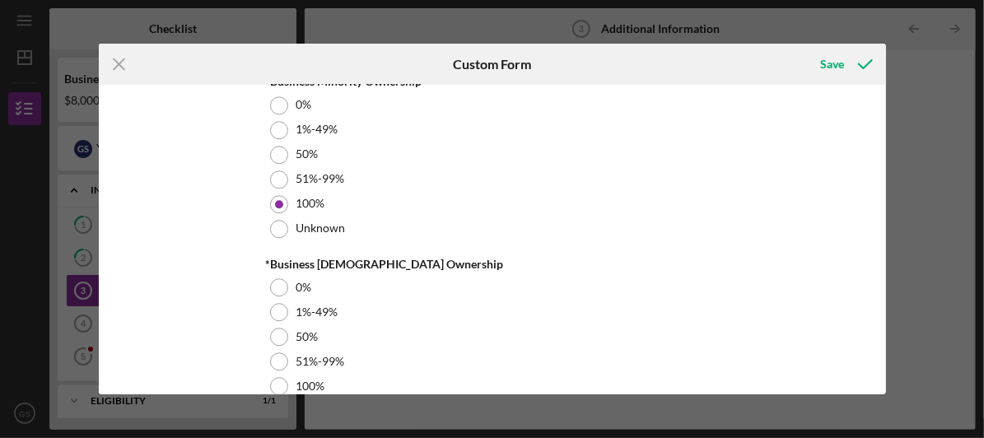
scroll to position [2091, 0]
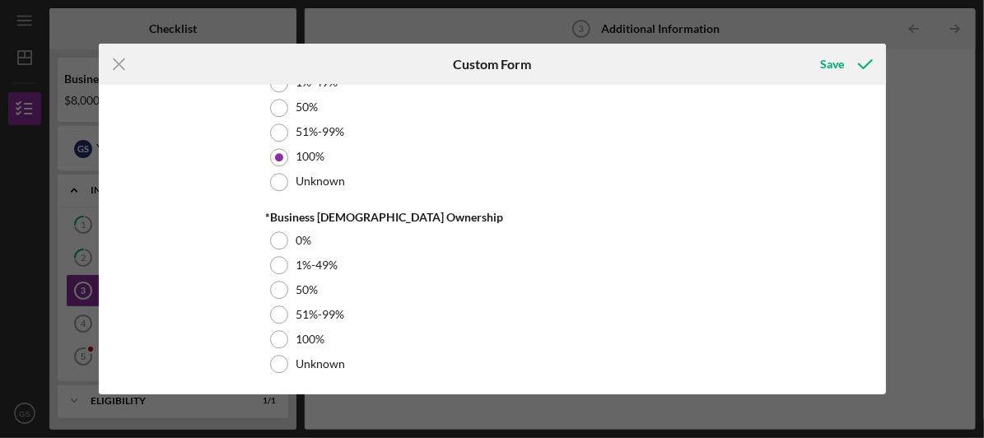
click at [280, 235] on div at bounding box center [279, 240] width 18 height 18
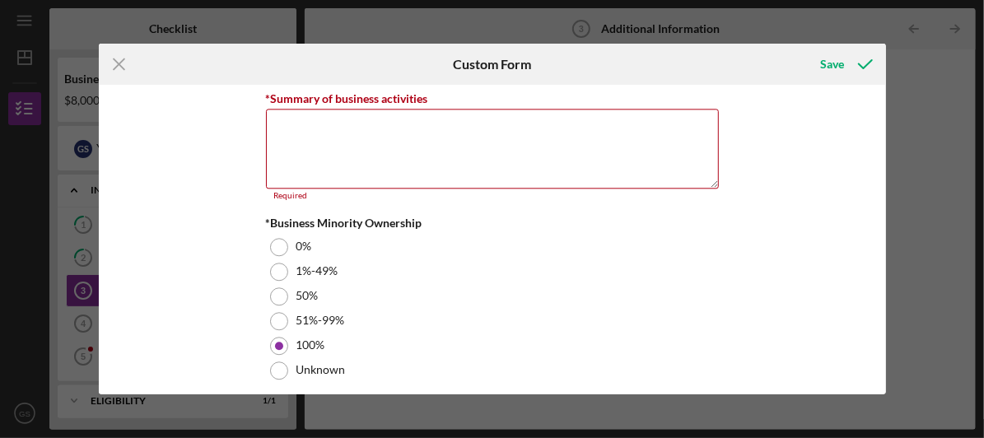
scroll to position [1901, 0]
click at [387, 167] on textarea "*Summary of business activities" at bounding box center [492, 149] width 453 height 79
paste textarea "Our business specializes in the design, construction, and renovation of residen…"
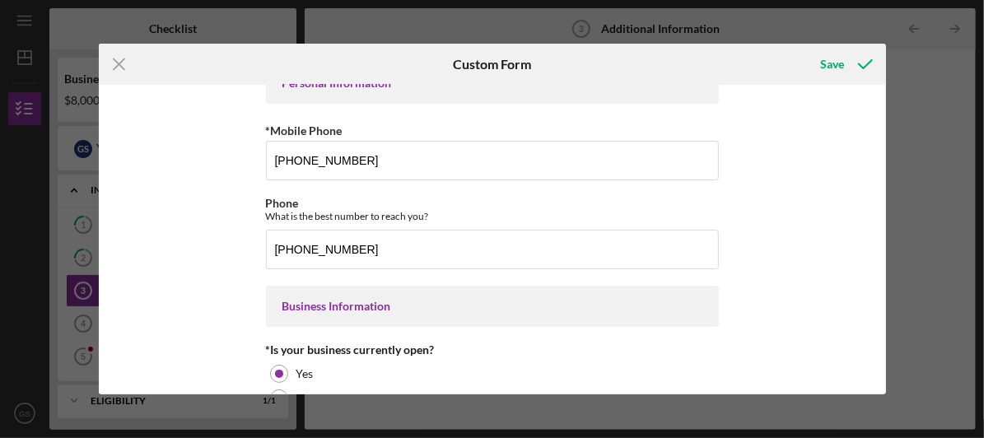
scroll to position [0, 0]
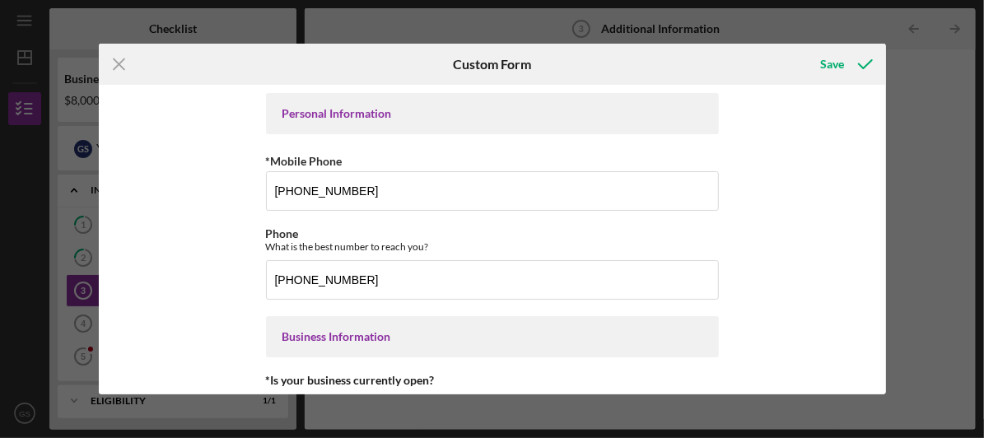
type textarea "Our business specializes in the design, construction, and renovation of residen…"
click at [845, 73] on icon "submit" at bounding box center [865, 64] width 41 height 41
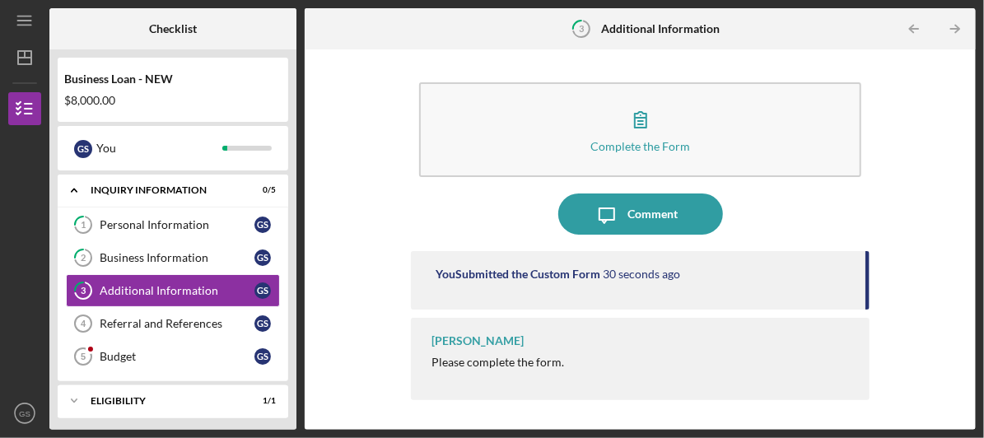
click at [178, 268] on link "2 Business Information G S" at bounding box center [173, 257] width 214 height 33
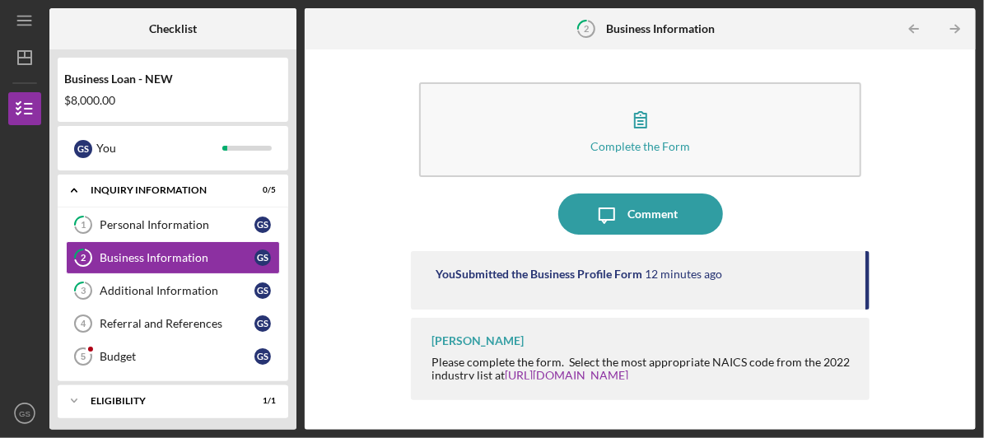
click at [675, 114] on button "Complete the Form Form" at bounding box center [640, 129] width 442 height 95
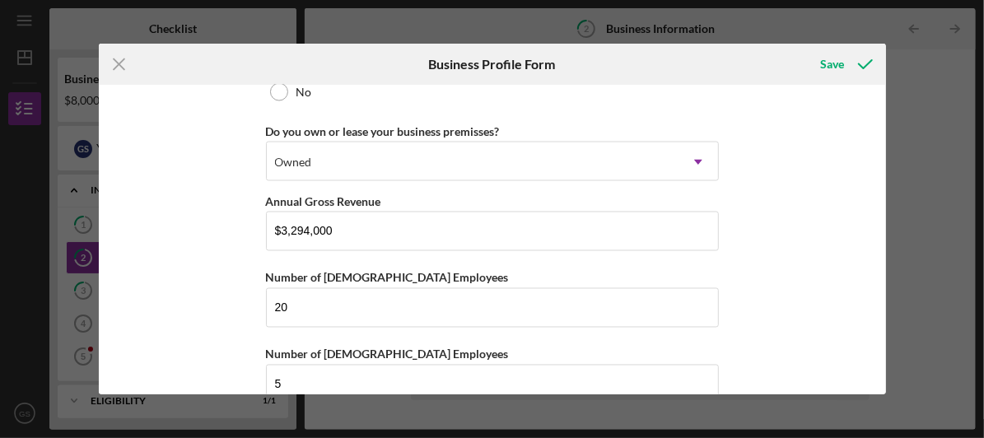
scroll to position [1365, 0]
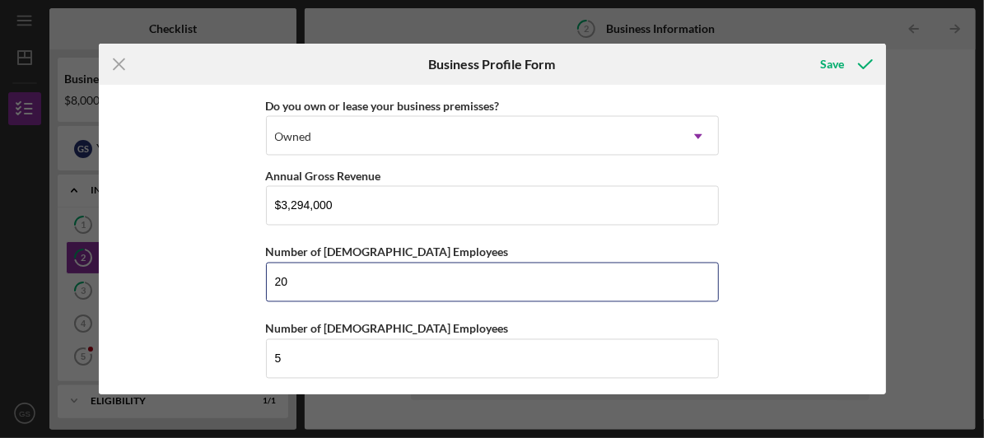
click at [541, 276] on input "20" at bounding box center [492, 283] width 453 height 40
type input "2"
type input "1"
type input "15"
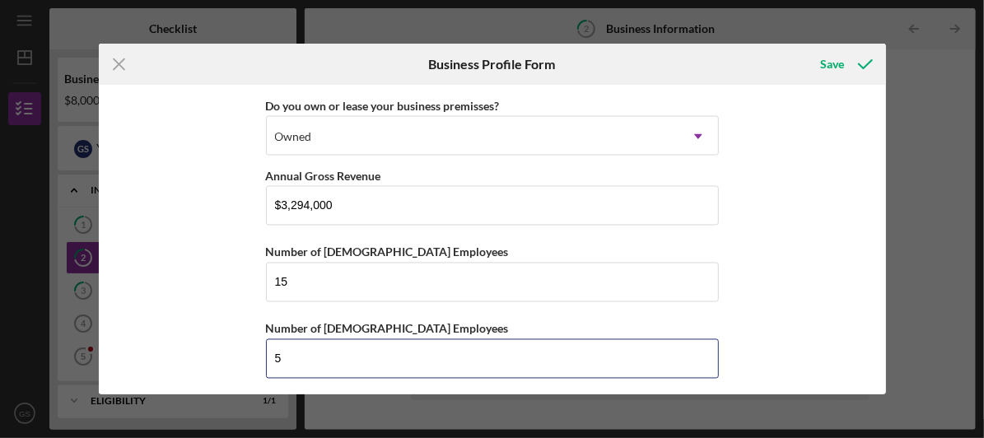
click at [570, 351] on input "5" at bounding box center [492, 359] width 453 height 40
type input "2"
click at [845, 66] on icon "submit" at bounding box center [865, 64] width 41 height 41
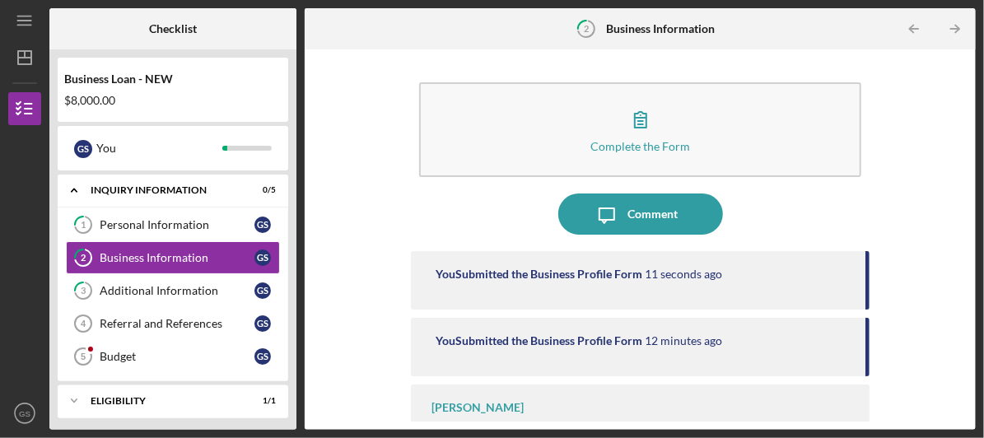
click at [957, 29] on line "button" at bounding box center [955, 29] width 8 height 0
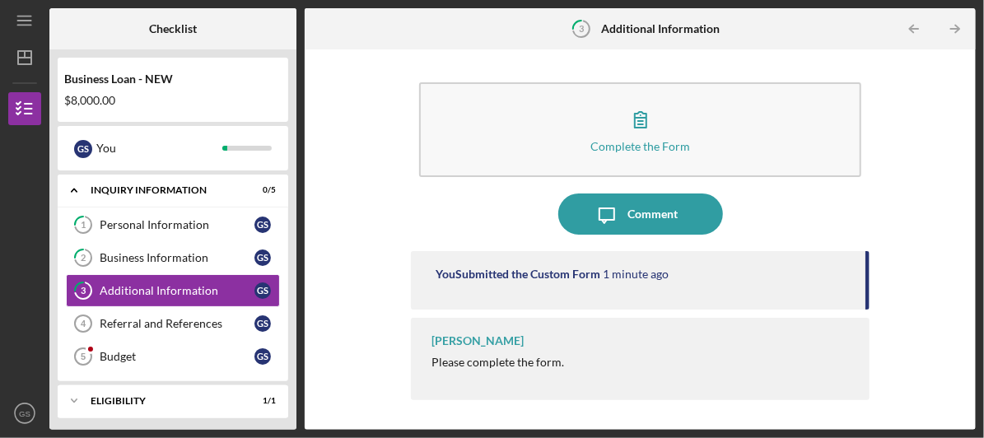
click at [957, 29] on line "button" at bounding box center [955, 29] width 8 height 0
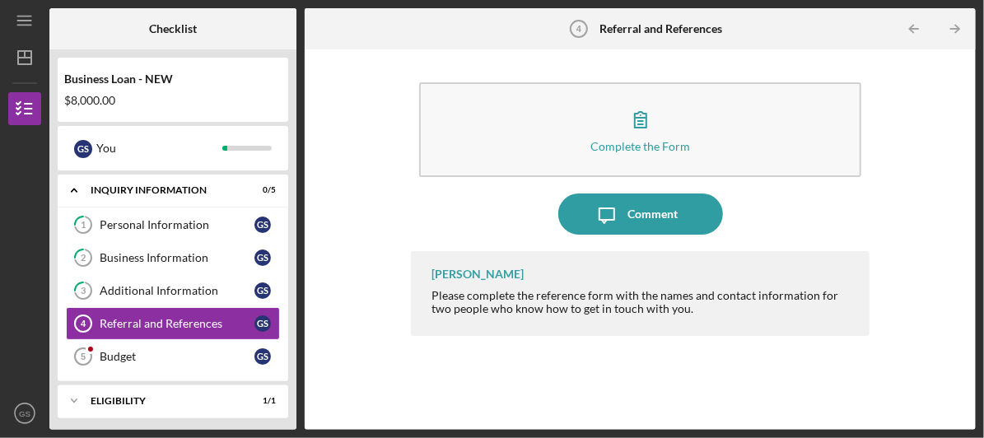
click at [650, 198] on div "Comment" at bounding box center [652, 213] width 50 height 41
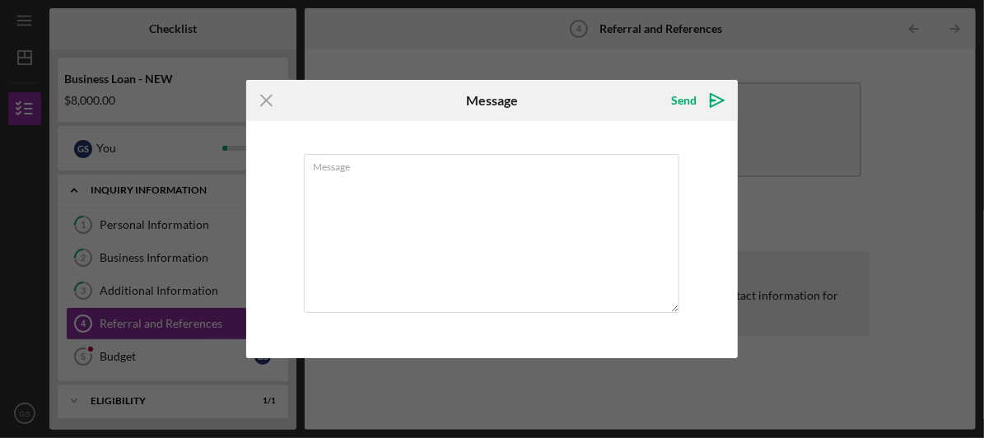
click at [262, 110] on icon "Icon/Menu Close" at bounding box center [266, 100] width 41 height 41
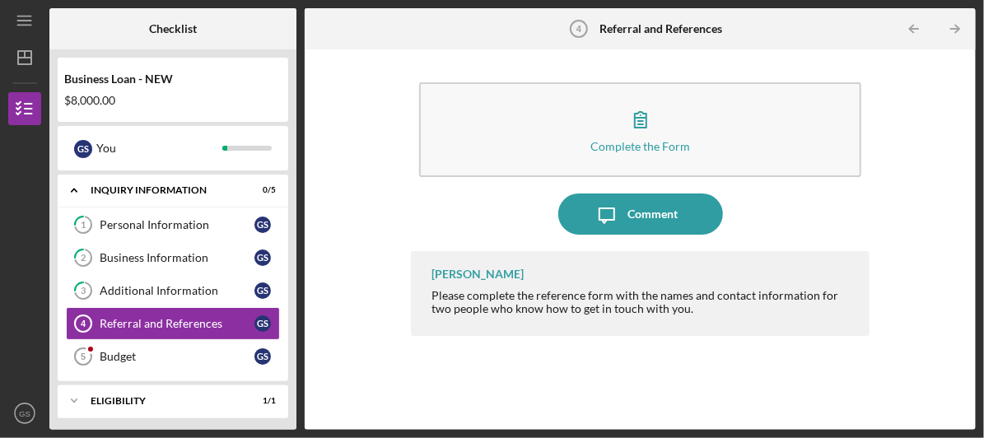
click at [642, 118] on icon "button" at bounding box center [641, 120] width 12 height 16
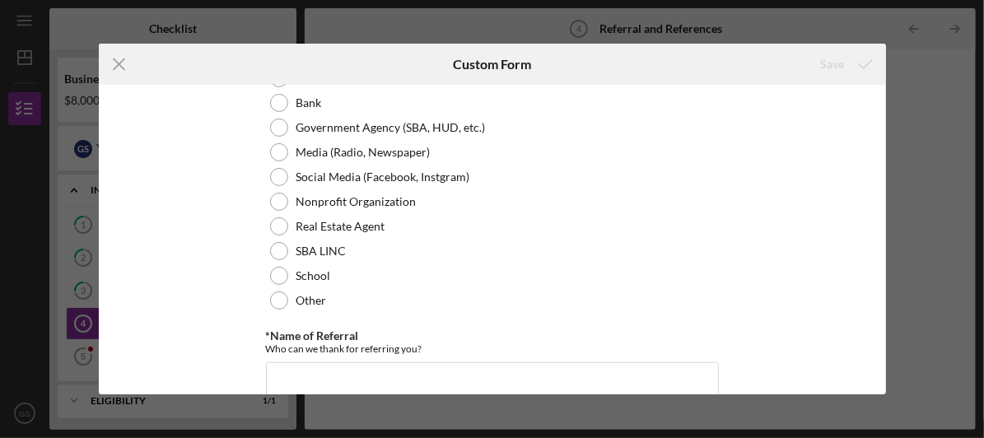
scroll to position [193, 0]
click at [275, 252] on div at bounding box center [279, 250] width 18 height 18
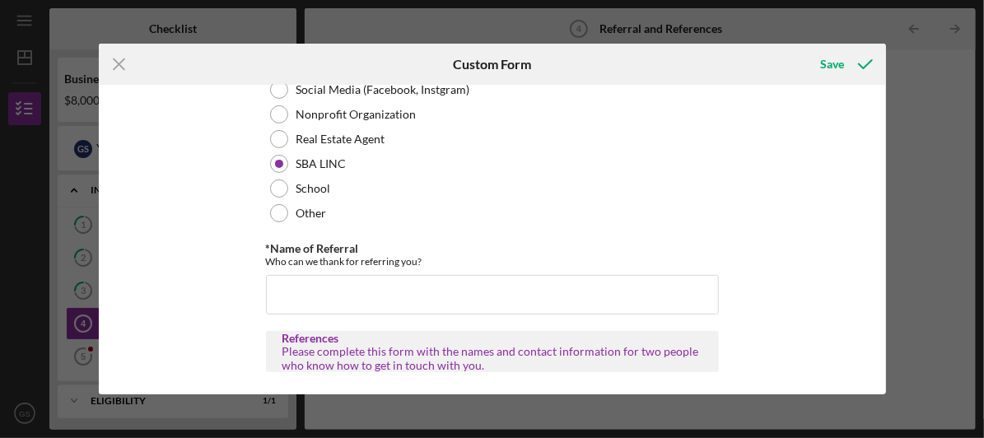
scroll to position [309, 0]
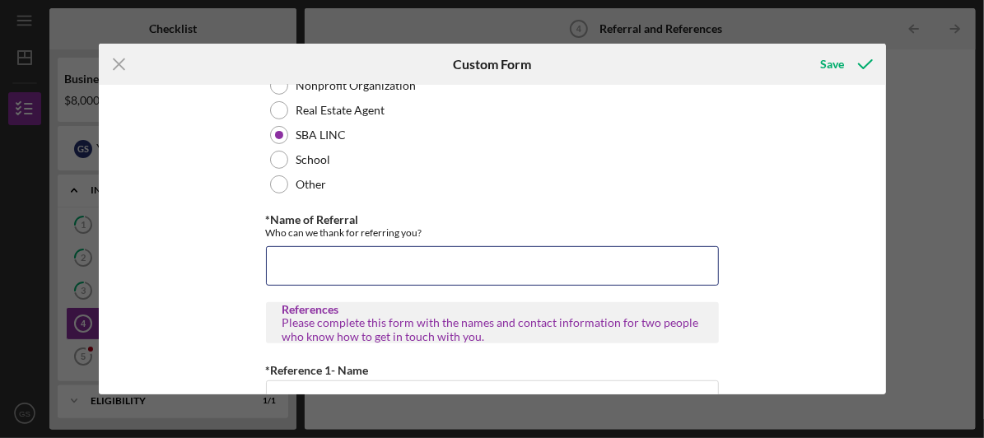
click at [323, 267] on input "*Name of Referral" at bounding box center [492, 266] width 453 height 40
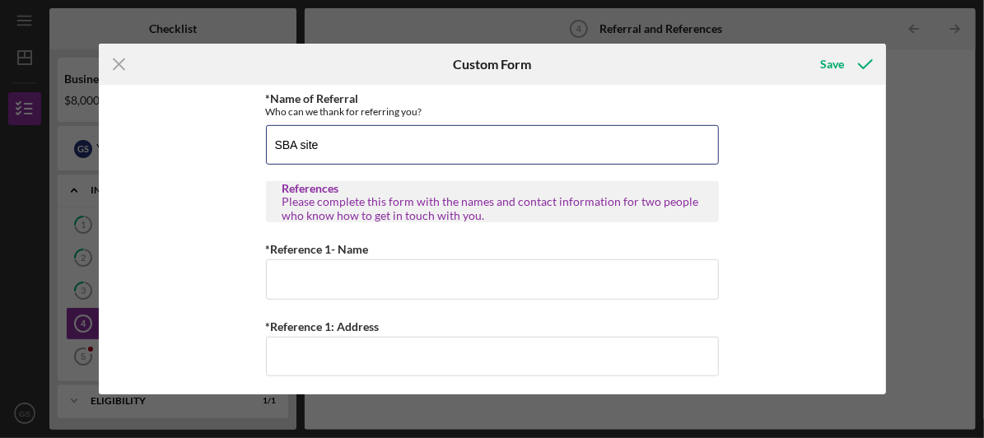
scroll to position [417, 0]
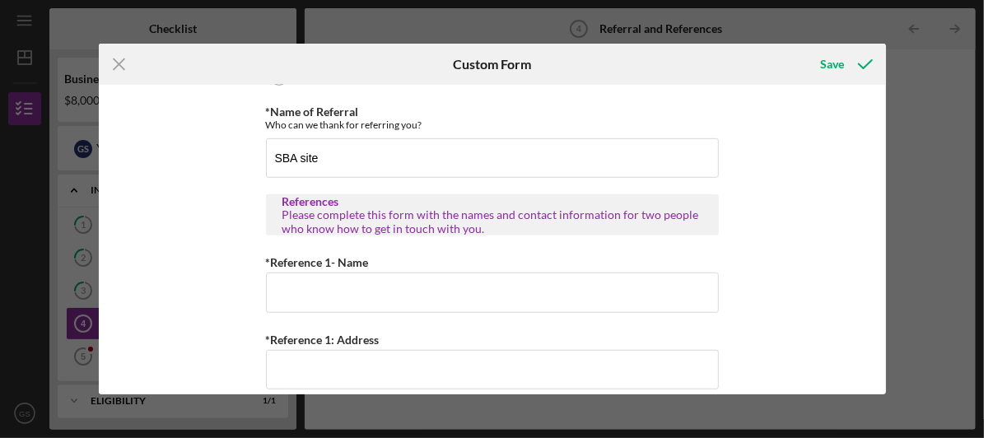
click at [843, 69] on div "Save" at bounding box center [833, 64] width 24 height 33
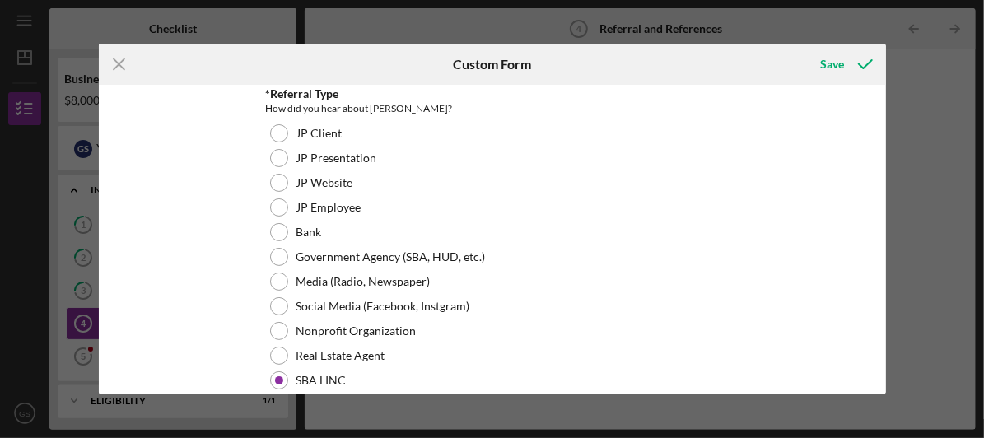
scroll to position [0, 0]
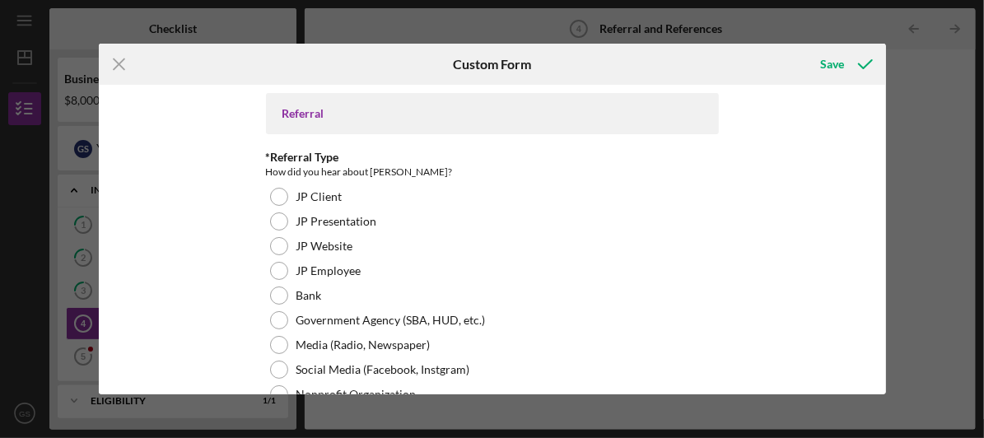
click at [846, 72] on icon "submit" at bounding box center [865, 64] width 41 height 41
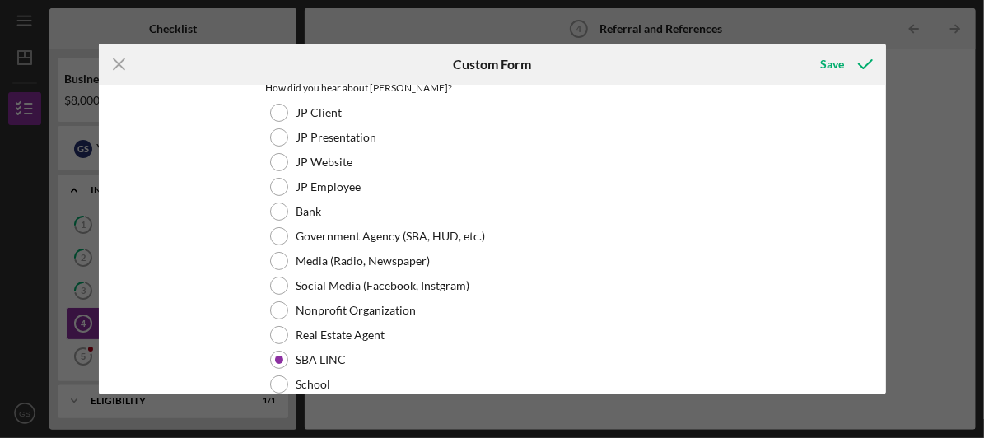
scroll to position [89, 0]
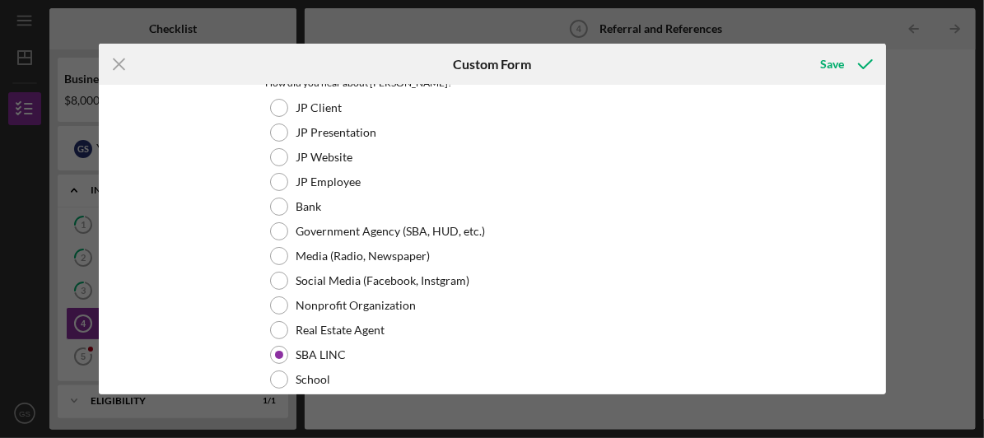
click at [278, 231] on div at bounding box center [279, 231] width 18 height 18
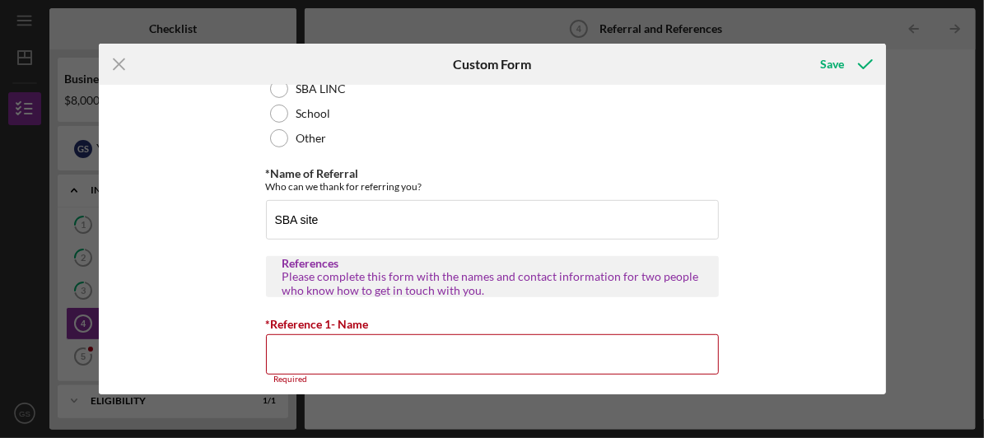
scroll to position [354, 0]
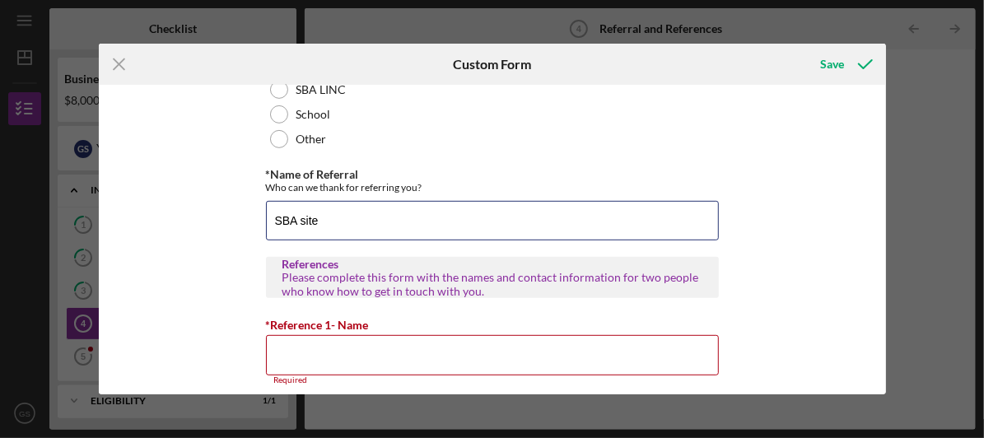
click at [479, 221] on input "SBA site" at bounding box center [492, 221] width 453 height 40
type input "S"
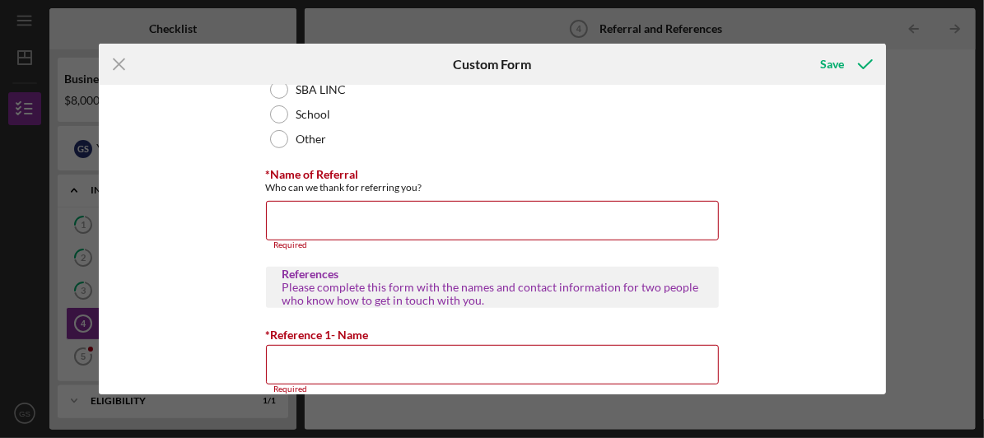
click at [851, 69] on icon "submit" at bounding box center [865, 64] width 41 height 41
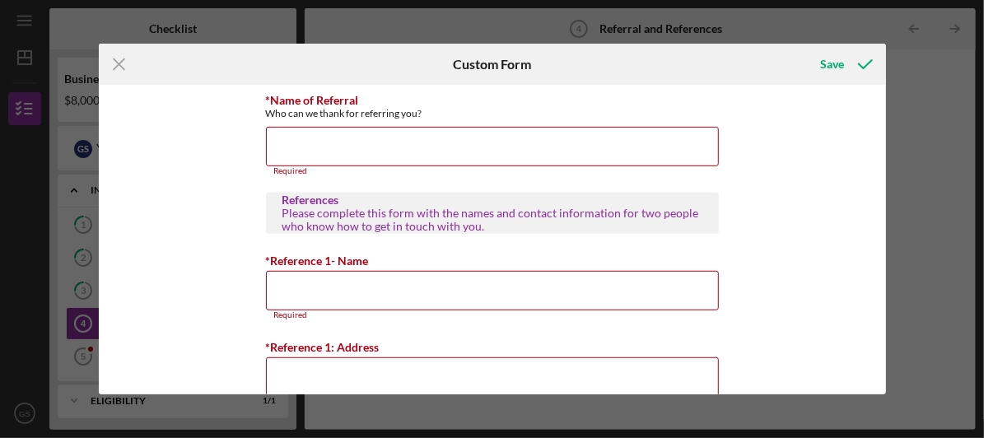
scroll to position [422, 0]
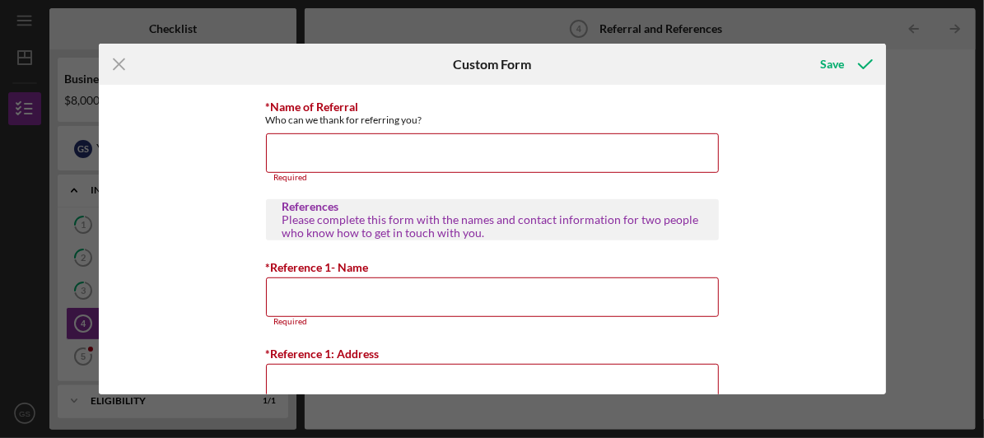
click at [457, 151] on input "*Name of Referral" at bounding box center [492, 153] width 453 height 40
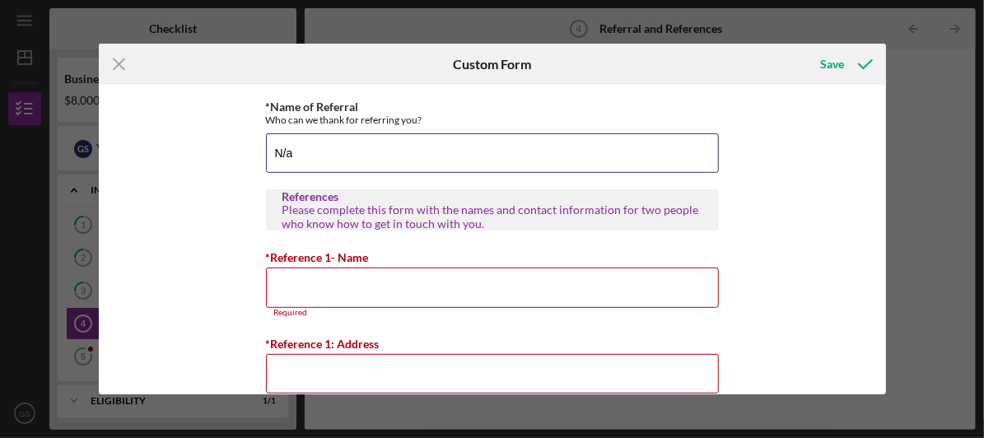
type input "N/a"
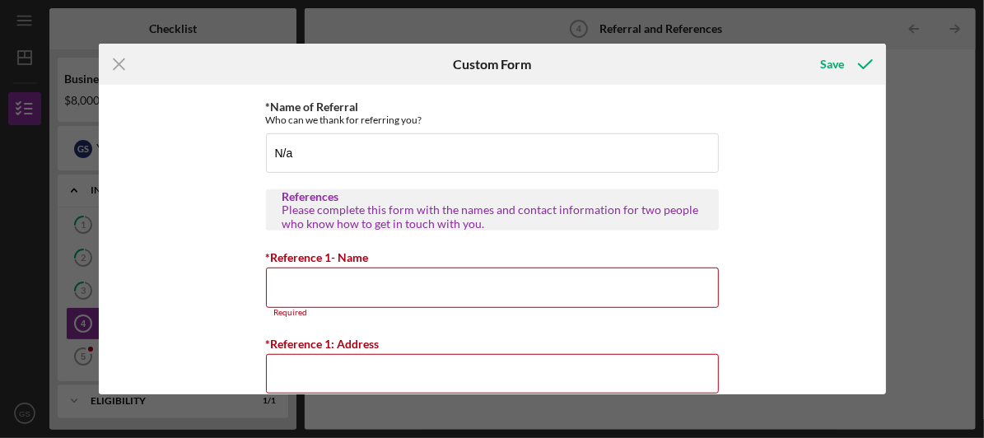
click at [384, 268] on input "*Reference 1- Name" at bounding box center [492, 288] width 453 height 40
paste input "N/a"
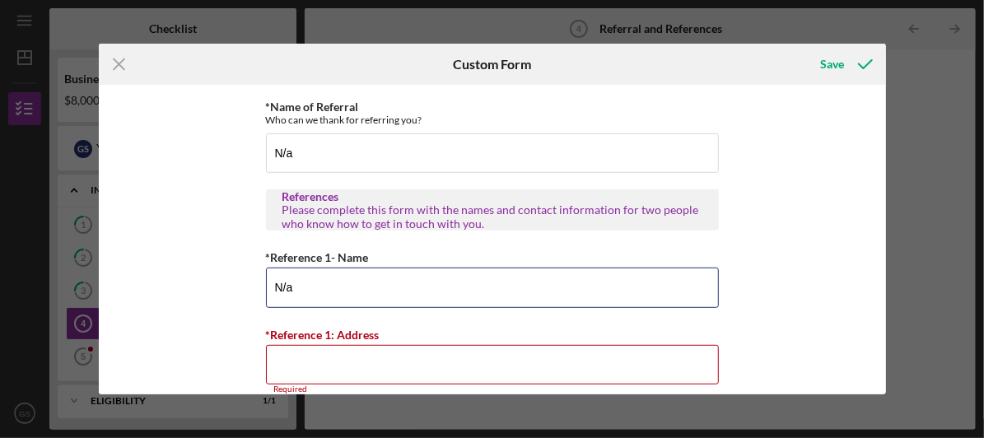
type input "N/a"
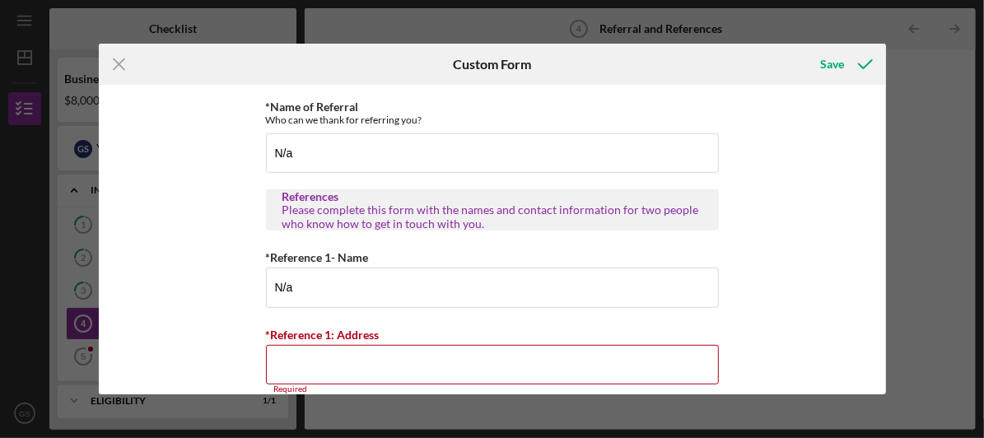
paste input "N/a"
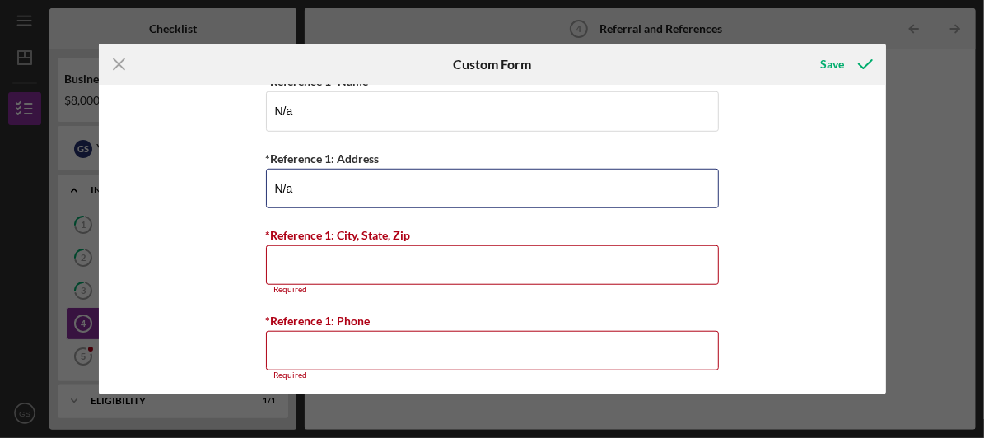
scroll to position [599, 0]
type input "N/a"
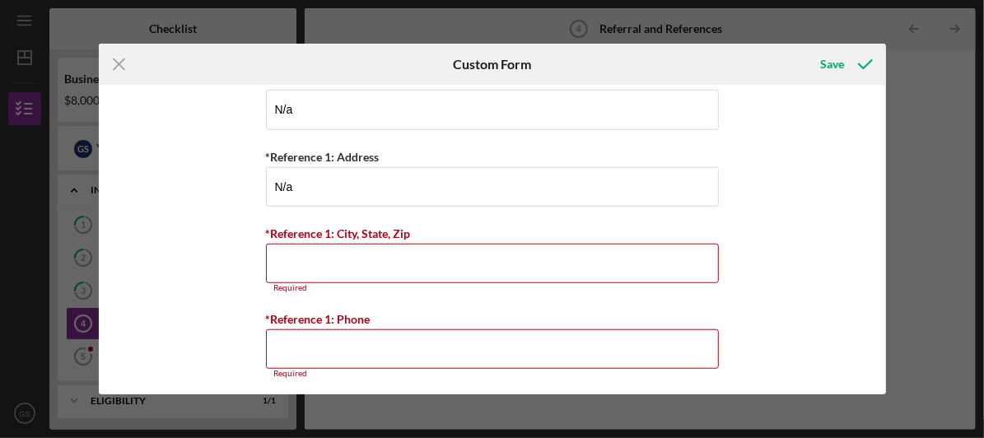
click at [525, 264] on input "*Reference 1: City, State, Zip" at bounding box center [492, 264] width 453 height 40
paste input "N/a"
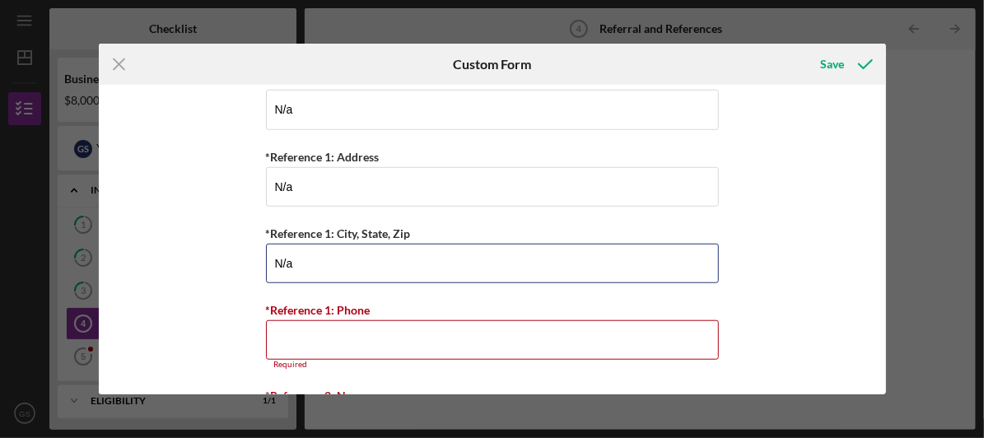
type input "N/a"
click at [517, 351] on input "*Reference 1: Phone" at bounding box center [492, 340] width 453 height 40
paste input
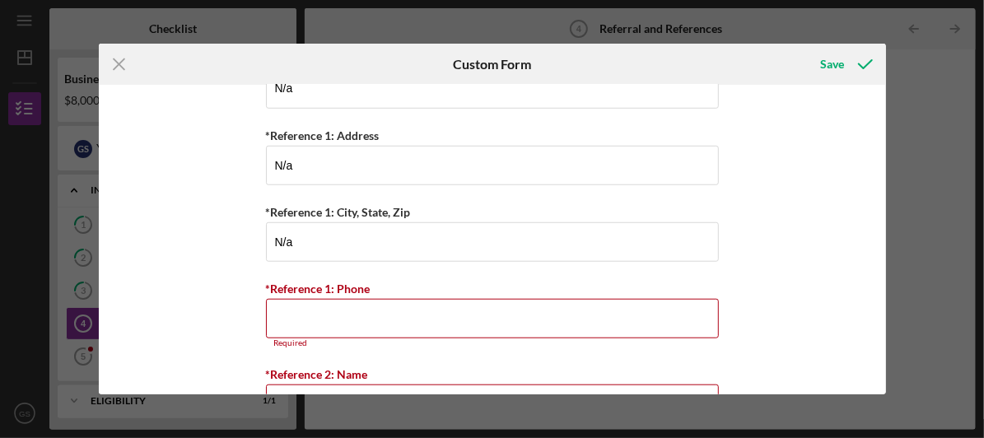
scroll to position [626, 0]
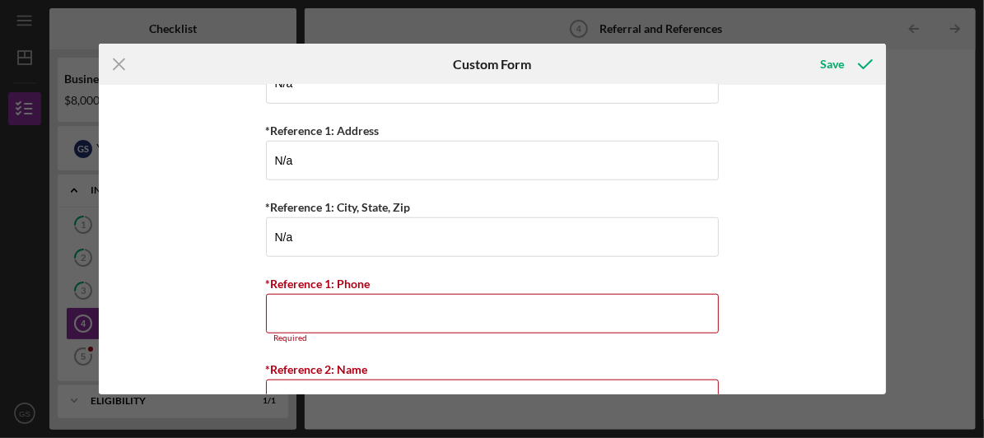
click at [545, 311] on input "*Reference 1: Phone" at bounding box center [492, 314] width 453 height 40
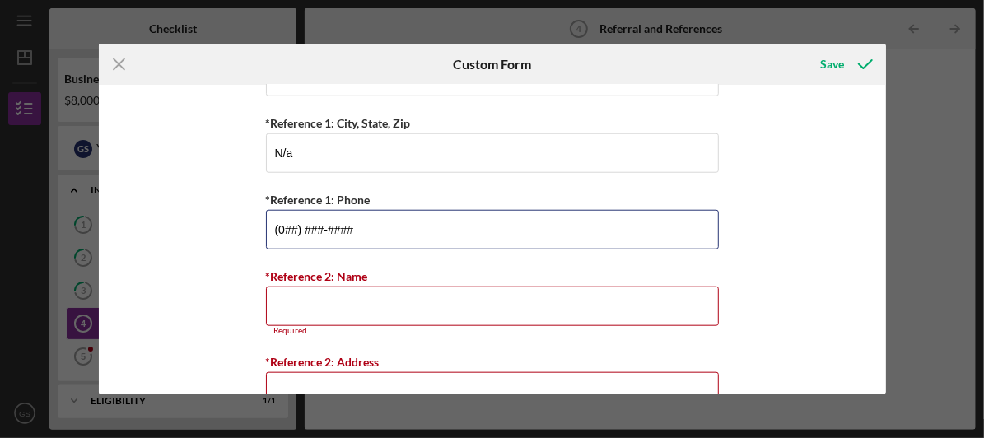
scroll to position [711, 0]
type input "(0##) ###-####"
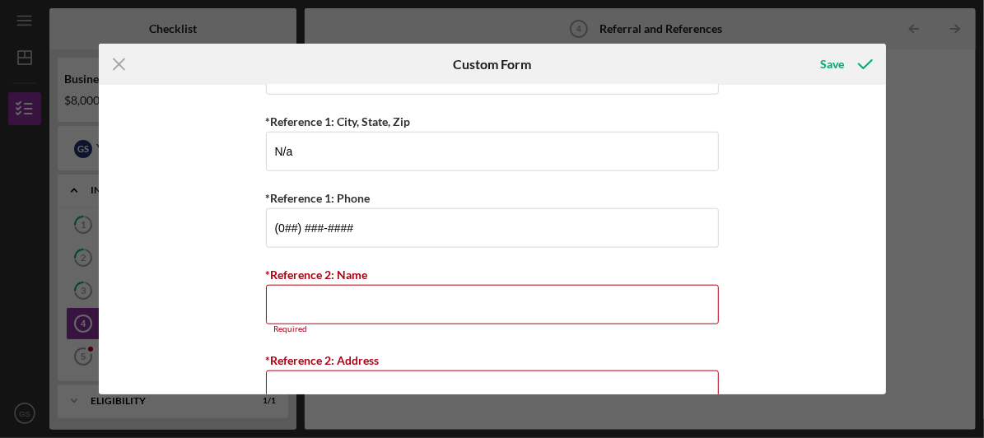
click at [583, 315] on input "*Reference 2: Name" at bounding box center [492, 305] width 453 height 40
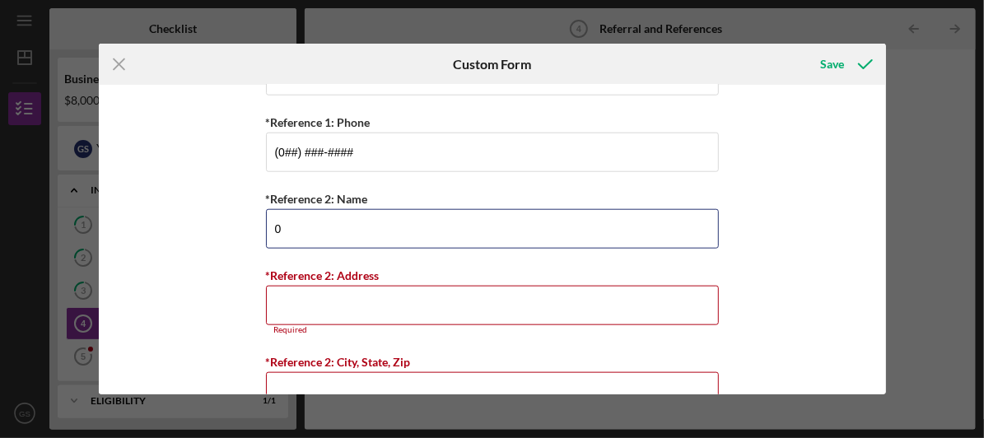
scroll to position [790, 0]
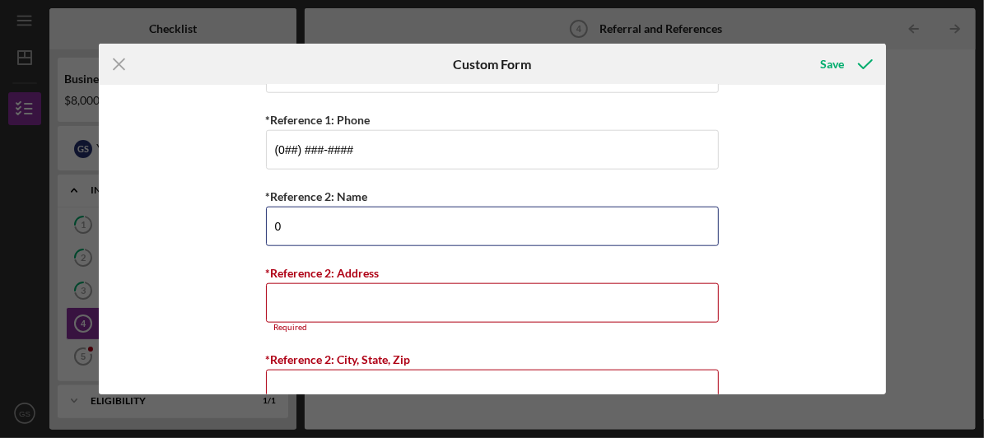
type input "0"
click at [590, 298] on input "*Reference 2: Address" at bounding box center [492, 303] width 453 height 40
click at [568, 225] on input "0" at bounding box center [492, 227] width 453 height 40
type input "N/a"
click at [571, 305] on input "*Reference 2: Address" at bounding box center [492, 303] width 453 height 40
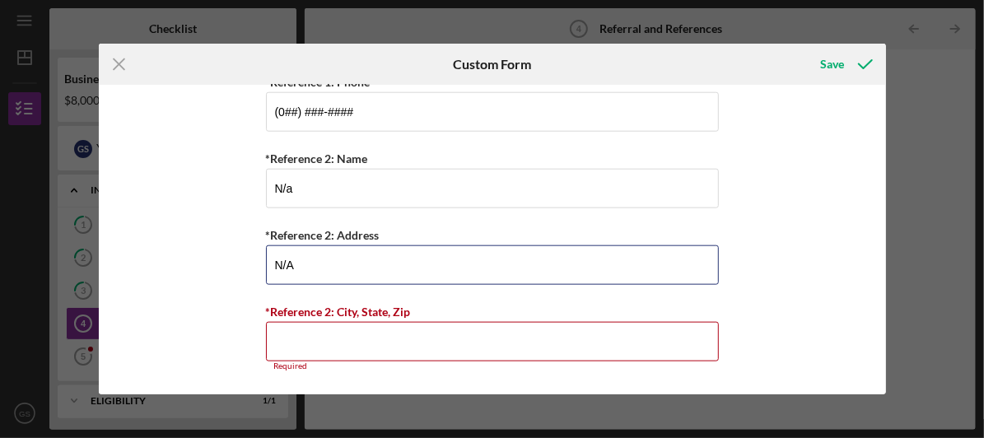
scroll to position [856, 0]
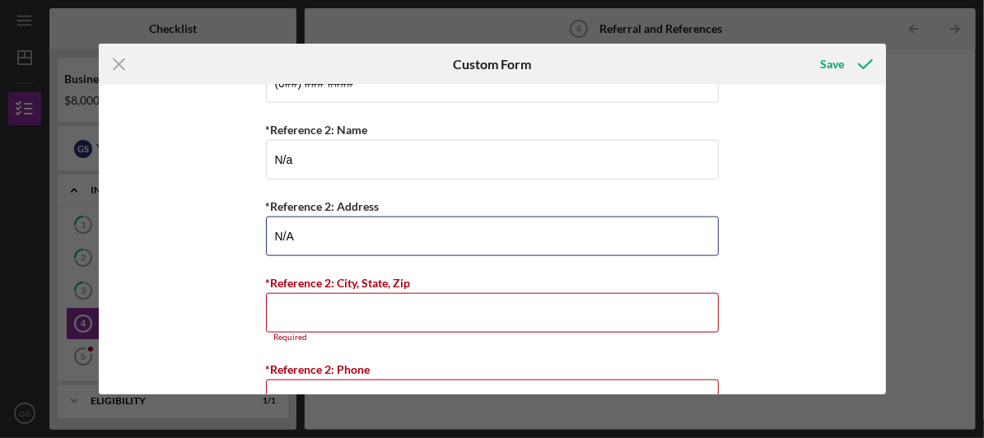
type input "N/A"
click at [596, 310] on input "*Reference 2: City, State, Zip" at bounding box center [492, 313] width 453 height 40
paste input "N/a"
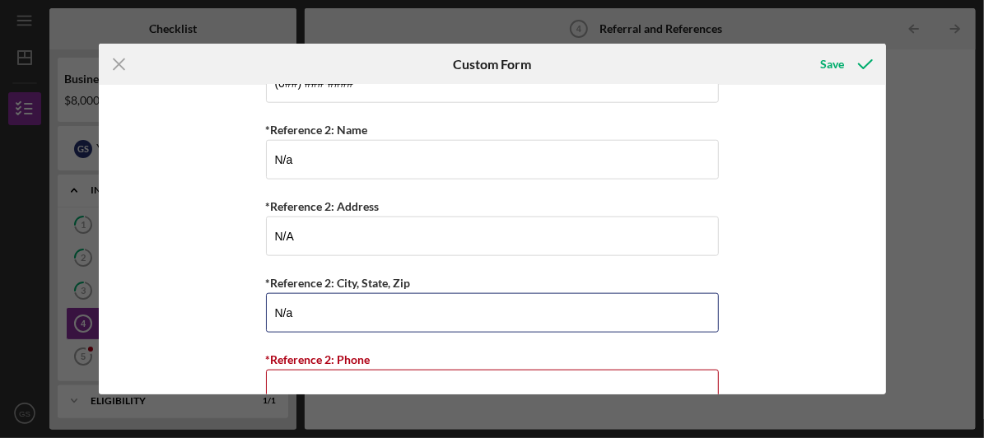
type input "N/a"
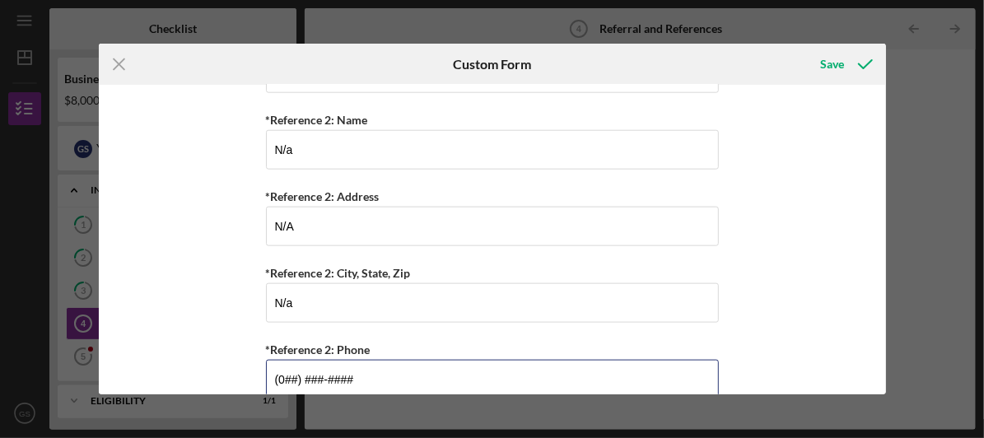
scroll to position [891, 0]
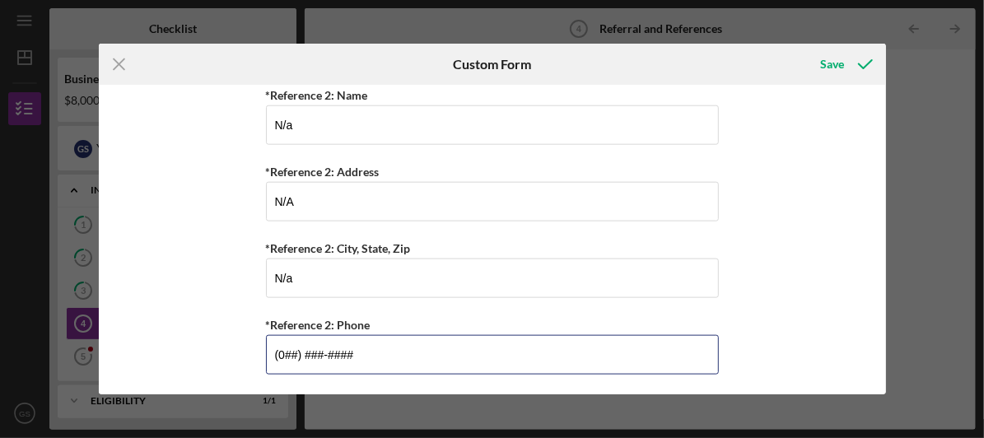
type input "(0##) ###-####"
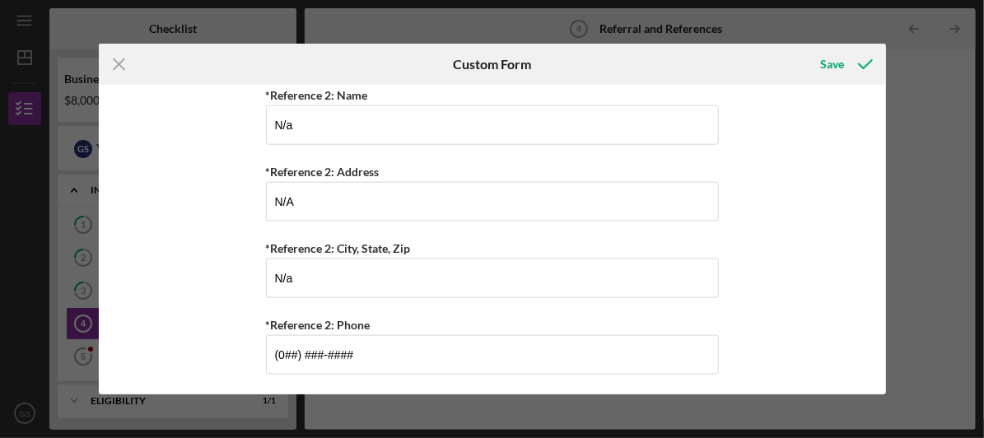
click at [836, 75] on div "Save" at bounding box center [833, 64] width 24 height 33
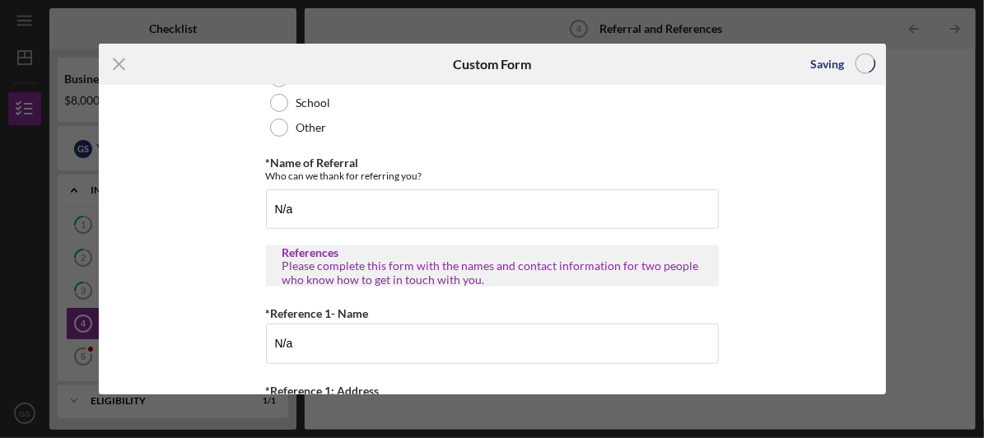
scroll to position [361, 0]
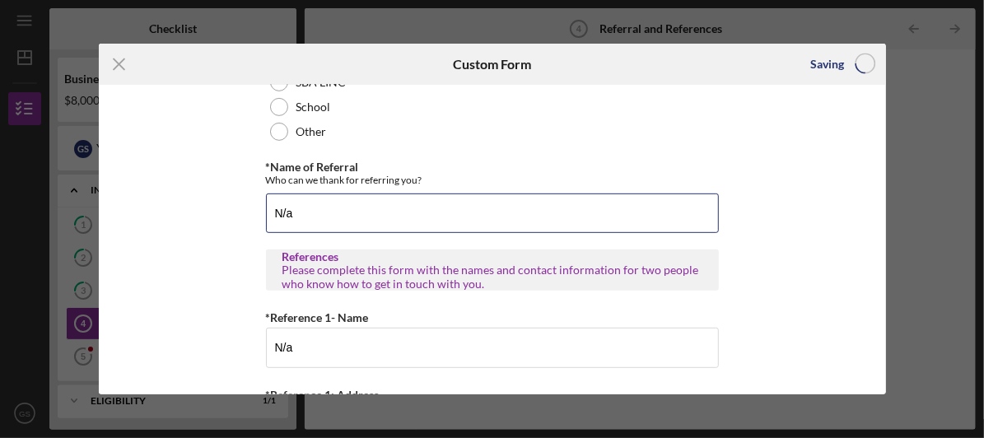
click at [514, 216] on input "N/a" at bounding box center [492, 213] width 453 height 40
type input "N"
type input "s"
type input "SBA"
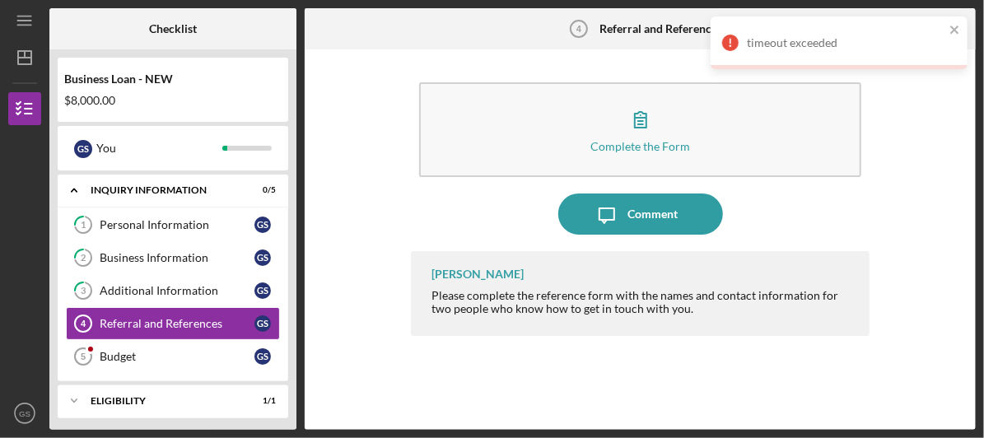
click at [635, 125] on icon "button" at bounding box center [641, 120] width 12 height 16
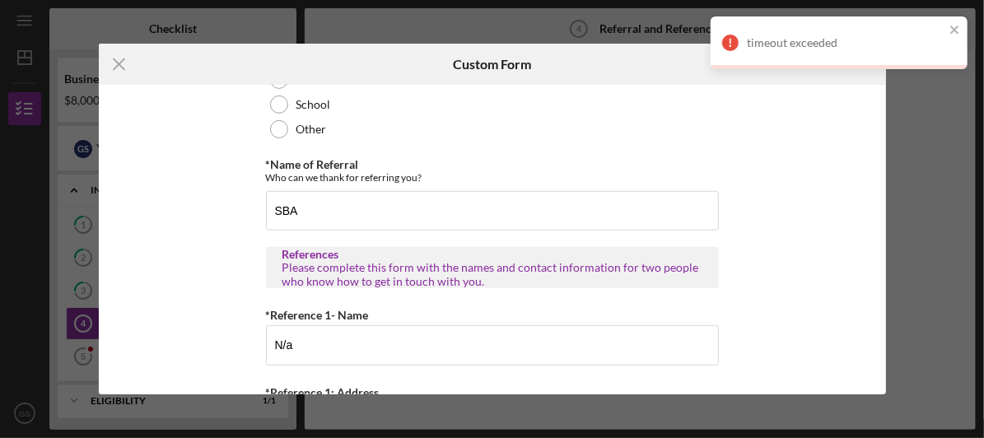
scroll to position [365, 0]
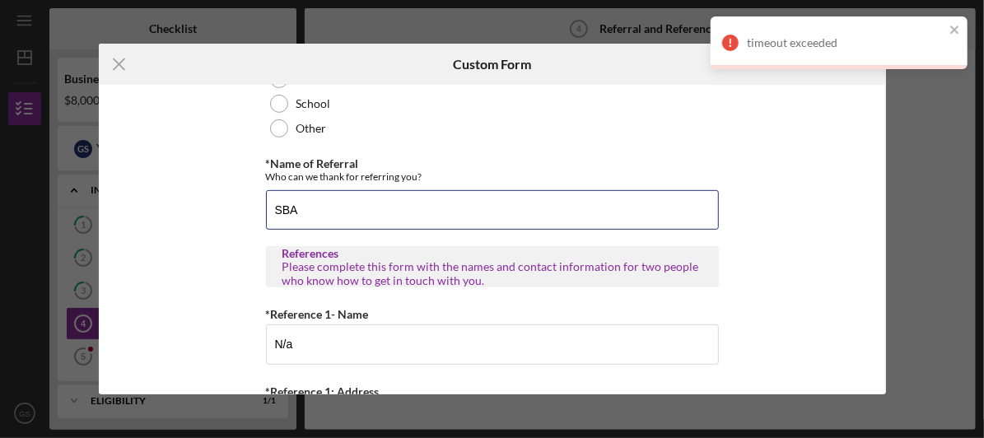
click at [490, 212] on input "SBA" at bounding box center [492, 210] width 453 height 40
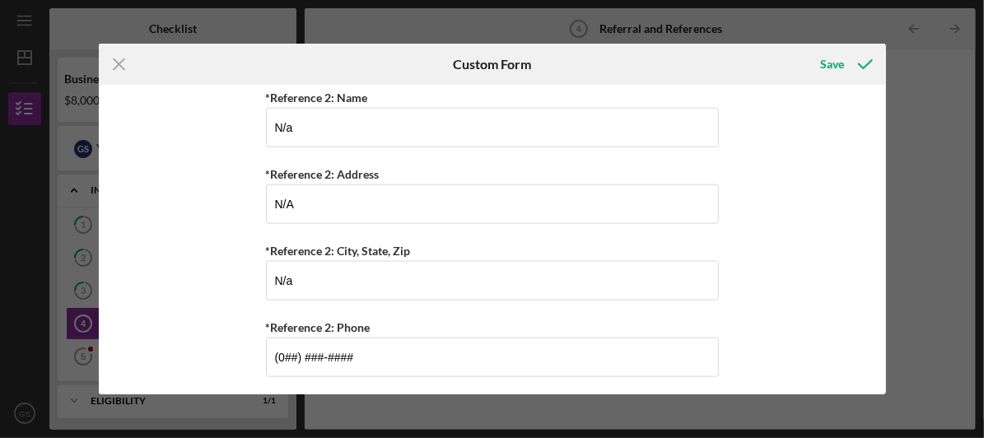
scroll to position [891, 0]
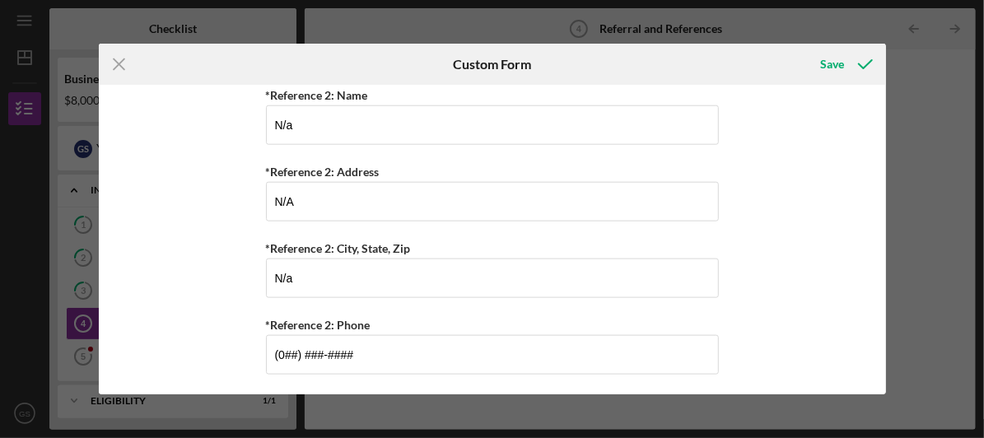
type input "SBA SITE"
click at [845, 66] on icon "submit" at bounding box center [865, 64] width 41 height 41
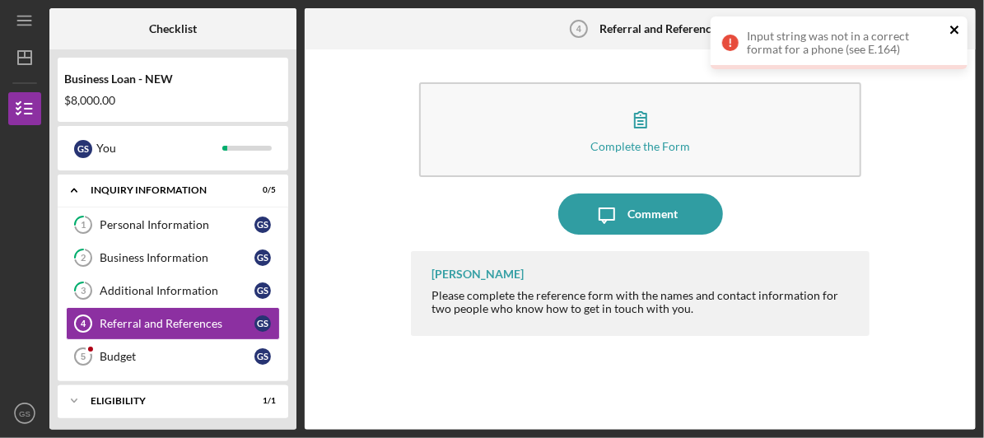
click at [950, 31] on icon "close" at bounding box center [955, 29] width 12 height 13
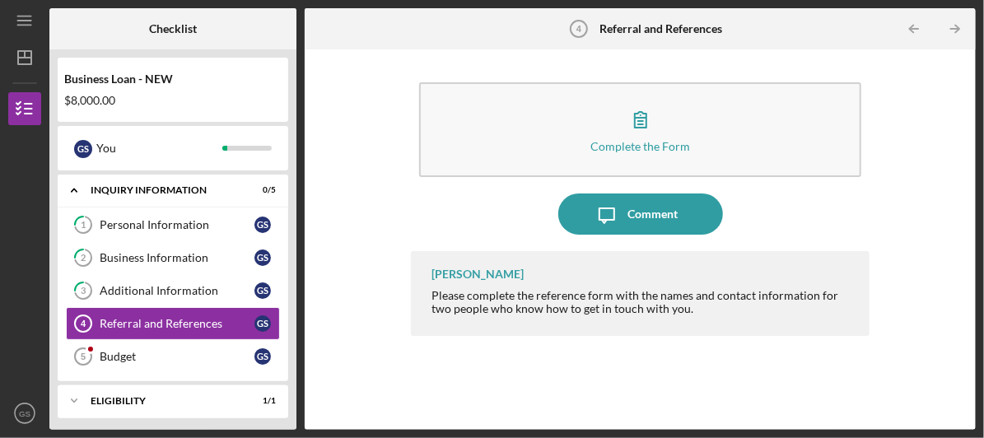
click at [677, 123] on button "Complete the Form Form" at bounding box center [640, 129] width 442 height 95
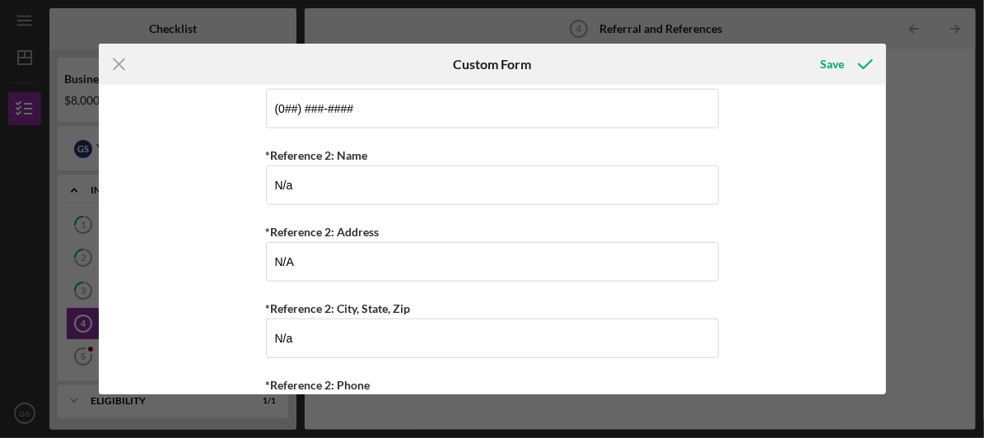
scroll to position [891, 0]
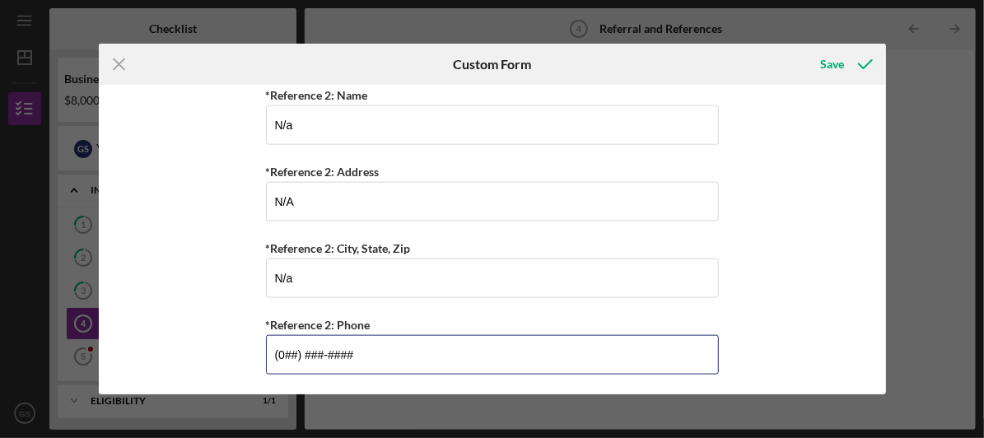
click at [298, 352] on input "(0##) ###-####" at bounding box center [492, 355] width 453 height 40
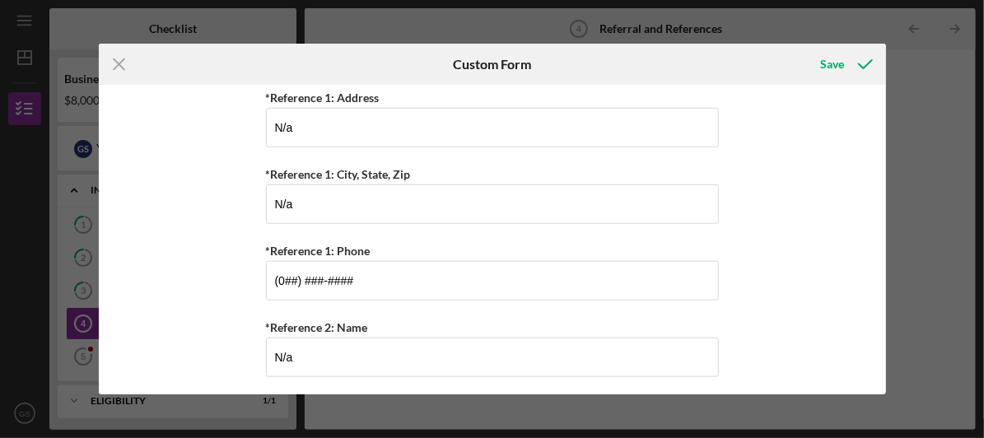
scroll to position [660, 0]
type input "(000) 000-0000"
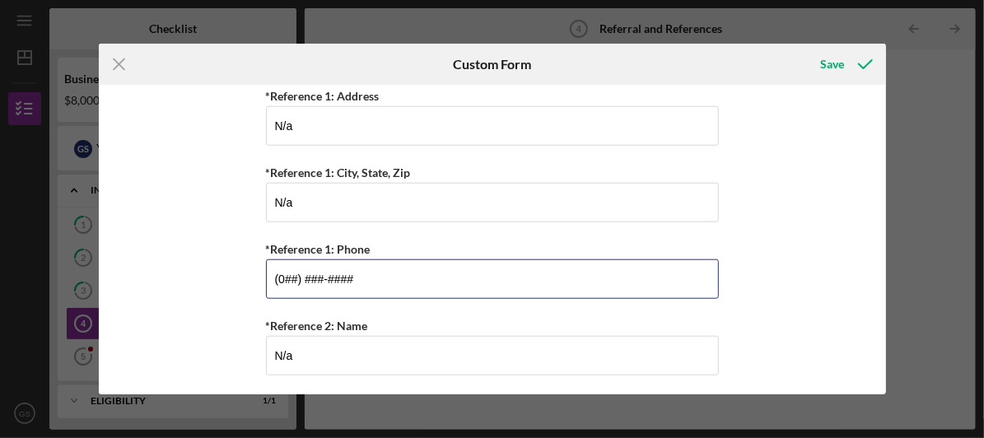
click at [293, 280] on input "(0##) ###-####" at bounding box center [492, 279] width 453 height 40
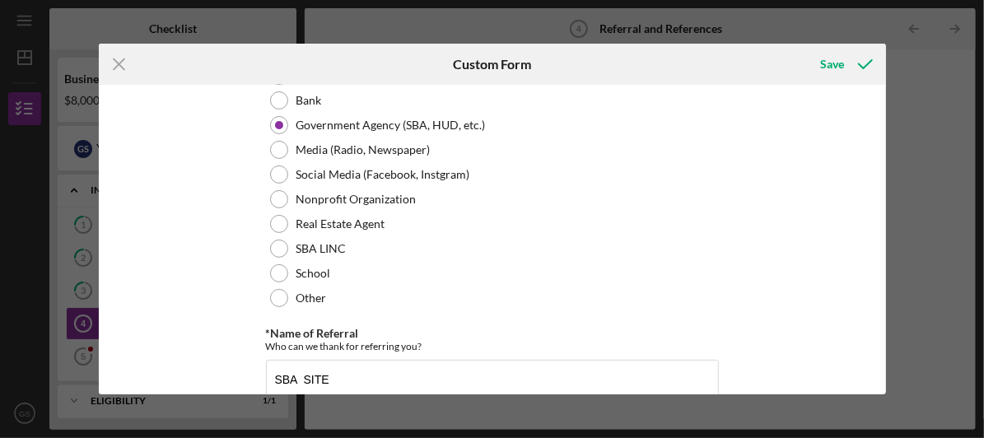
scroll to position [194, 0]
type input "(000) 000-0000"
click at [850, 80] on icon "submit" at bounding box center [865, 64] width 41 height 41
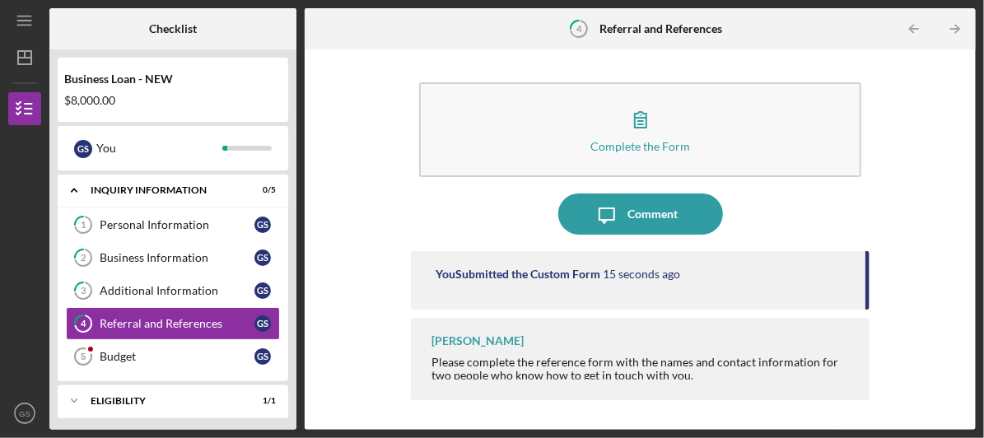
click at [957, 29] on line "button" at bounding box center [955, 29] width 8 height 0
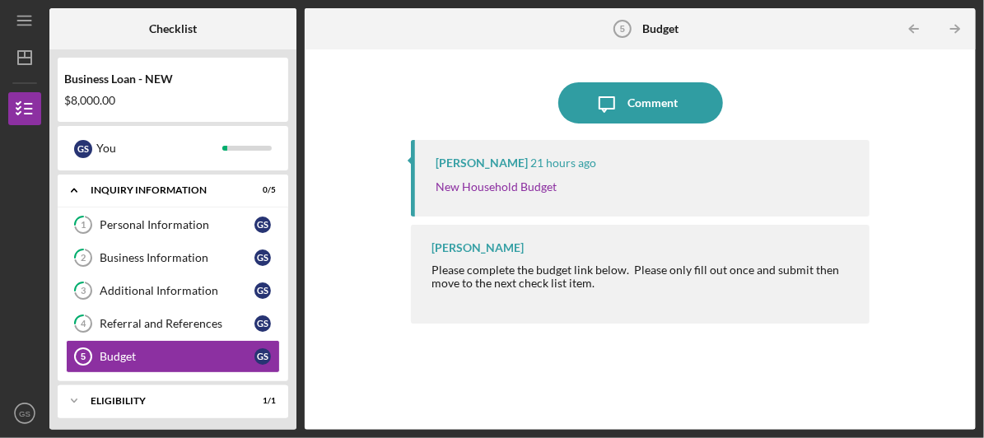
click at [552, 188] on link "New Household Budget" at bounding box center [496, 186] width 121 height 14
